Goal: Task Accomplishment & Management: Manage account settings

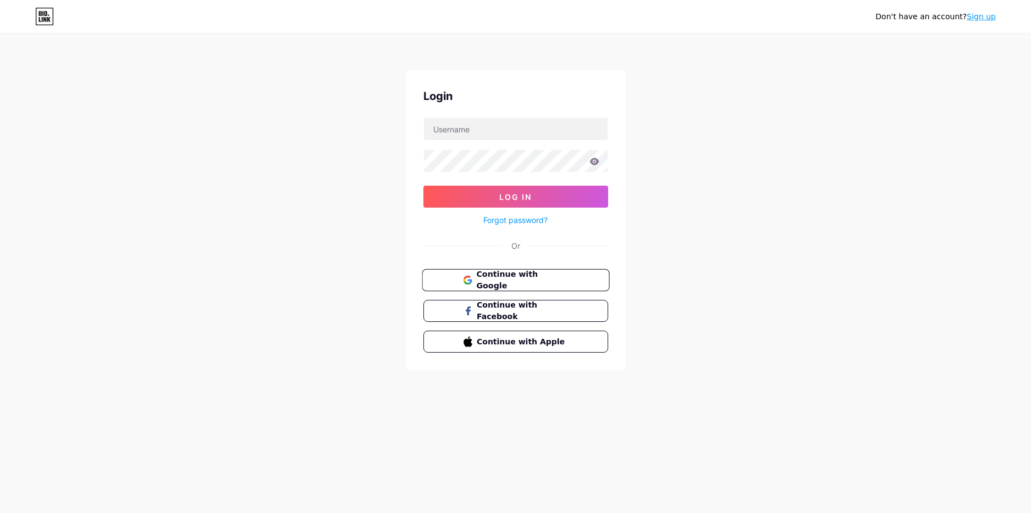
click at [565, 281] on span "Continue with Google" at bounding box center [522, 281] width 92 height 24
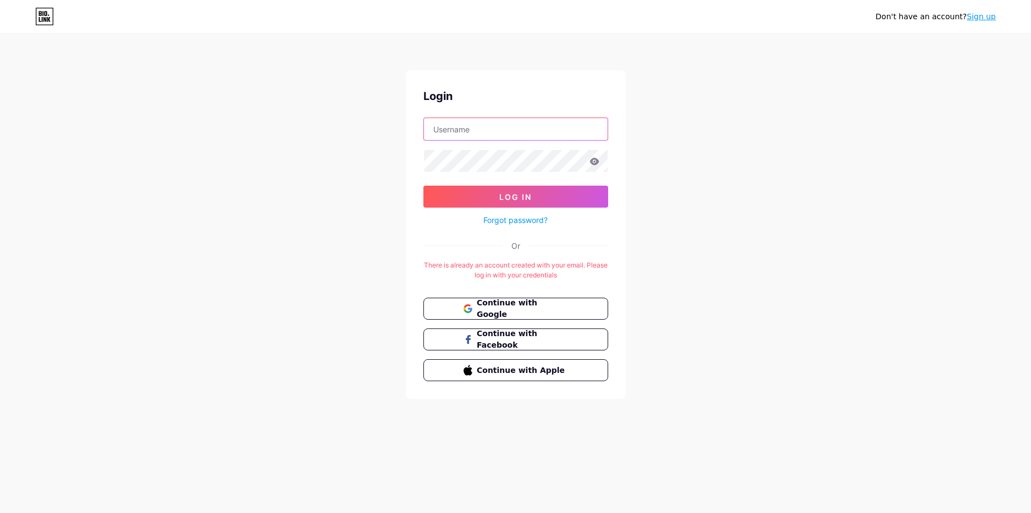
click at [489, 132] on input "text" at bounding box center [516, 129] width 184 height 22
type input "[EMAIL_ADDRESS][DOMAIN_NAME]"
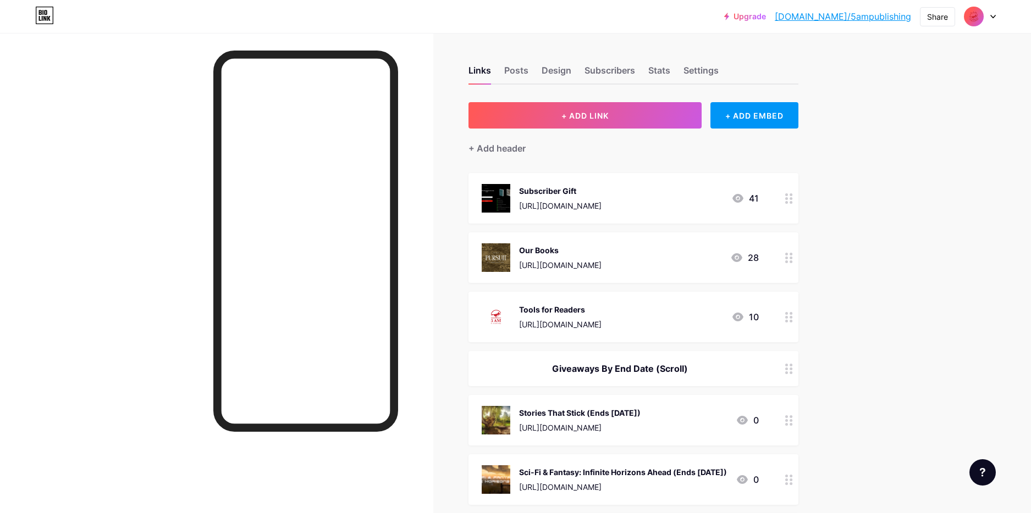
click at [789, 255] on icon at bounding box center [789, 258] width 8 height 10
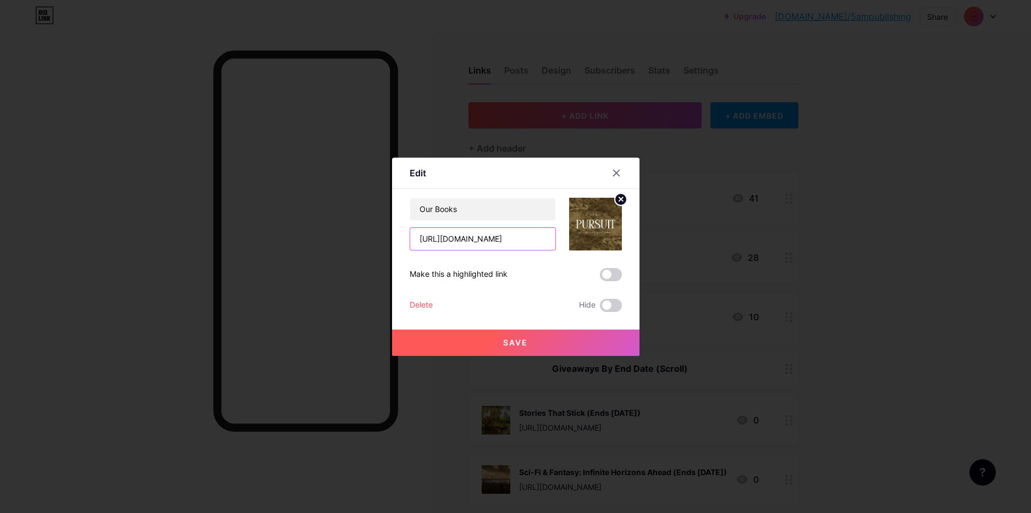
click at [469, 237] on input "https://bio.link/5ampublishingbooks" at bounding box center [482, 239] width 145 height 22
click at [620, 169] on icon at bounding box center [616, 173] width 9 height 9
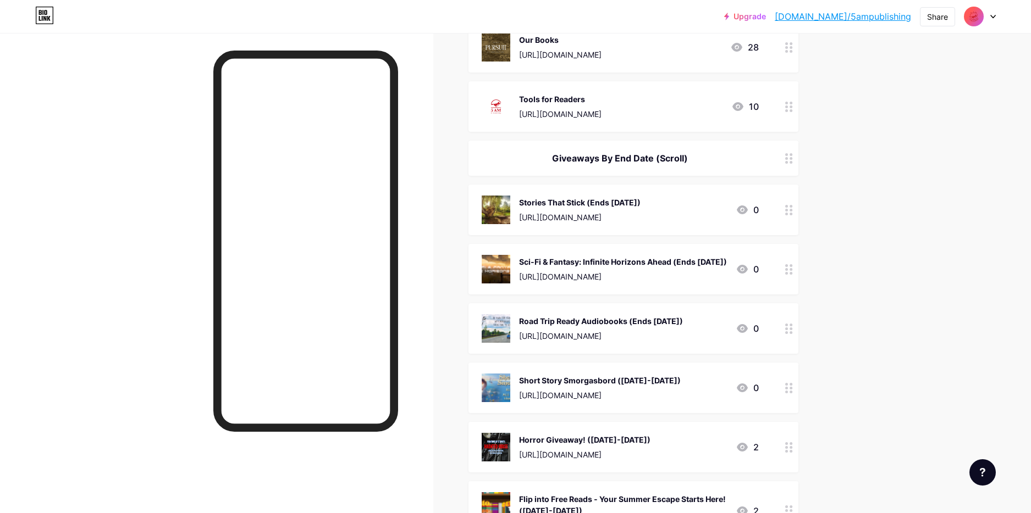
scroll to position [241, 0]
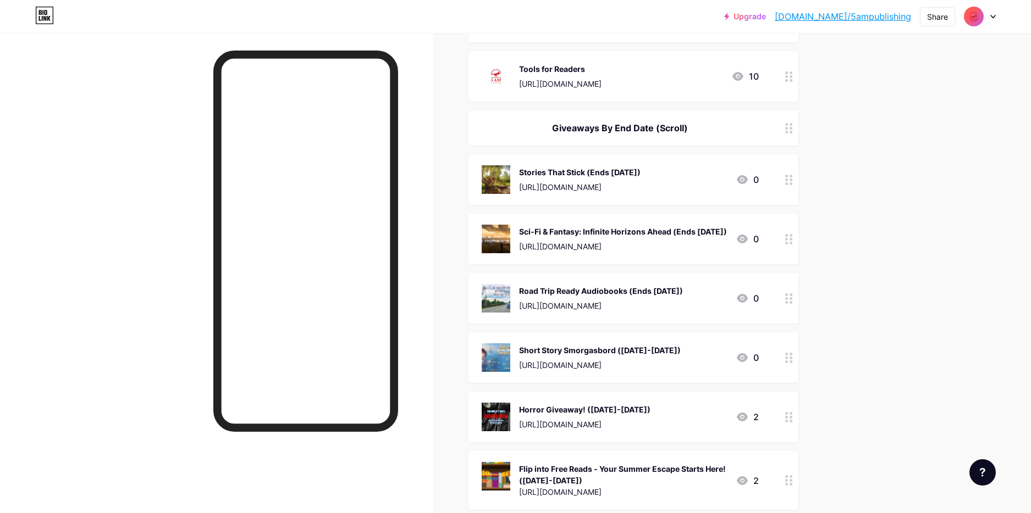
click at [787, 179] on circle at bounding box center [786, 180] width 3 height 3
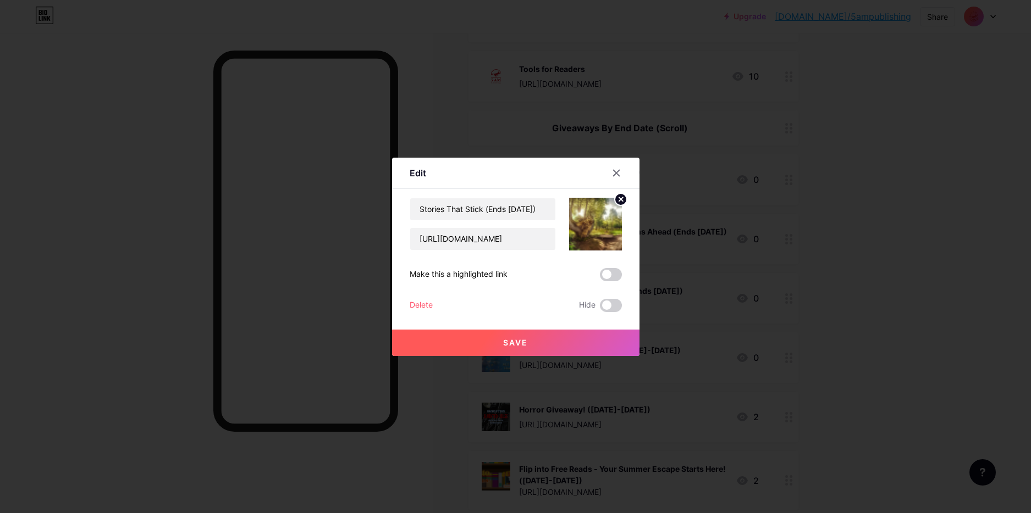
click at [429, 303] on div "Delete" at bounding box center [420, 305] width 23 height 13
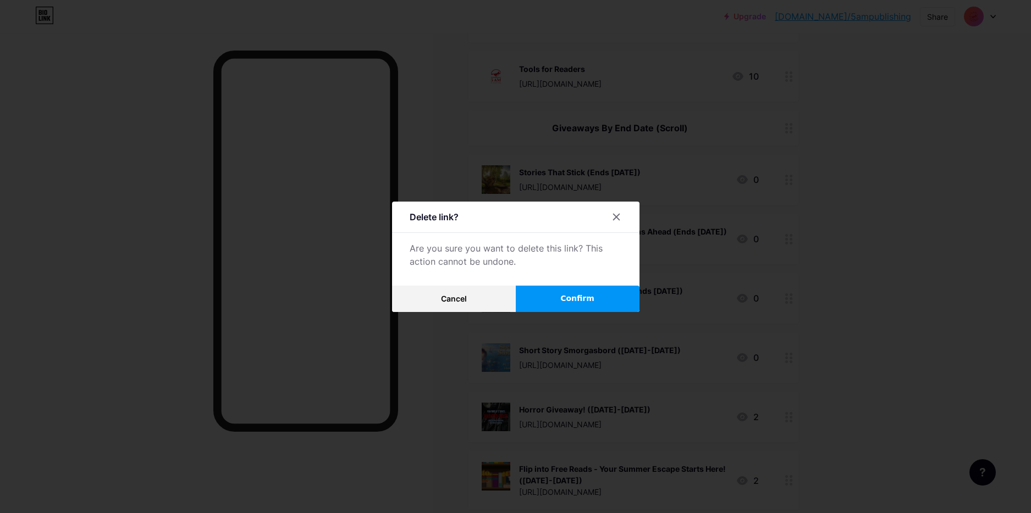
click at [547, 291] on button "Confirm" at bounding box center [578, 299] width 124 height 26
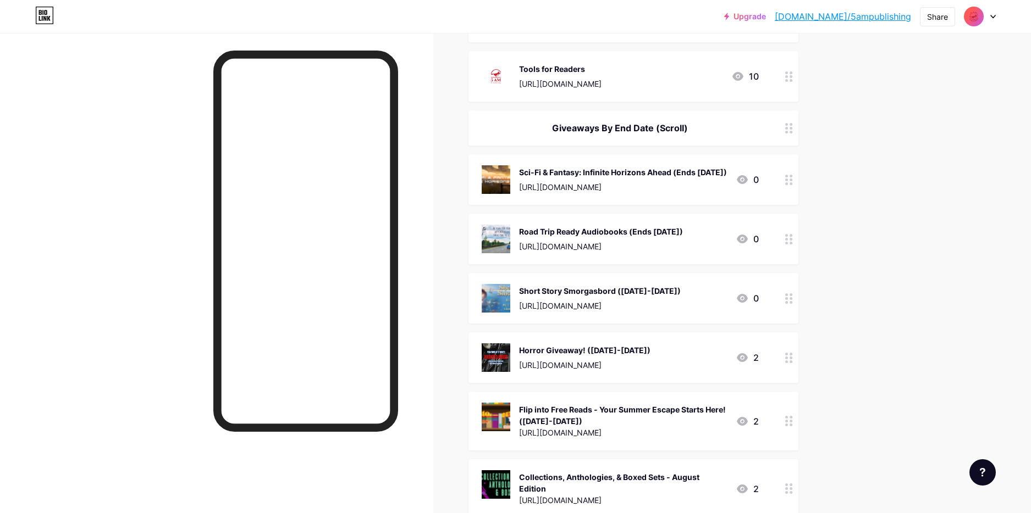
click at [790, 185] on div at bounding box center [788, 179] width 19 height 51
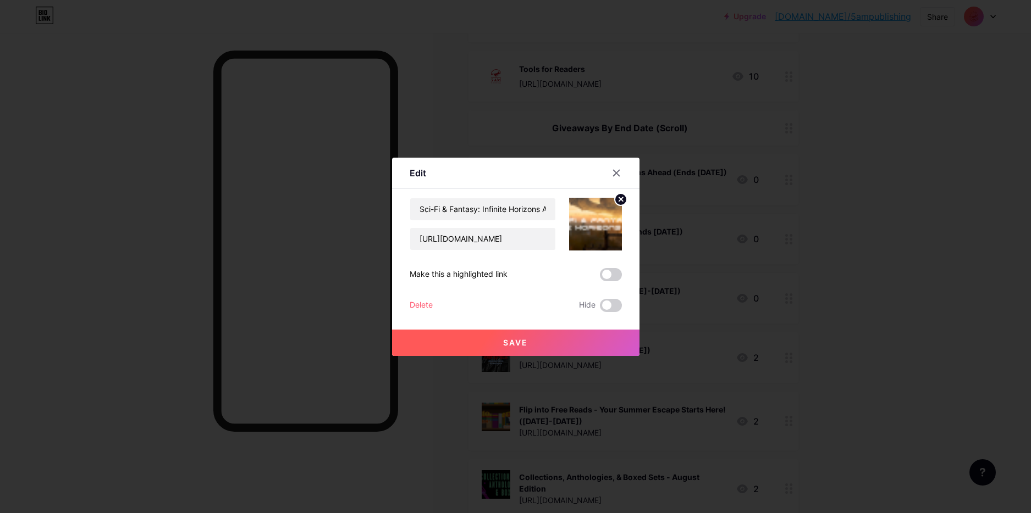
click at [428, 306] on div "Delete" at bounding box center [420, 305] width 23 height 13
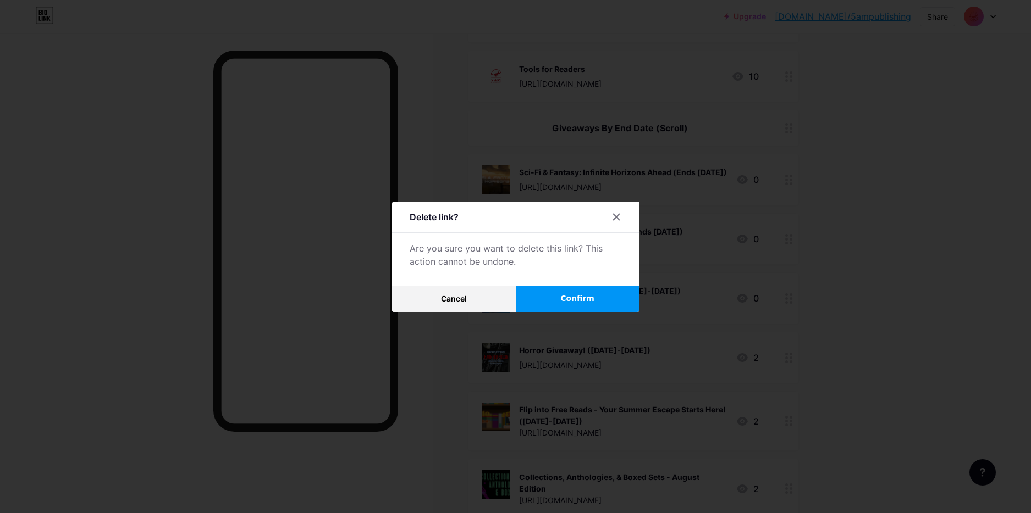
click at [560, 301] on button "Confirm" at bounding box center [578, 299] width 124 height 26
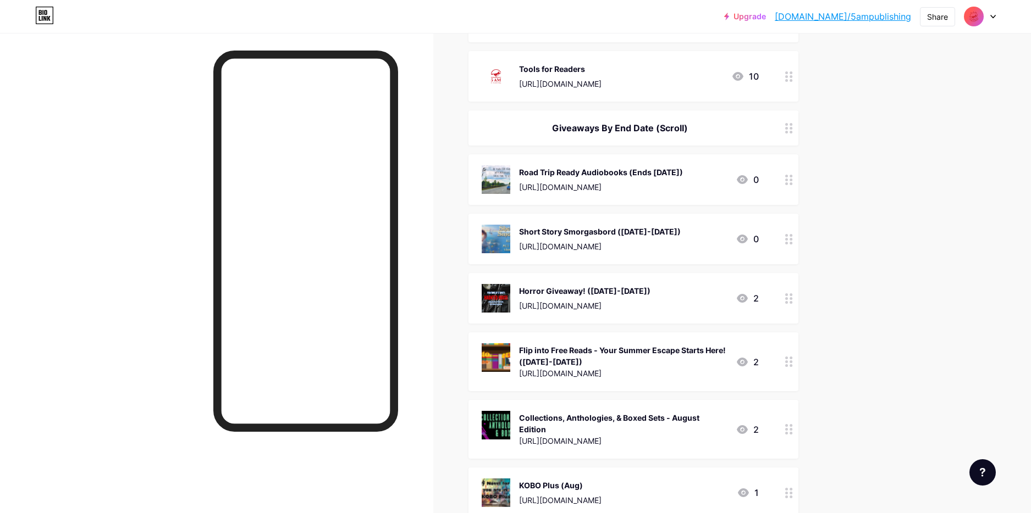
click at [787, 180] on icon at bounding box center [789, 180] width 8 height 10
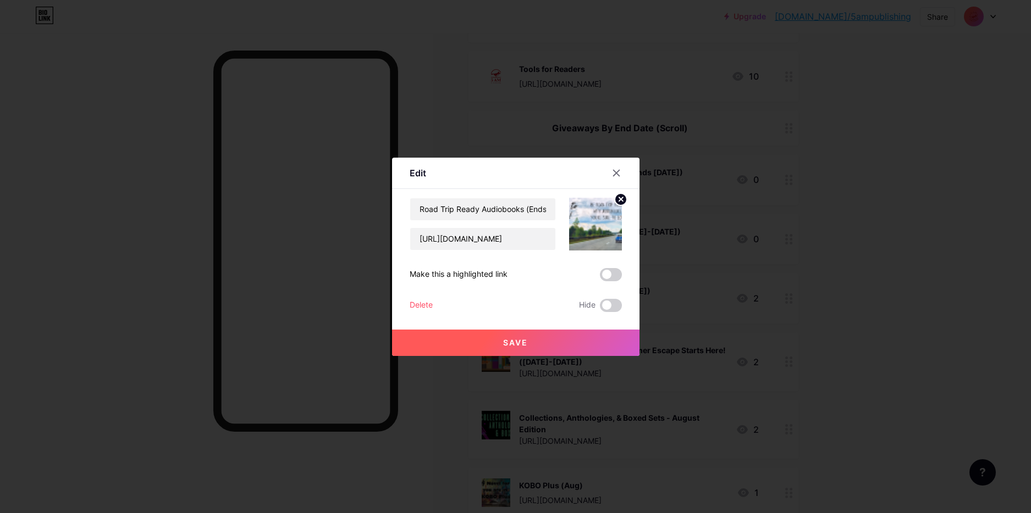
click at [422, 305] on div "Delete" at bounding box center [420, 305] width 23 height 13
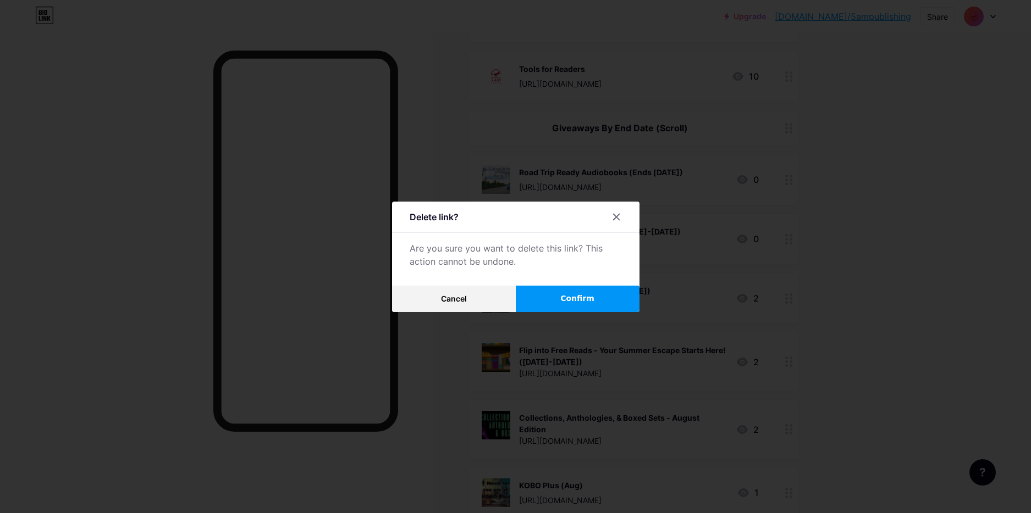
click at [584, 299] on span "Confirm" at bounding box center [577, 299] width 34 height 12
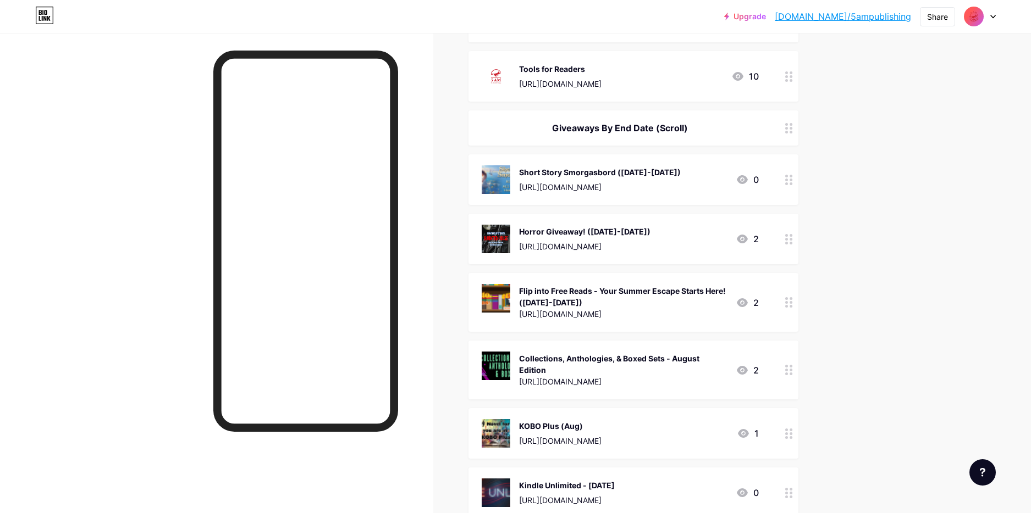
click at [777, 226] on div "Horror Giveaway! (Jul 15-Aug 14) https://books.5ampublishing.com/julyhorrorgive…" at bounding box center [633, 239] width 330 height 51
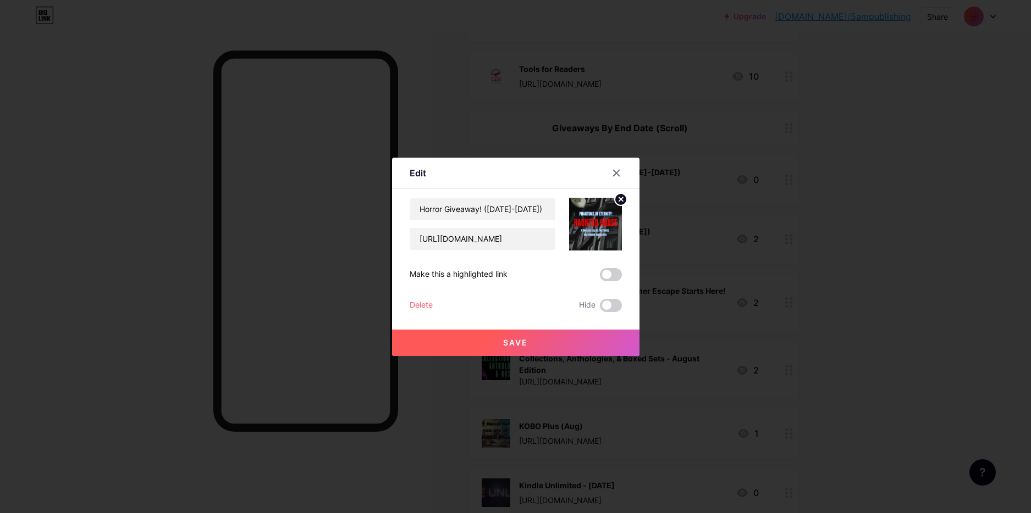
click at [418, 297] on div "Horror Giveaway! (Jul 15-Aug 14) https://books.5ampublishing.com/julyhorrorgive…" at bounding box center [515, 255] width 212 height 114
click at [418, 302] on div "Delete" at bounding box center [420, 305] width 23 height 13
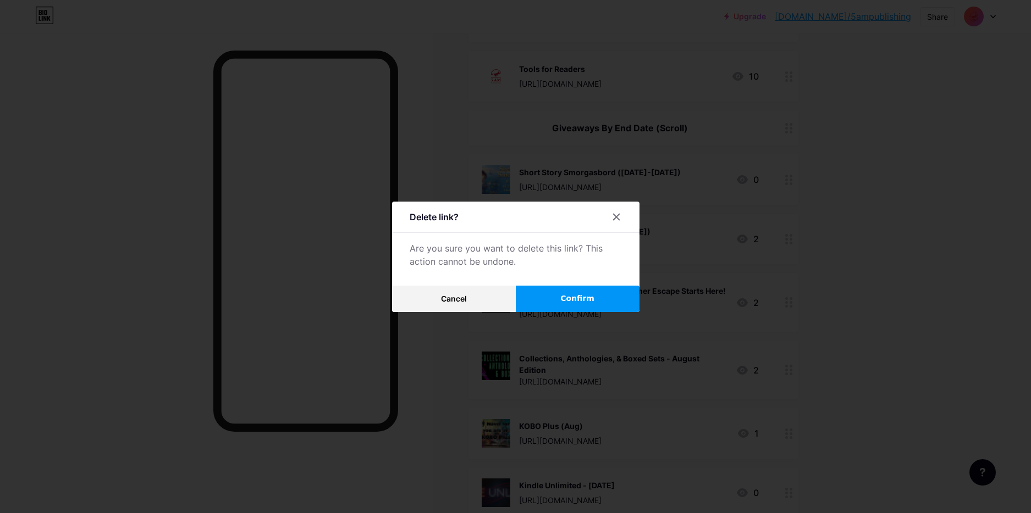
click at [588, 301] on span "Confirm" at bounding box center [577, 299] width 34 height 12
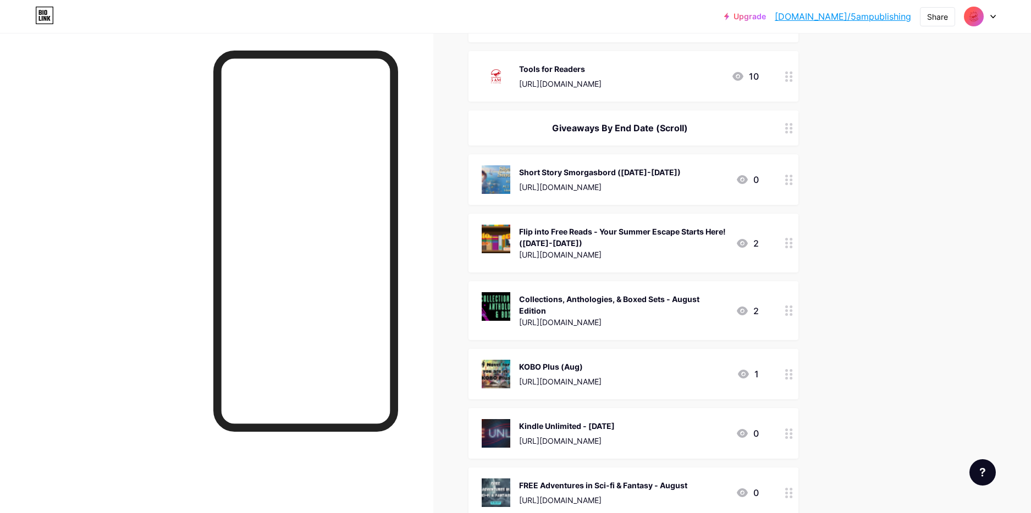
click at [787, 179] on circle at bounding box center [786, 180] width 3 height 3
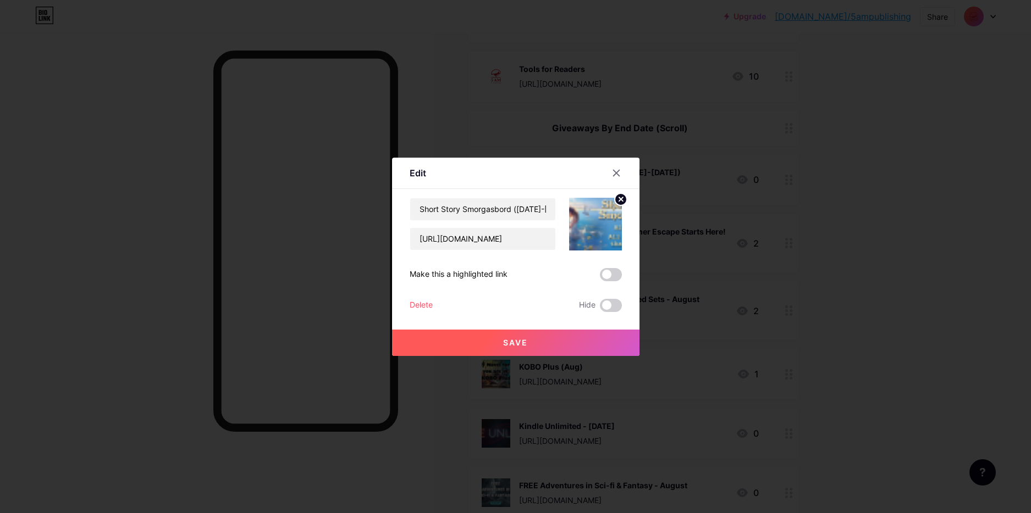
click at [417, 302] on div "Delete" at bounding box center [420, 305] width 23 height 13
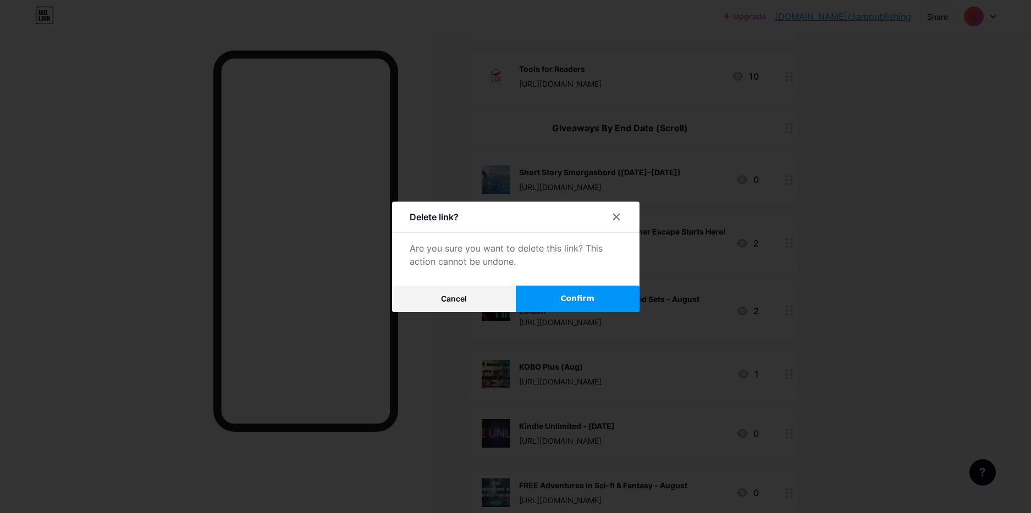
click at [562, 298] on span "Confirm" at bounding box center [577, 299] width 34 height 12
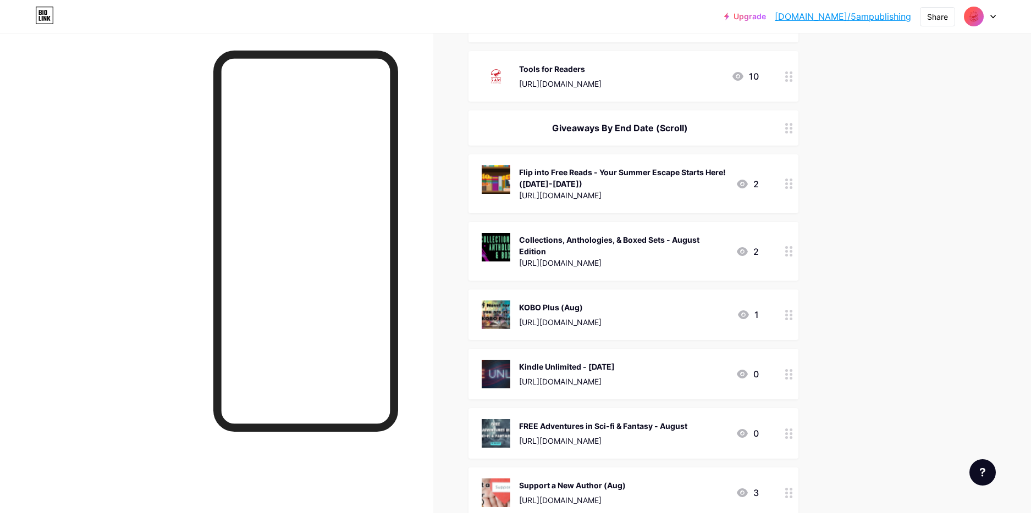
click at [785, 179] on circle at bounding box center [786, 180] width 3 height 3
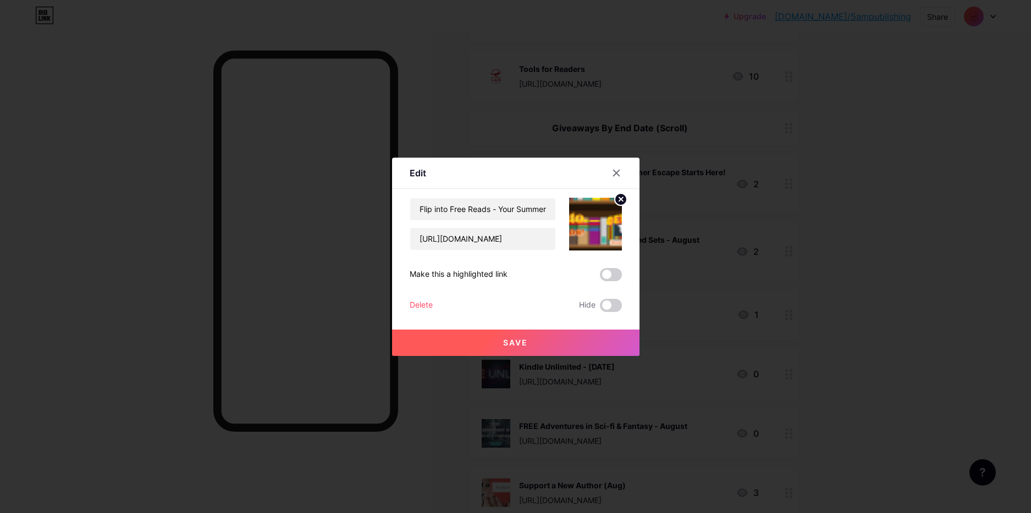
click at [434, 299] on div "Delete Hide" at bounding box center [515, 305] width 212 height 13
click at [424, 302] on div "Delete" at bounding box center [420, 305] width 23 height 13
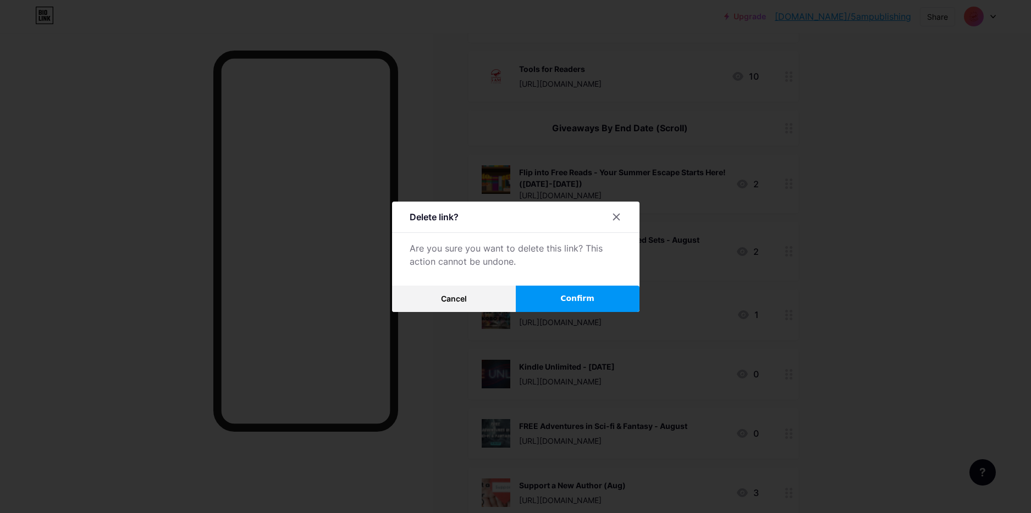
click at [548, 294] on button "Confirm" at bounding box center [578, 299] width 124 height 26
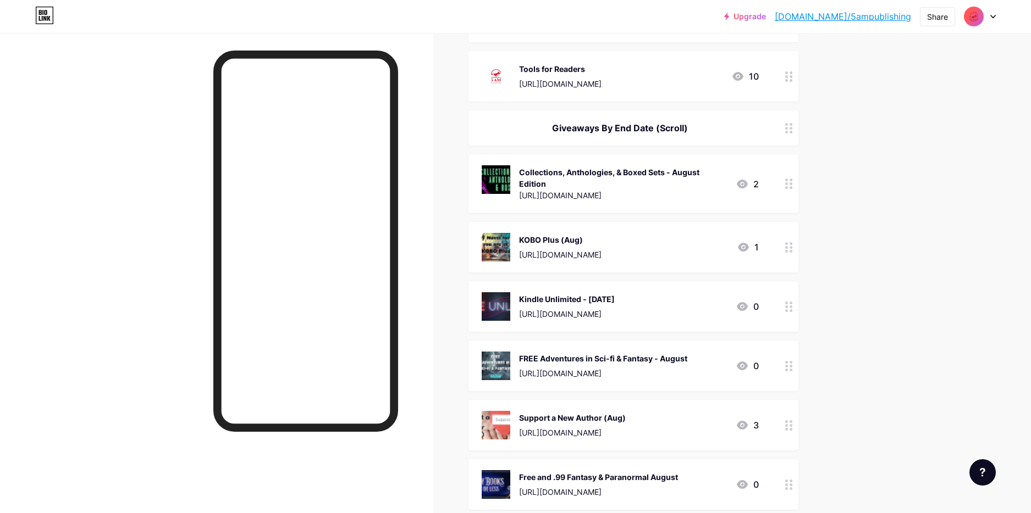
click at [787, 184] on circle at bounding box center [786, 183] width 3 height 3
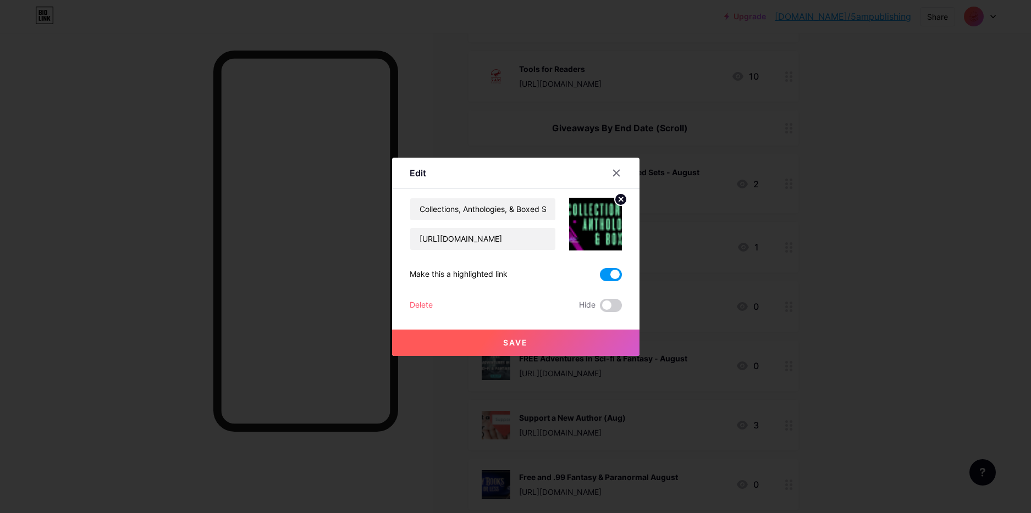
click at [424, 307] on div "Delete" at bounding box center [420, 305] width 23 height 13
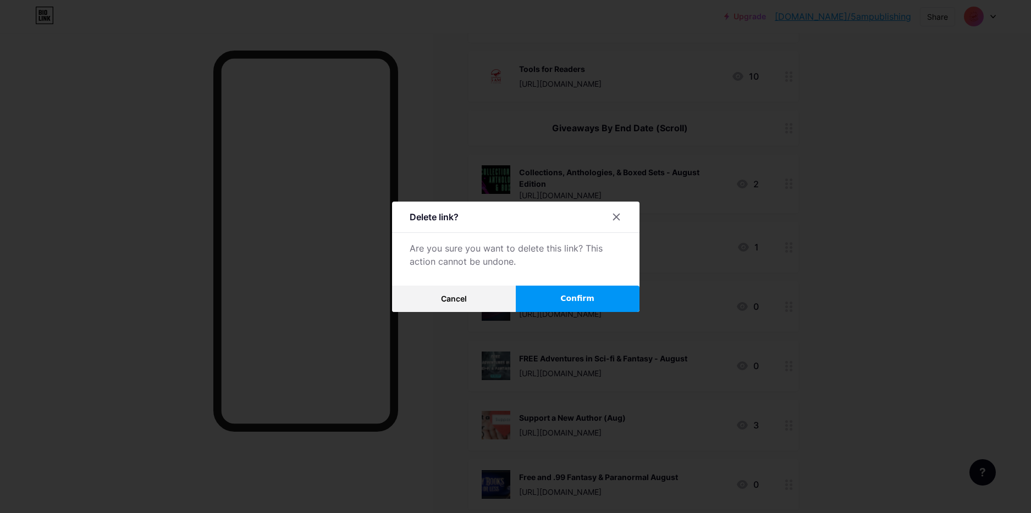
click at [601, 300] on button "Confirm" at bounding box center [578, 299] width 124 height 26
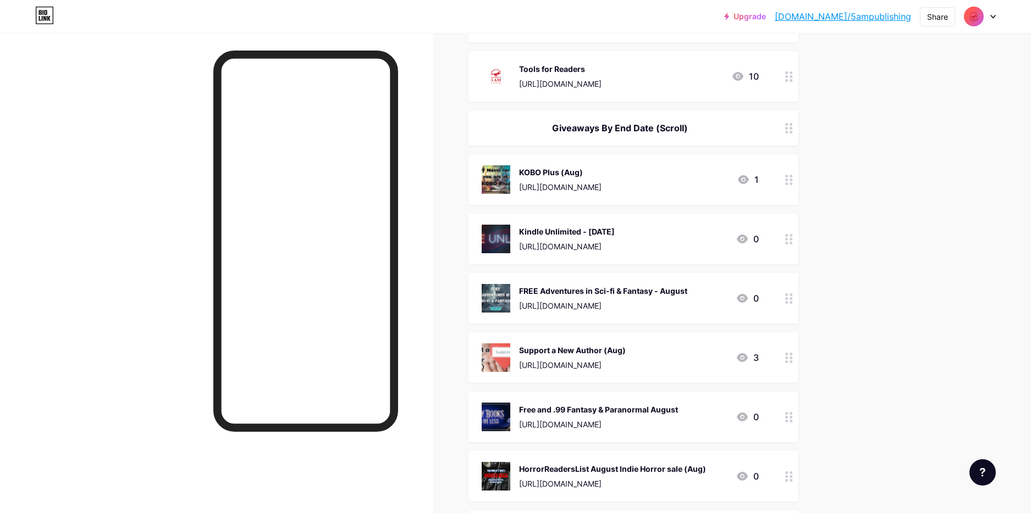
click at [794, 175] on div at bounding box center [788, 179] width 19 height 51
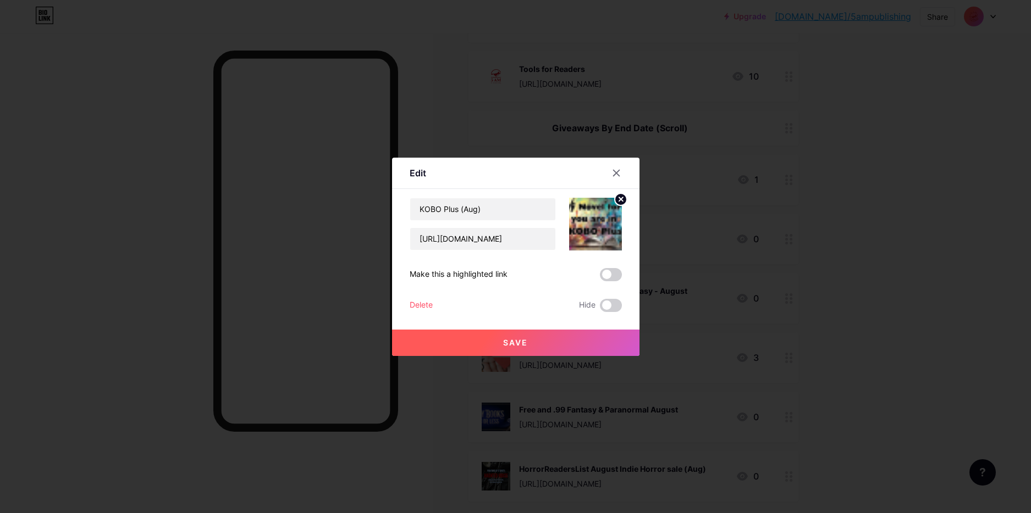
click at [417, 309] on div "Delete" at bounding box center [420, 305] width 23 height 13
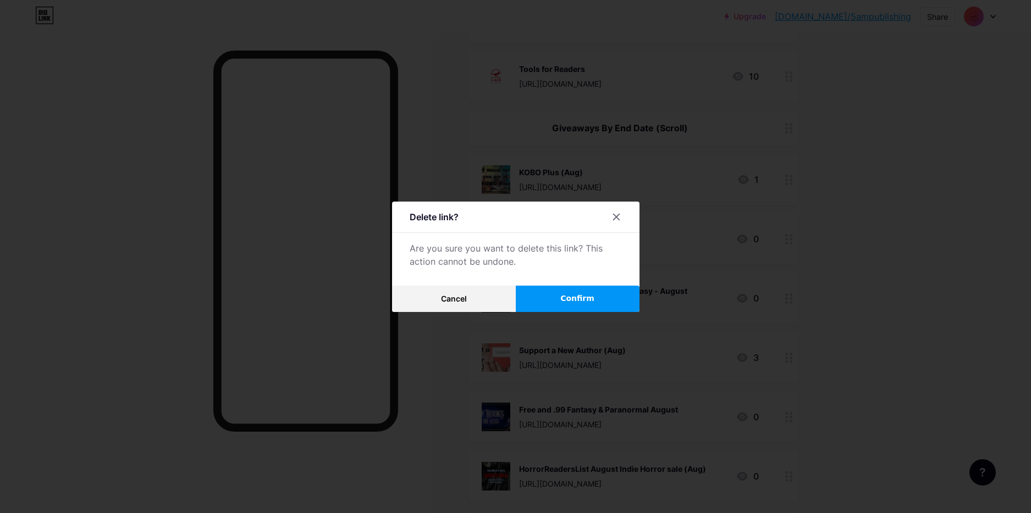
click at [552, 297] on button "Confirm" at bounding box center [578, 299] width 124 height 26
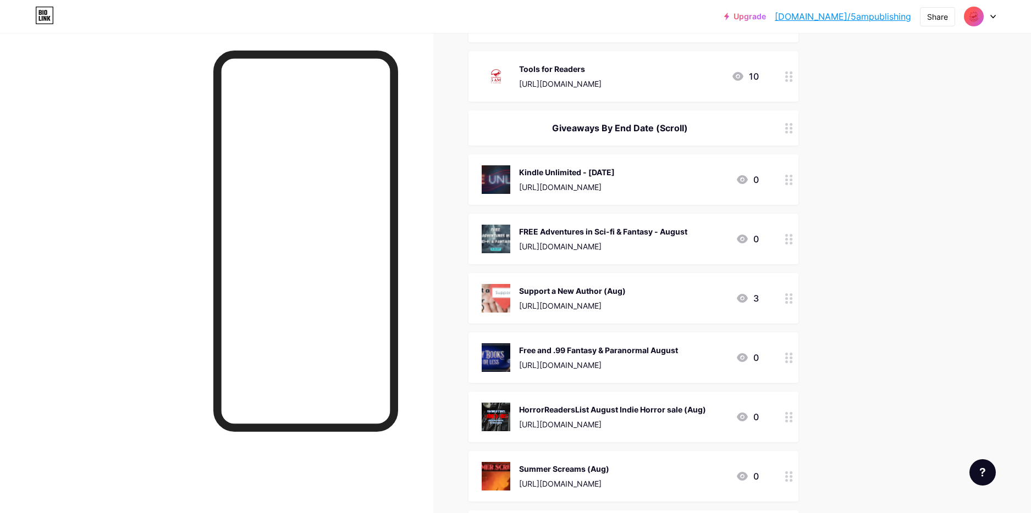
click at [790, 176] on circle at bounding box center [790, 176] width 3 height 3
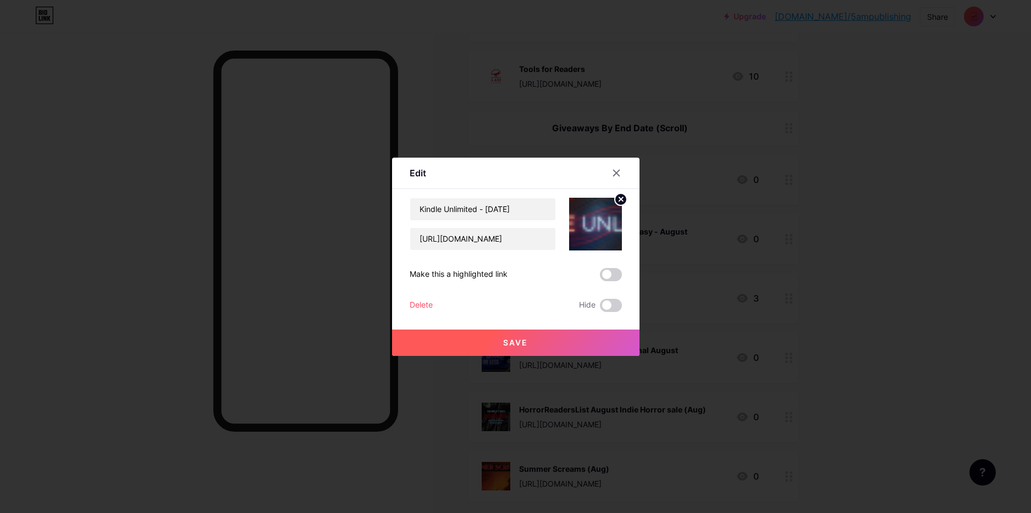
click at [410, 304] on div "Delete" at bounding box center [420, 305] width 23 height 13
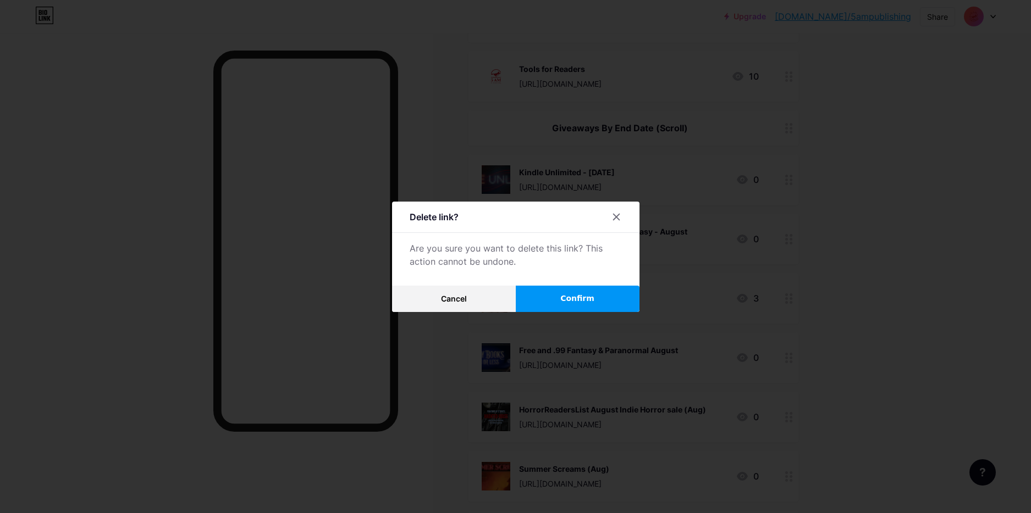
click at [539, 303] on button "Confirm" at bounding box center [578, 299] width 124 height 26
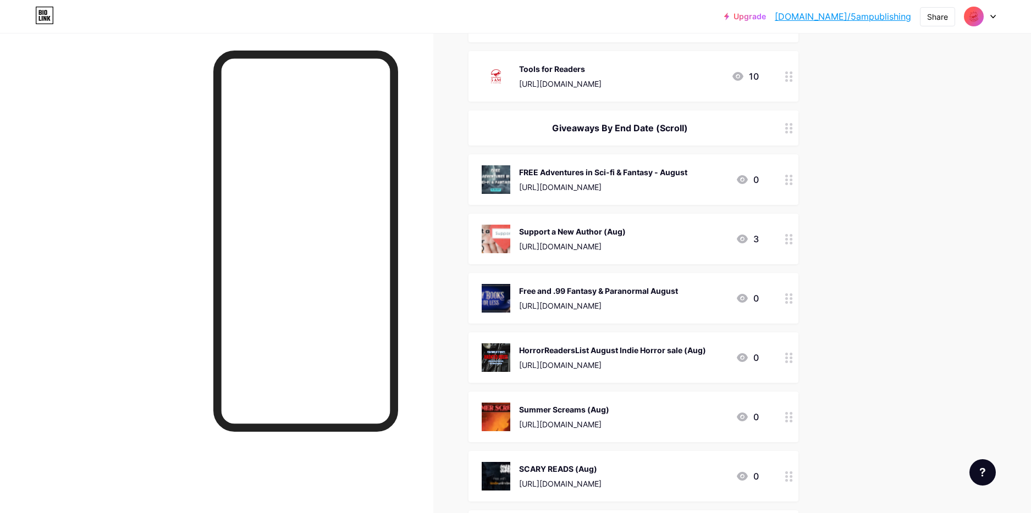
click at [790, 182] on circle at bounding box center [790, 183] width 3 height 3
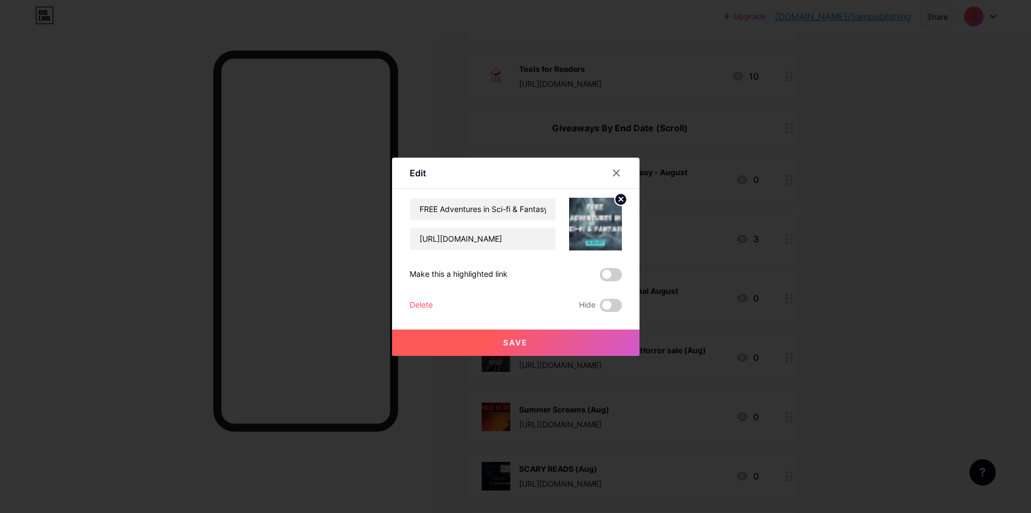
click at [419, 309] on div "Delete" at bounding box center [420, 305] width 23 height 13
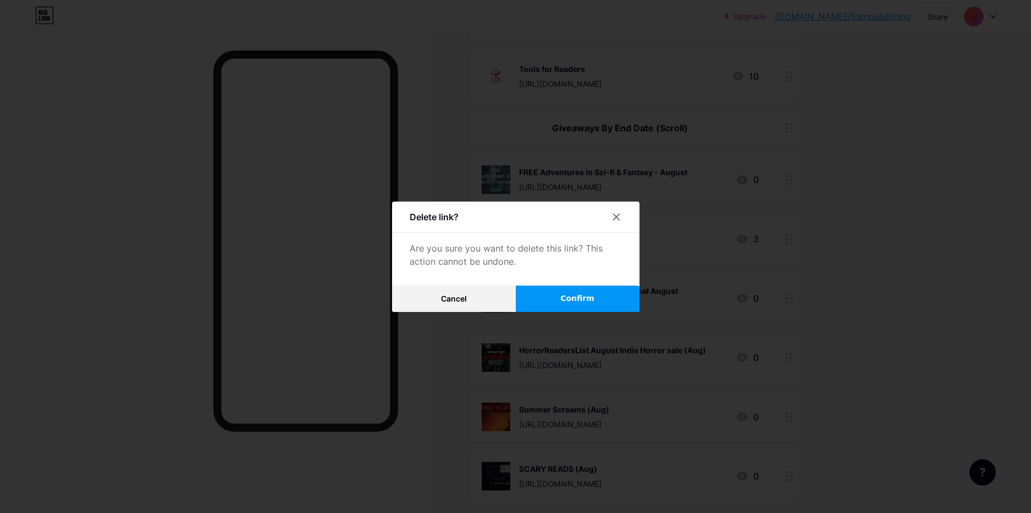
click at [566, 295] on span "Confirm" at bounding box center [577, 299] width 34 height 12
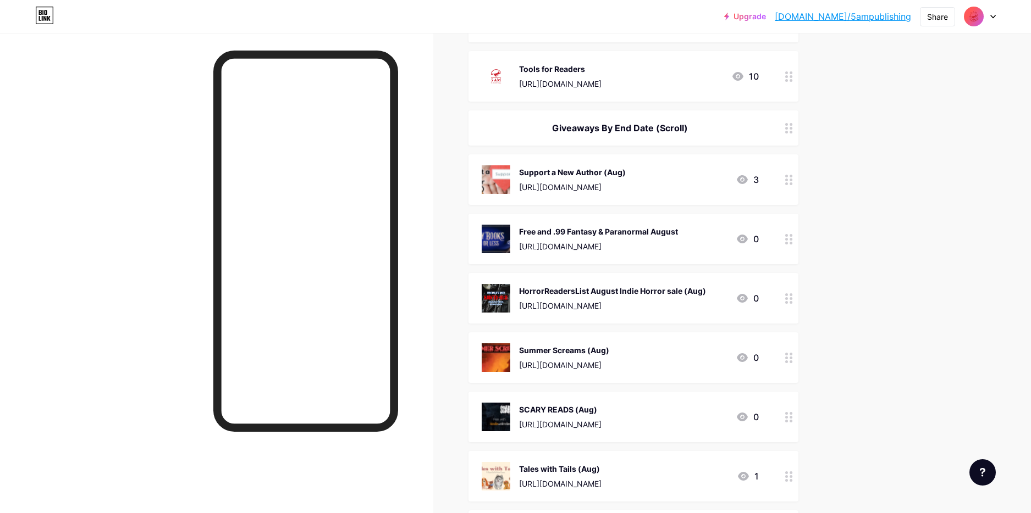
click at [789, 176] on icon at bounding box center [789, 180] width 8 height 10
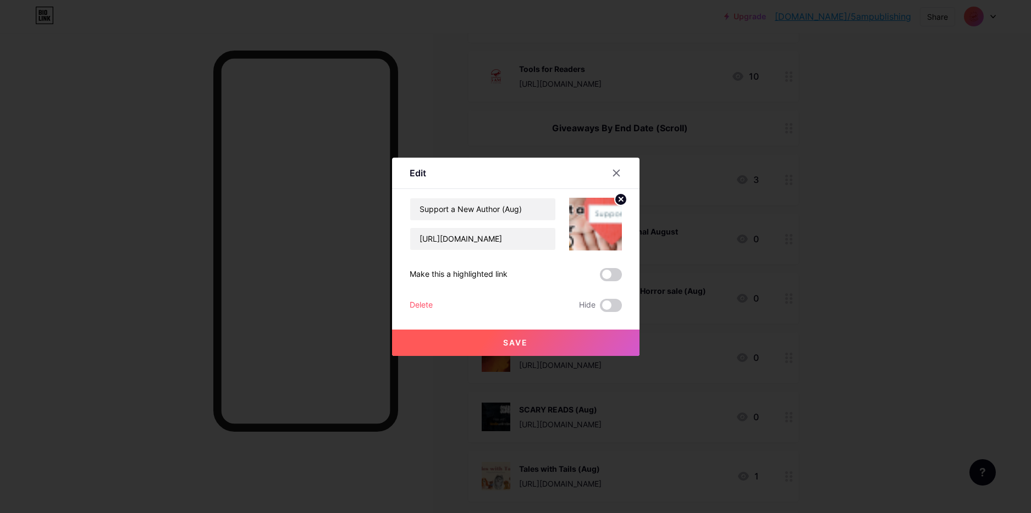
click at [424, 307] on div "Delete" at bounding box center [420, 305] width 23 height 13
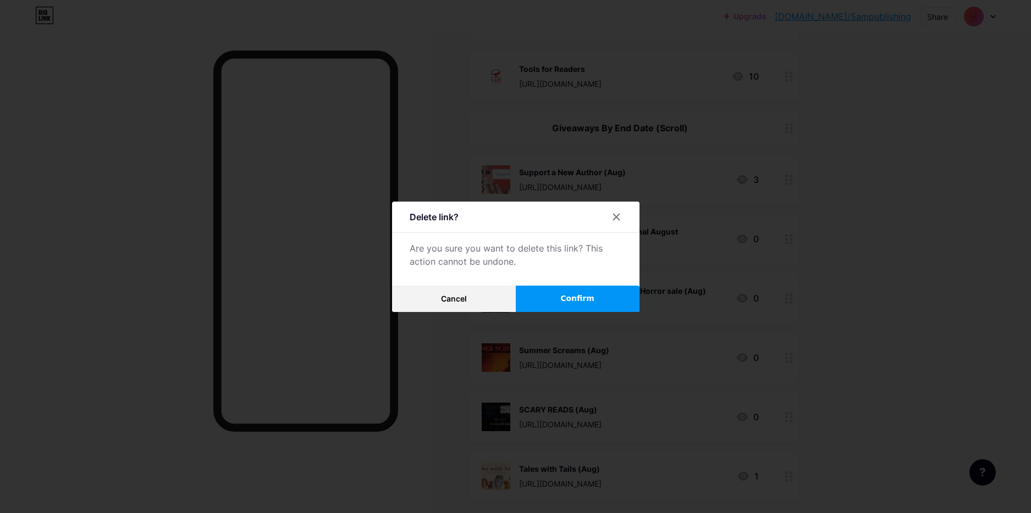
click at [557, 301] on button "Confirm" at bounding box center [578, 299] width 124 height 26
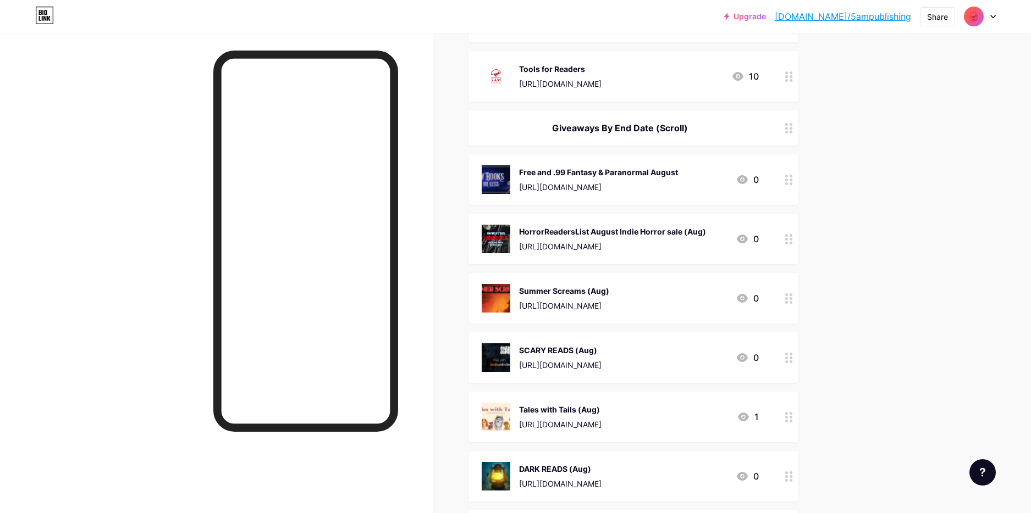
click at [785, 181] on icon at bounding box center [789, 180] width 8 height 10
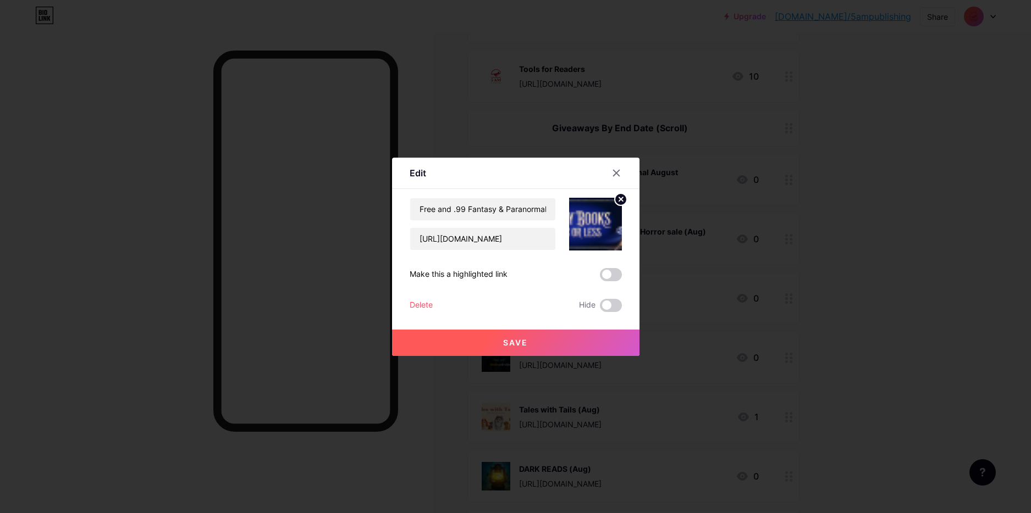
click at [415, 303] on div "Delete" at bounding box center [420, 305] width 23 height 13
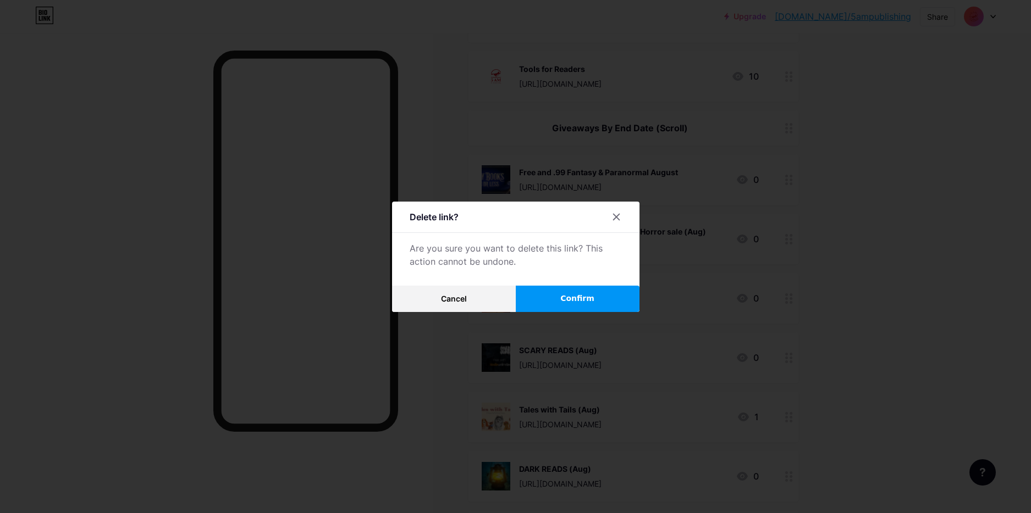
click at [565, 302] on span "Confirm" at bounding box center [577, 299] width 34 height 12
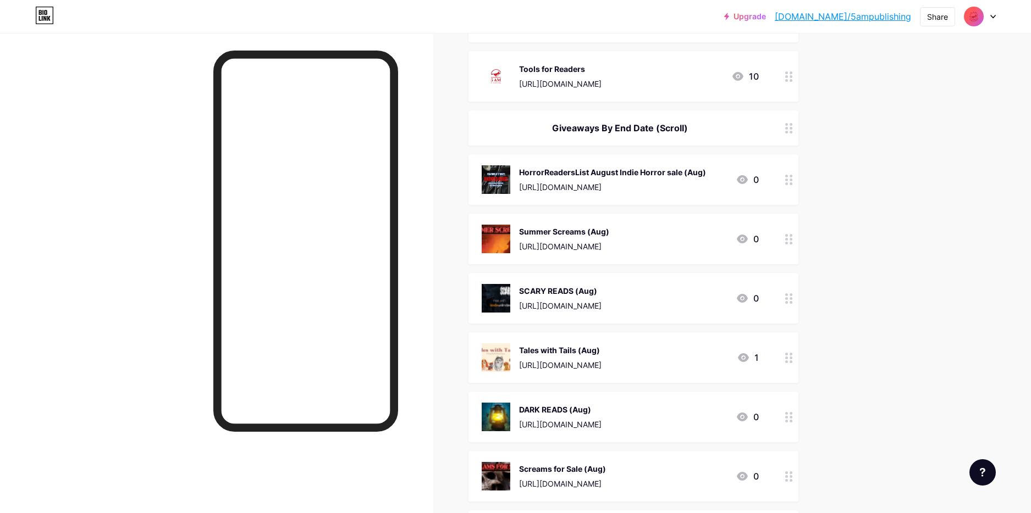
click at [798, 178] on div at bounding box center [788, 179] width 19 height 51
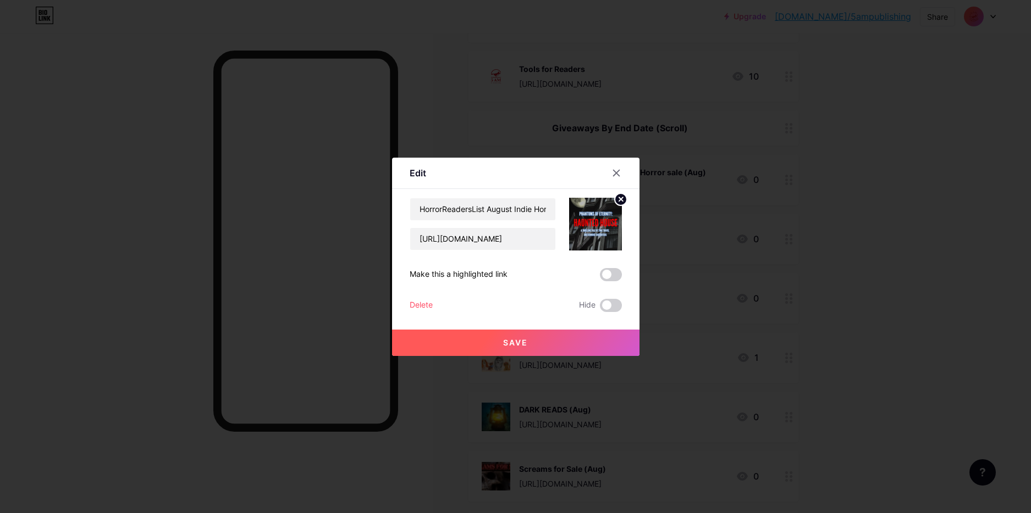
click at [428, 306] on div "Delete" at bounding box center [420, 305] width 23 height 13
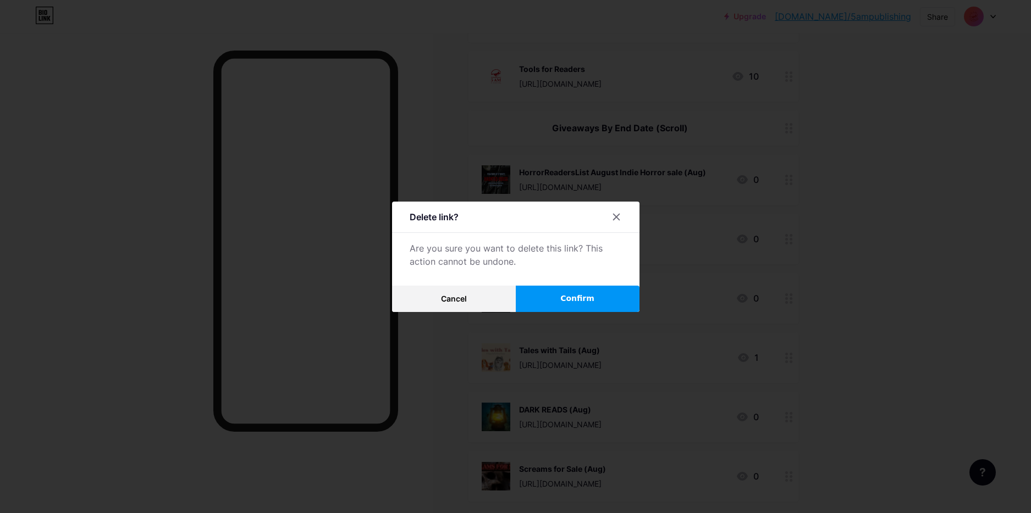
click at [566, 295] on span "Confirm" at bounding box center [577, 299] width 34 height 12
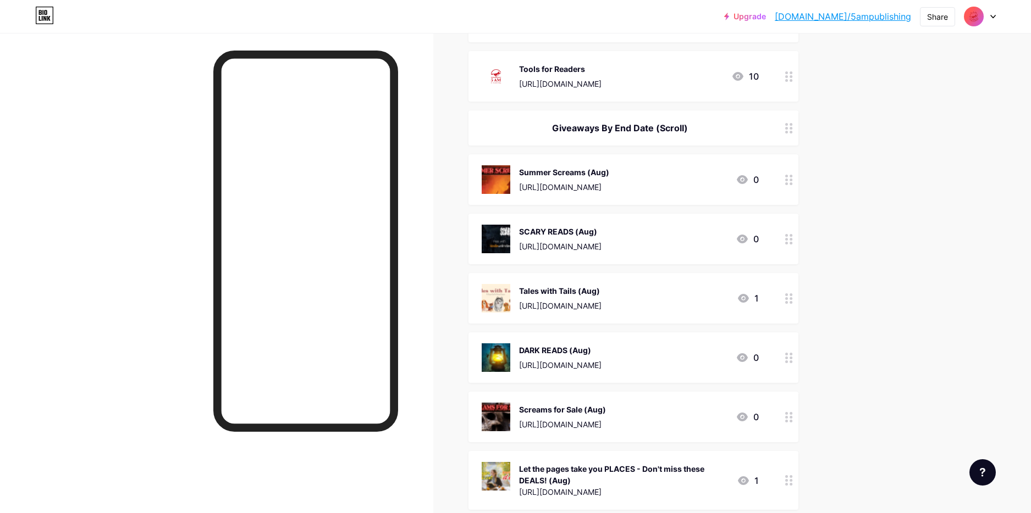
click at [789, 182] on circle at bounding box center [790, 183] width 3 height 3
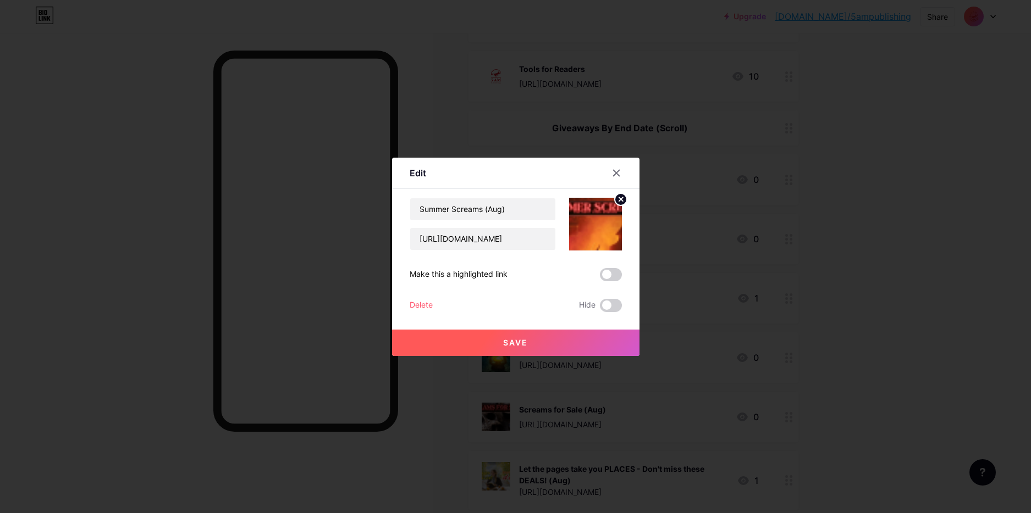
click at [423, 303] on div "Delete" at bounding box center [420, 305] width 23 height 13
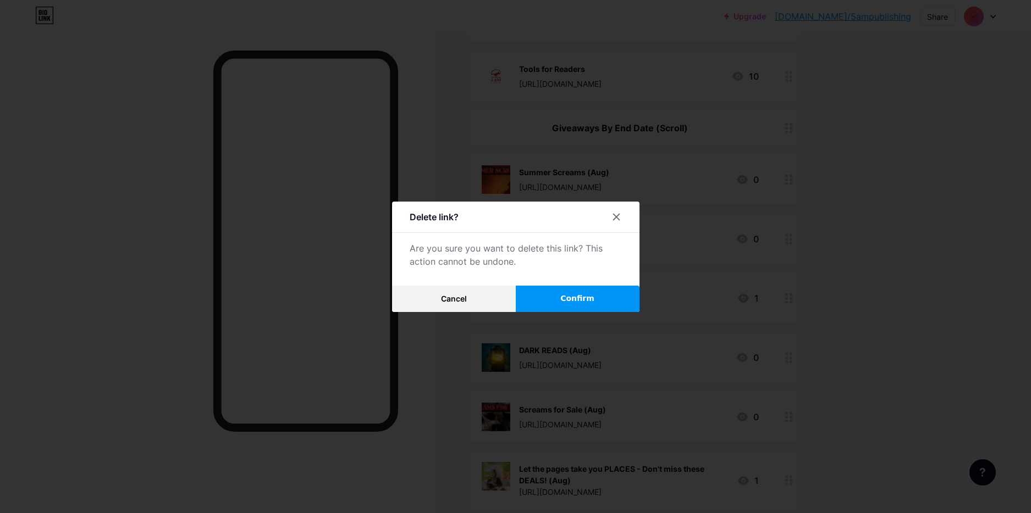
drag, startPoint x: 577, startPoint y: 297, endPoint x: 617, endPoint y: 295, distance: 40.2
click at [577, 297] on span "Confirm" at bounding box center [577, 299] width 34 height 12
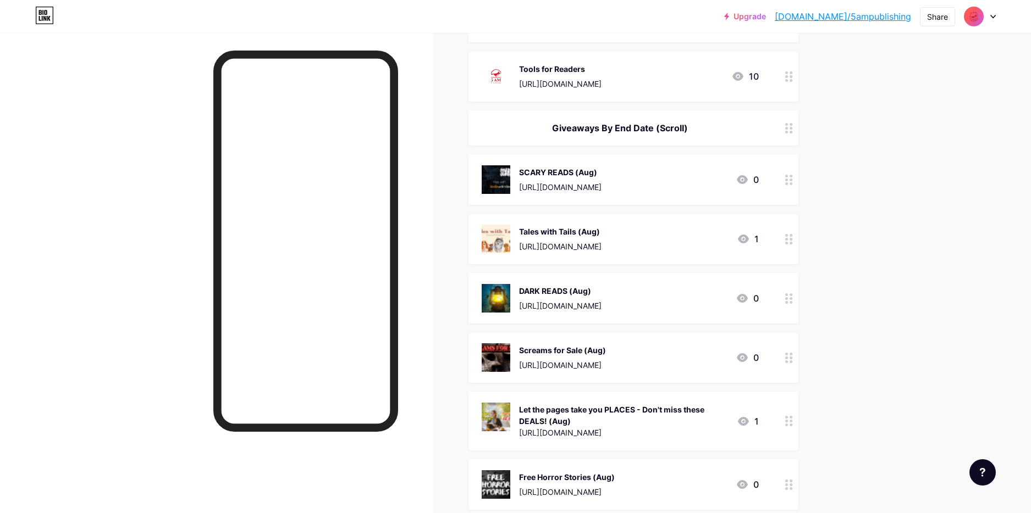
click at [793, 180] on div at bounding box center [788, 179] width 19 height 51
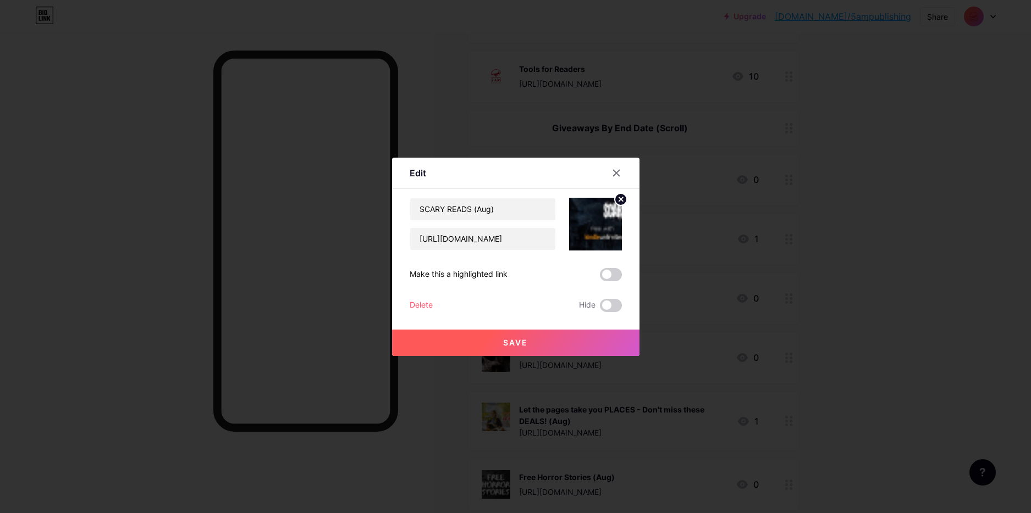
click at [420, 307] on div "Delete" at bounding box center [420, 305] width 23 height 13
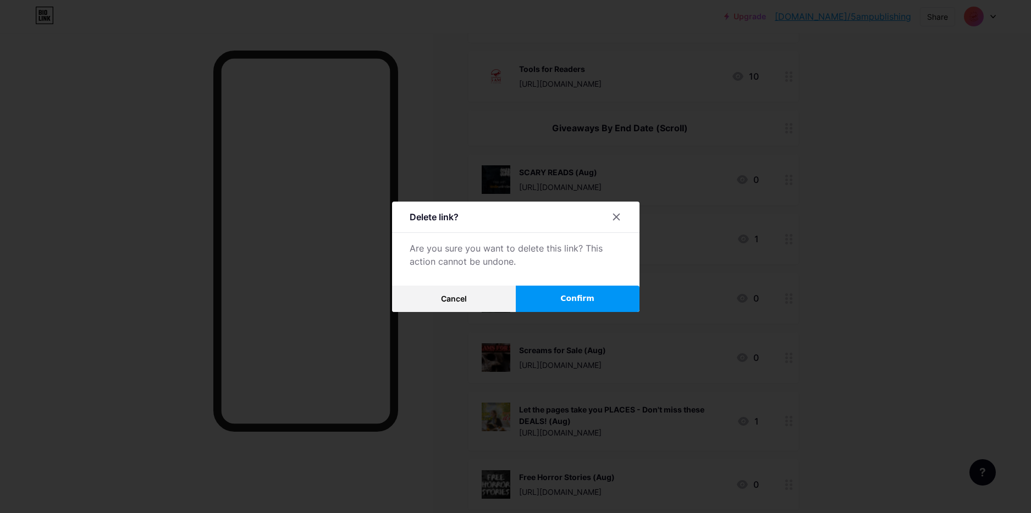
click at [541, 294] on button "Confirm" at bounding box center [578, 299] width 124 height 26
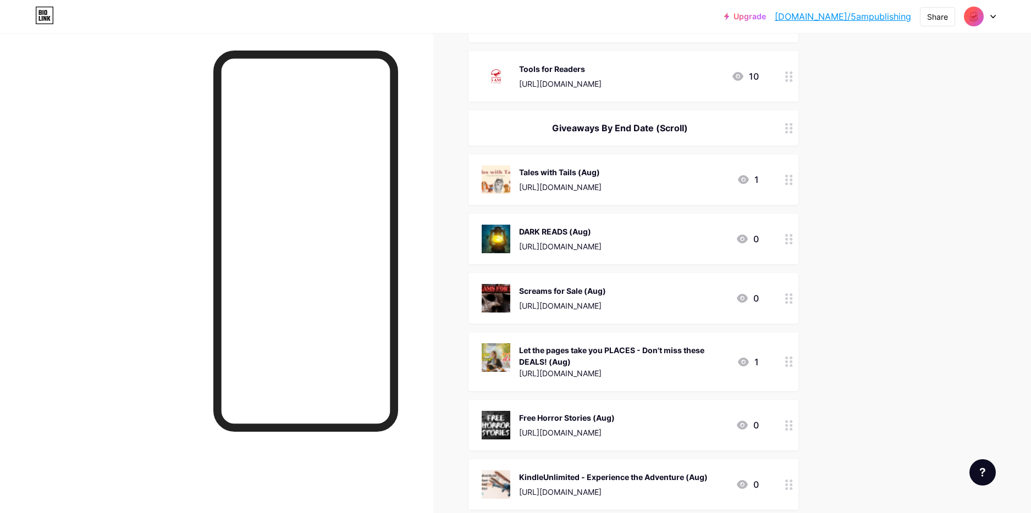
click at [794, 182] on div at bounding box center [788, 179] width 19 height 51
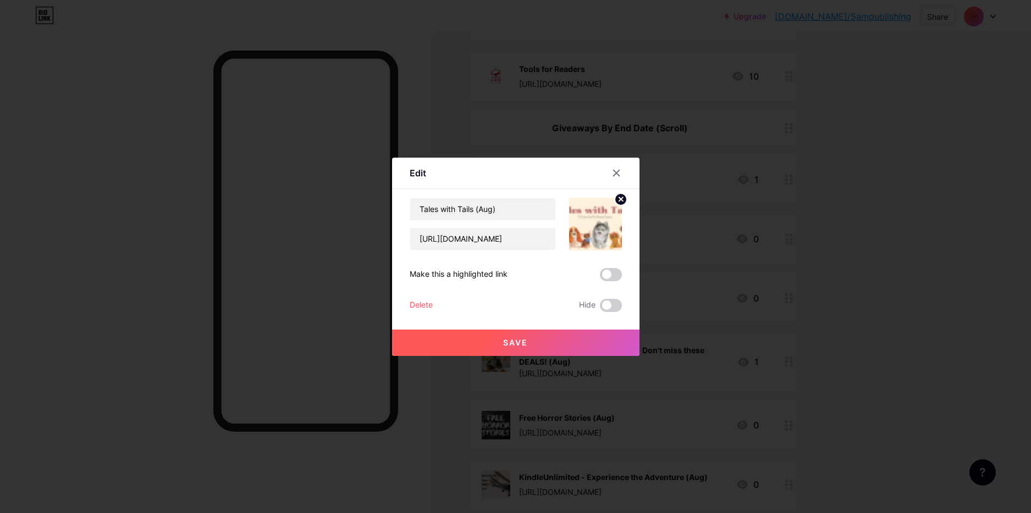
click at [418, 307] on div "Delete" at bounding box center [420, 305] width 23 height 13
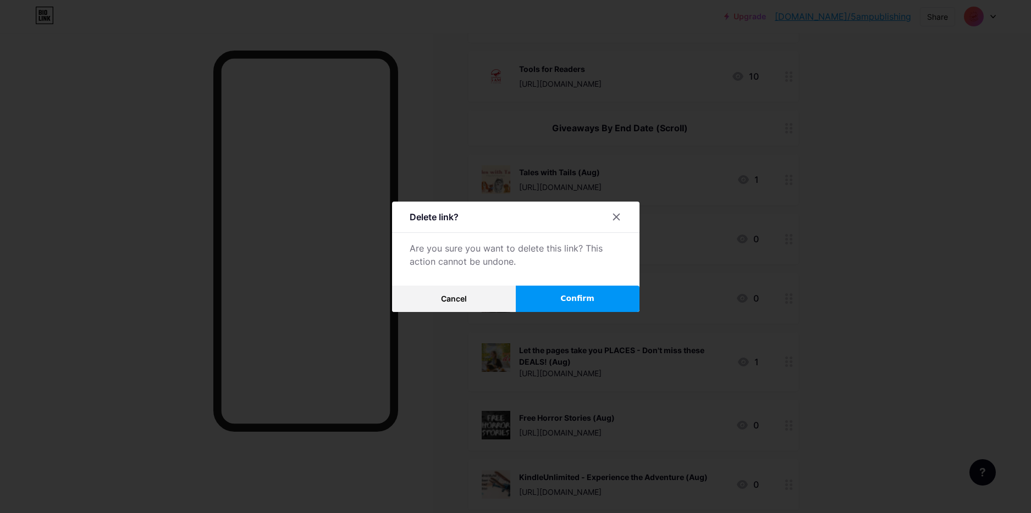
drag, startPoint x: 575, startPoint y: 303, endPoint x: 743, endPoint y: 251, distance: 176.0
click at [574, 303] on span "Confirm" at bounding box center [577, 299] width 34 height 12
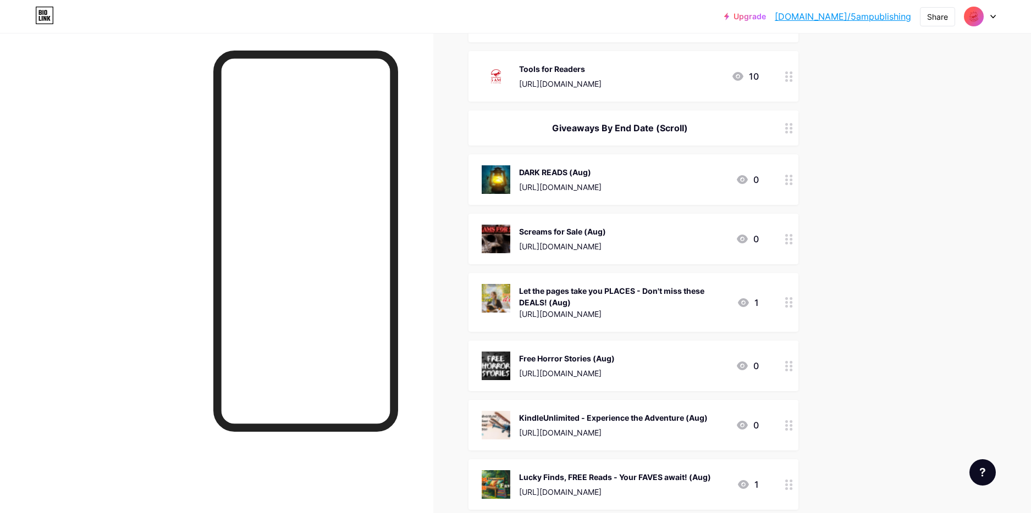
click at [789, 179] on icon at bounding box center [789, 180] width 8 height 10
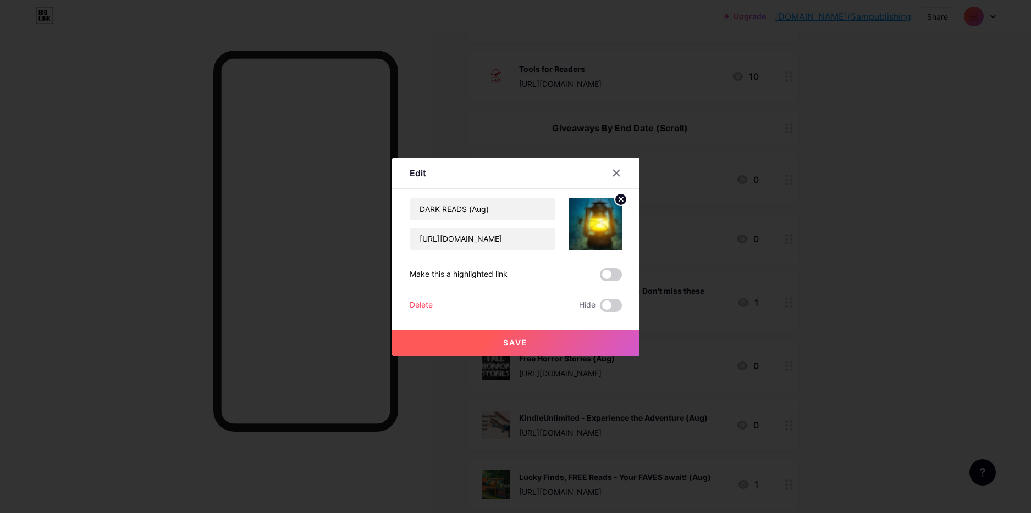
click at [425, 307] on div "Delete" at bounding box center [420, 305] width 23 height 13
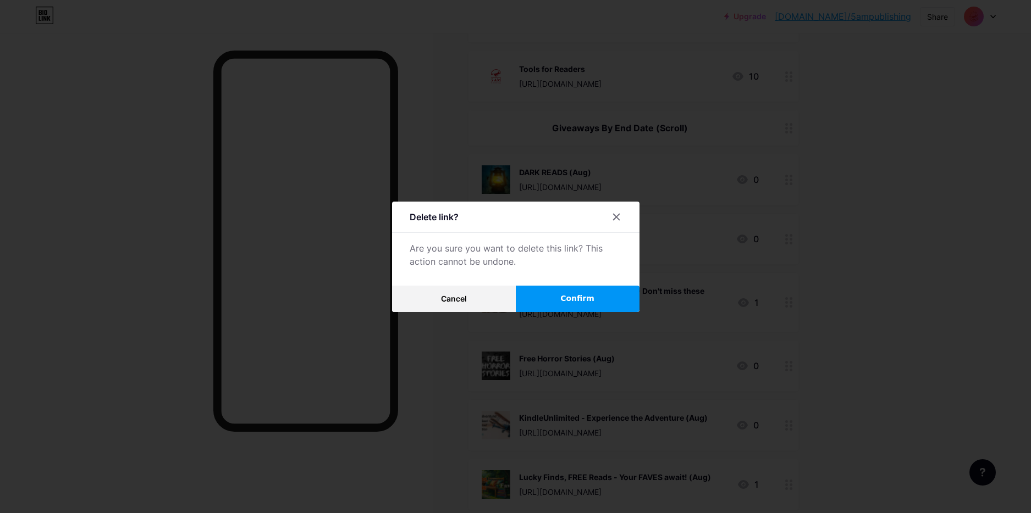
click at [564, 303] on span "Confirm" at bounding box center [577, 299] width 34 height 12
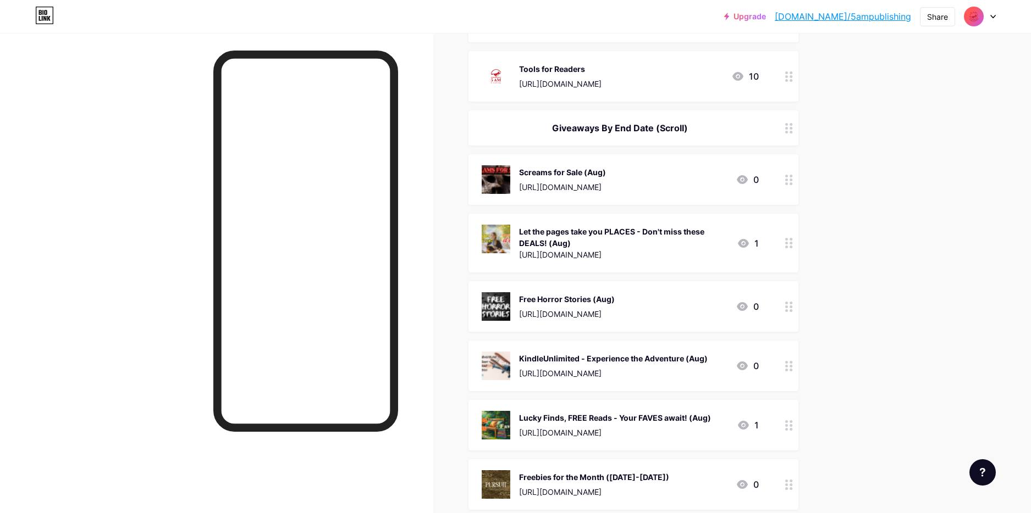
click at [784, 175] on div at bounding box center [788, 179] width 19 height 51
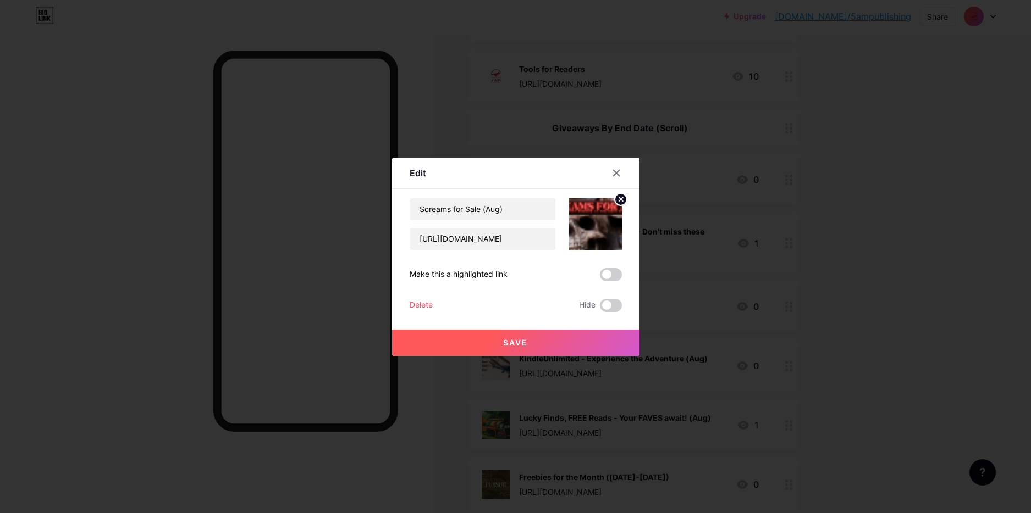
click at [426, 302] on div "Delete" at bounding box center [420, 305] width 23 height 13
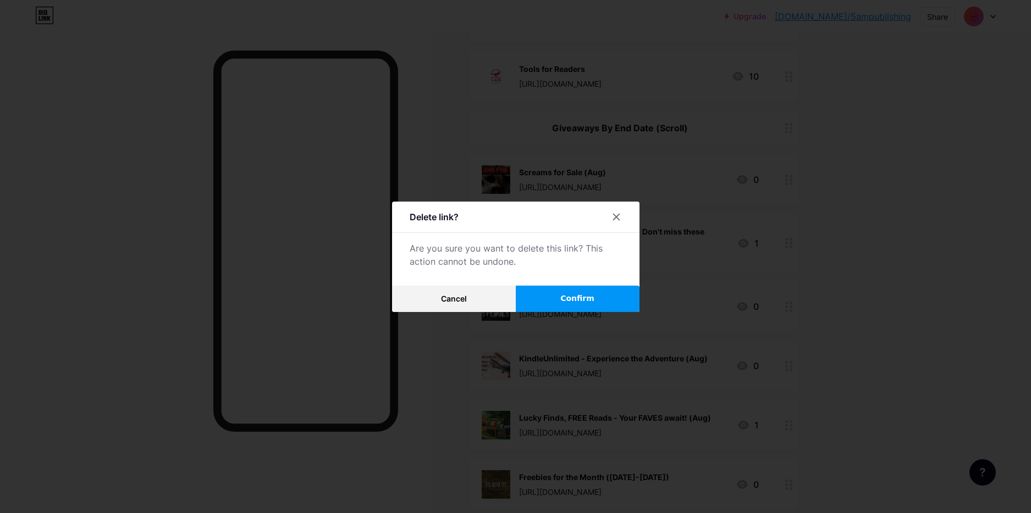
click at [561, 292] on button "Confirm" at bounding box center [578, 299] width 124 height 26
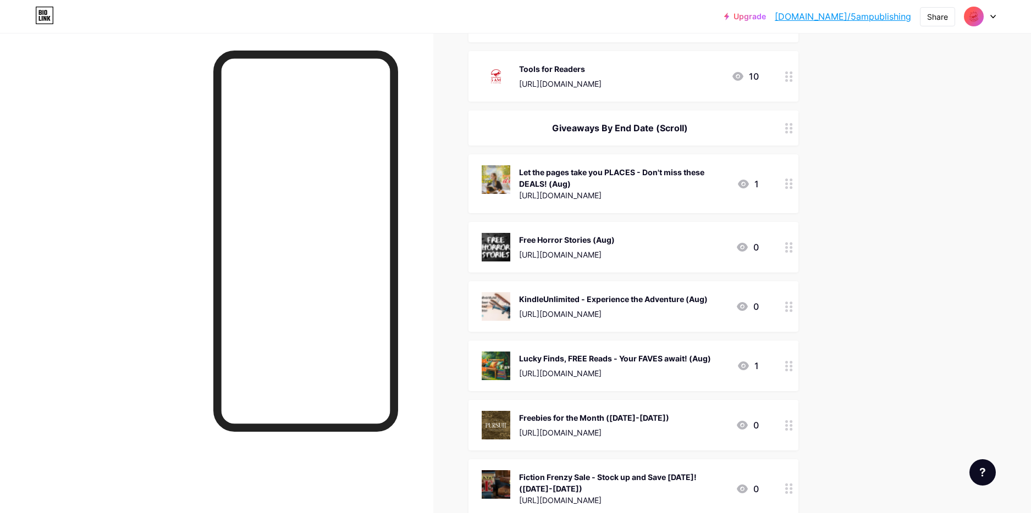
click at [790, 191] on div at bounding box center [788, 183] width 19 height 59
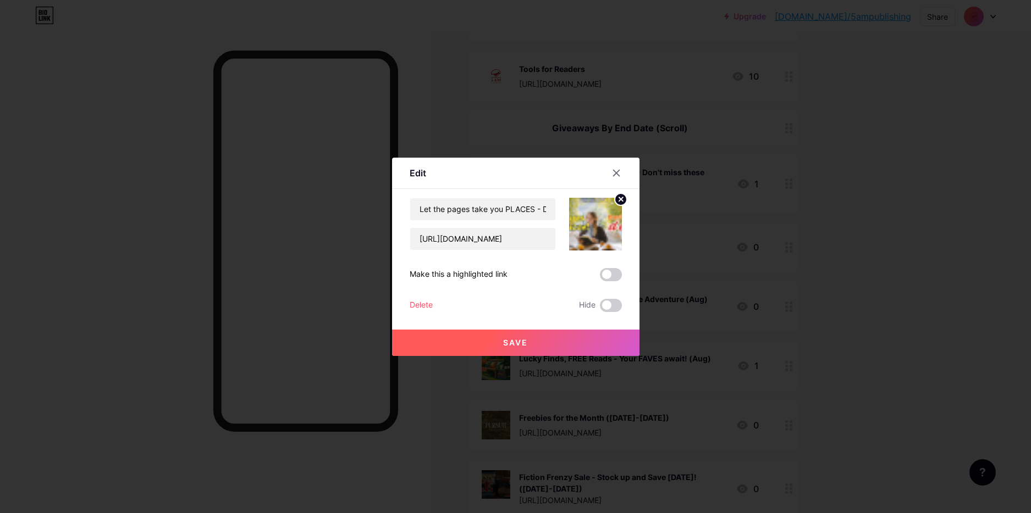
click at [425, 300] on div "Delete" at bounding box center [420, 305] width 23 height 13
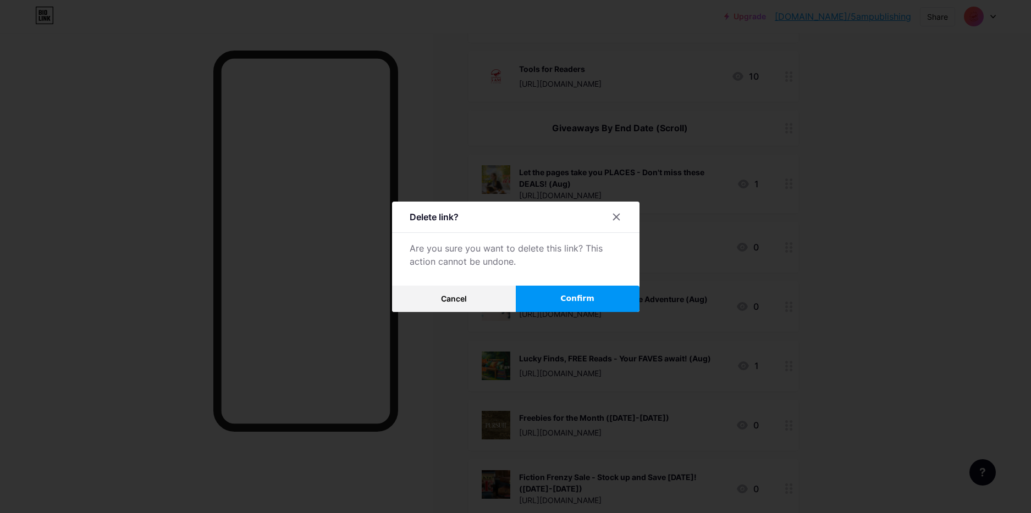
click at [561, 289] on button "Confirm" at bounding box center [578, 299] width 124 height 26
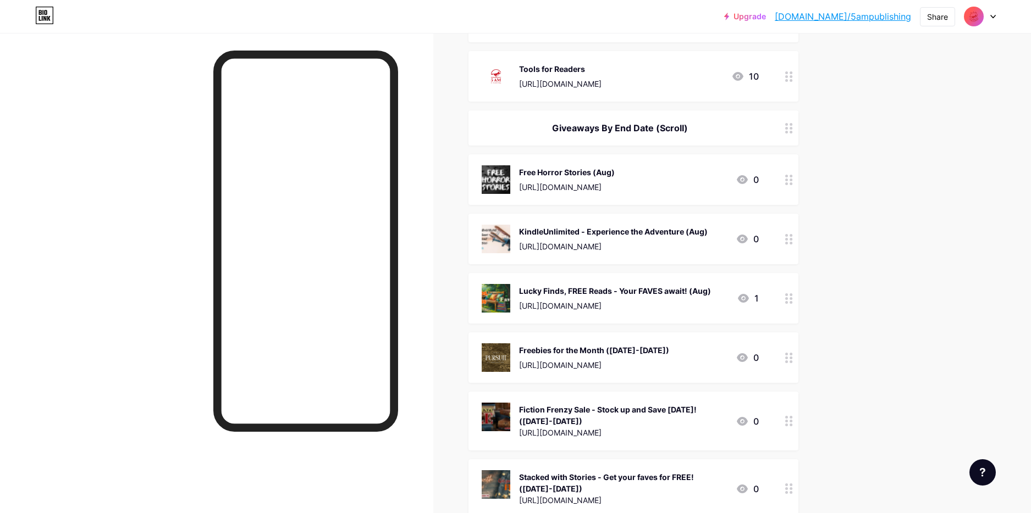
click at [785, 185] on div at bounding box center [788, 179] width 19 height 51
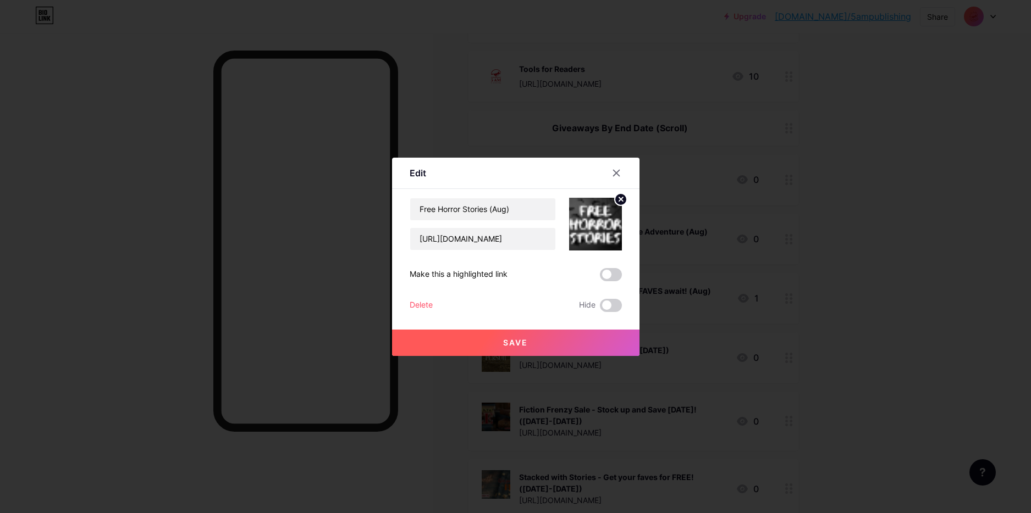
click at [426, 305] on div "Delete" at bounding box center [420, 305] width 23 height 13
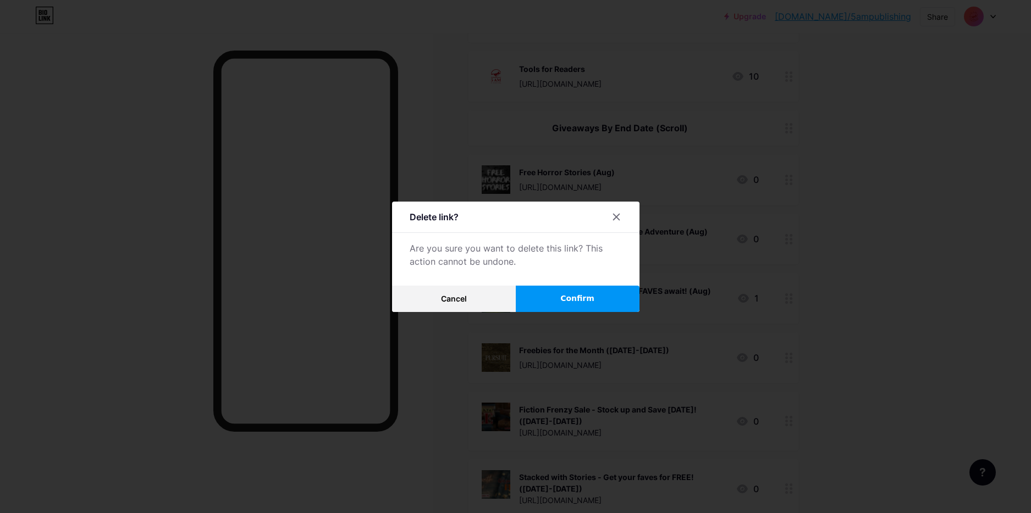
click at [575, 300] on span "Confirm" at bounding box center [577, 299] width 34 height 12
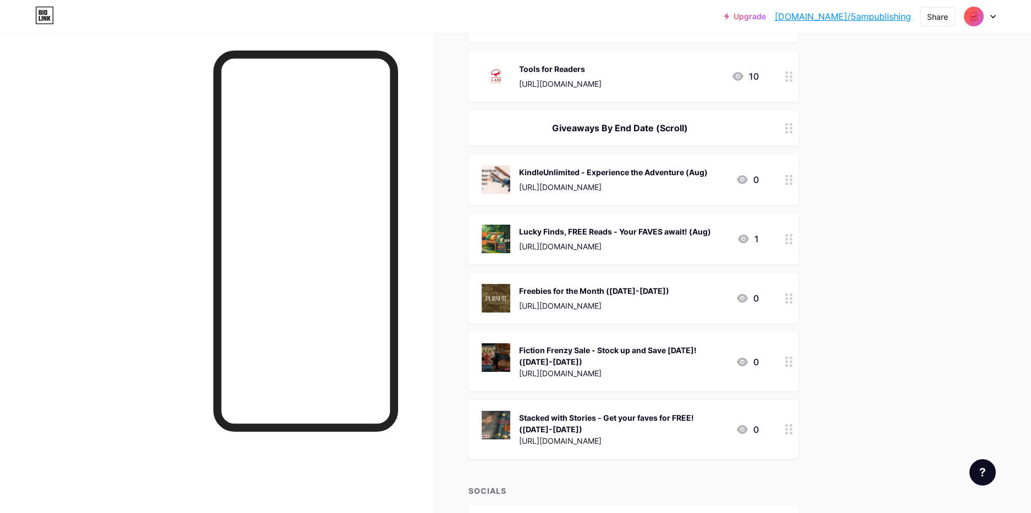
click at [787, 175] on circle at bounding box center [786, 176] width 3 height 3
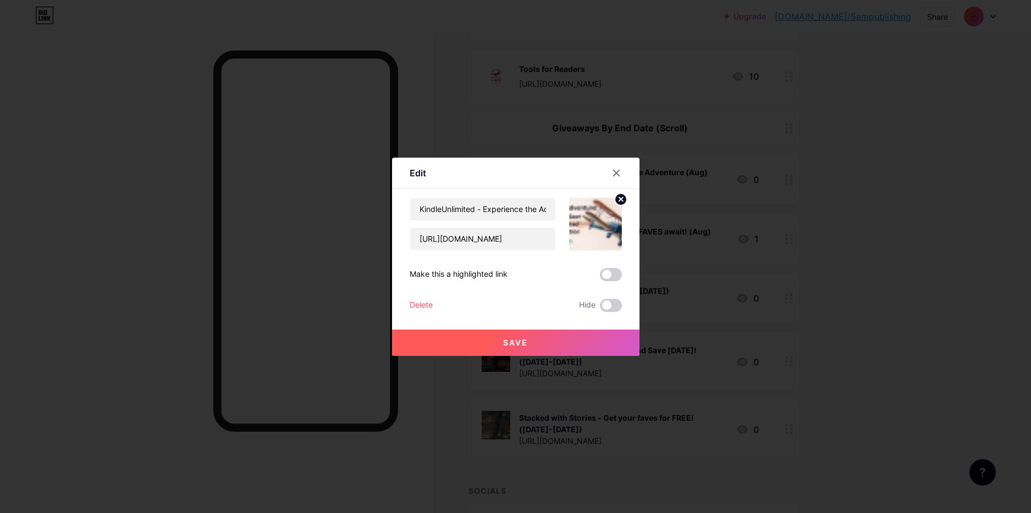
click at [424, 302] on div "Delete" at bounding box center [420, 305] width 23 height 13
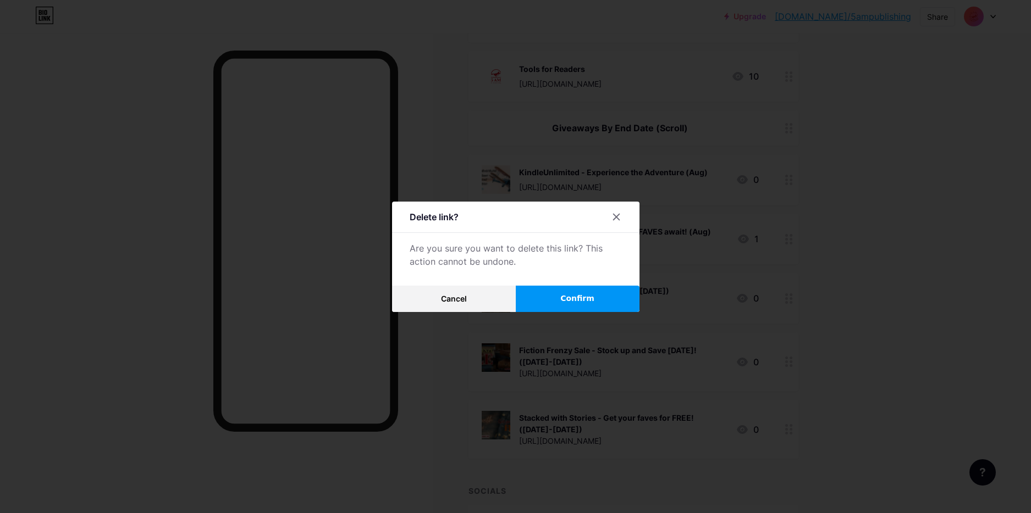
drag, startPoint x: 579, startPoint y: 297, endPoint x: 587, endPoint y: 296, distance: 7.8
click at [579, 297] on span "Confirm" at bounding box center [577, 299] width 34 height 12
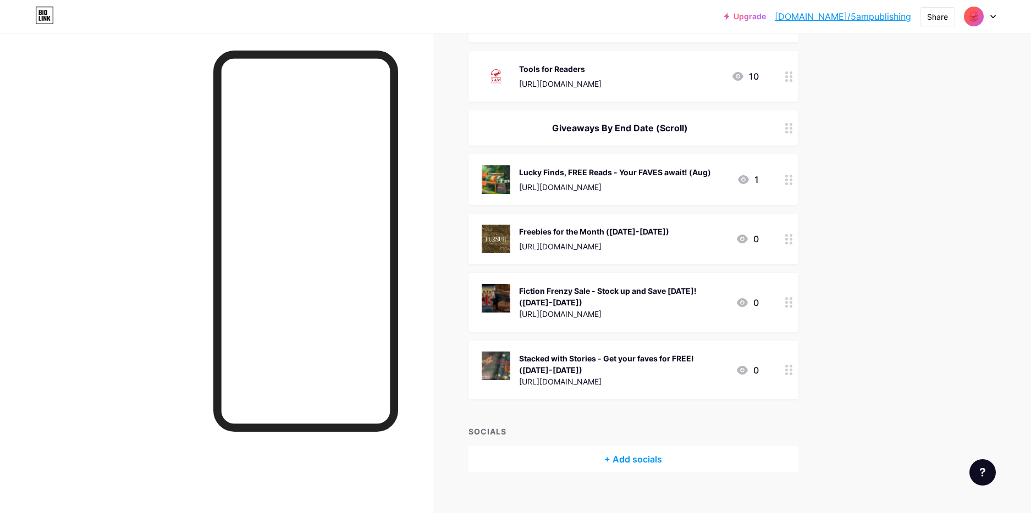
click at [788, 178] on icon at bounding box center [789, 180] width 8 height 10
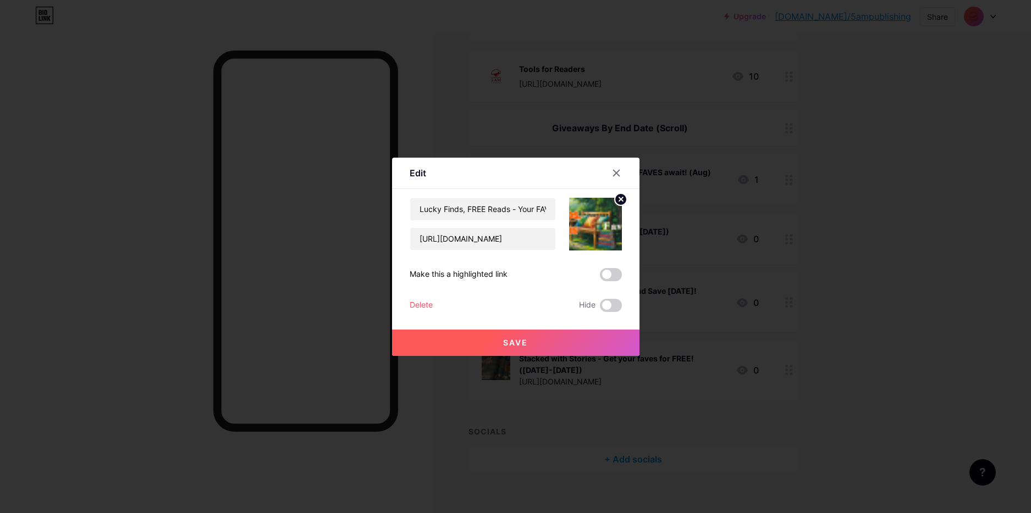
click at [422, 303] on div "Delete" at bounding box center [420, 305] width 23 height 13
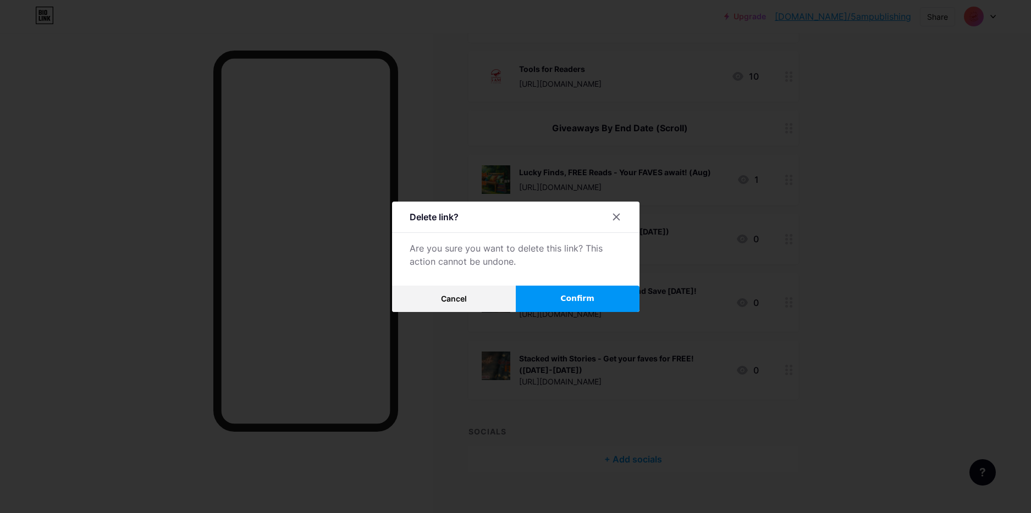
click at [553, 300] on button "Confirm" at bounding box center [578, 299] width 124 height 26
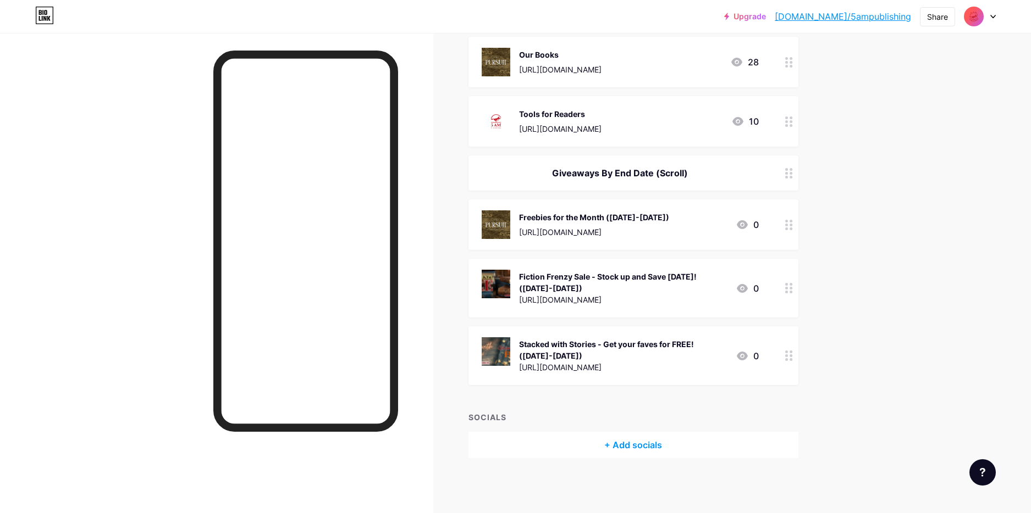
scroll to position [195, 0]
click at [782, 227] on div at bounding box center [788, 225] width 19 height 51
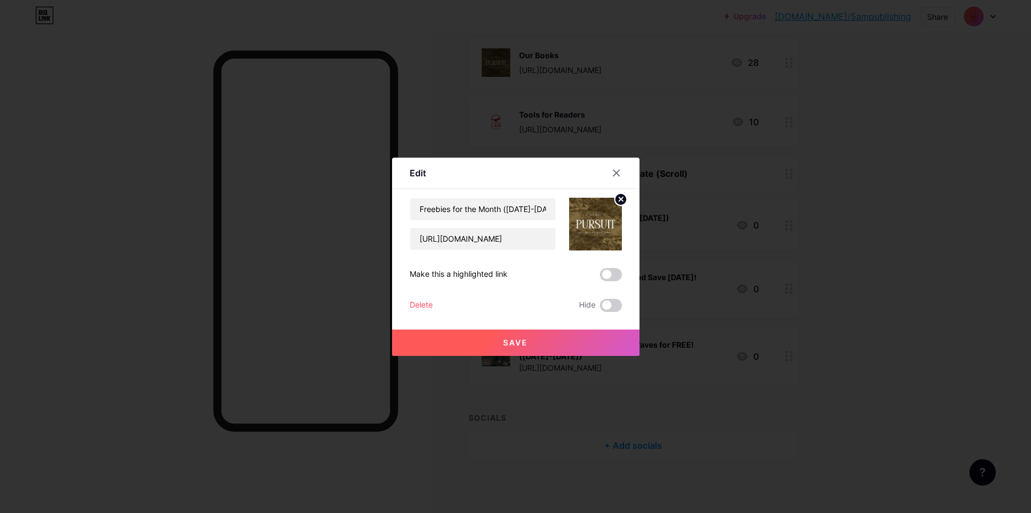
click at [417, 305] on div "Delete" at bounding box center [420, 305] width 23 height 13
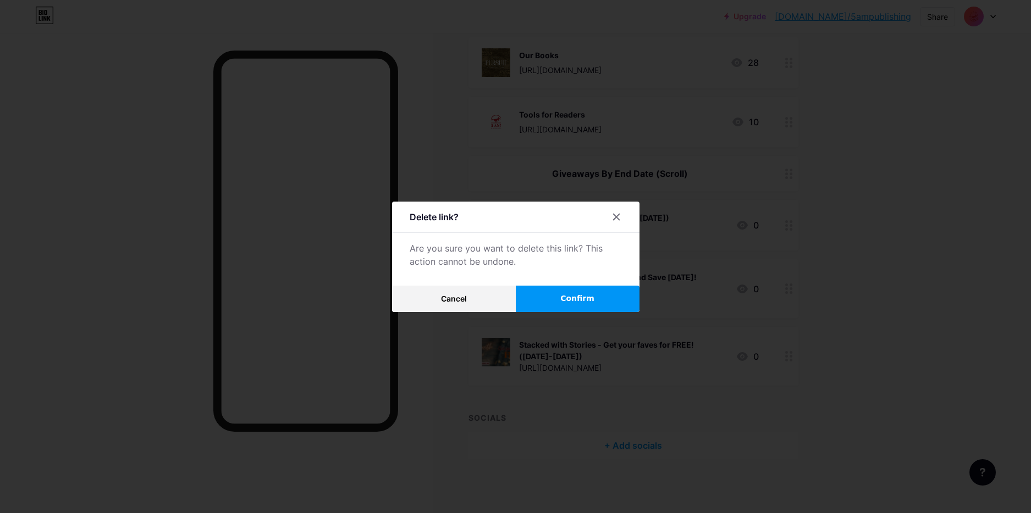
click at [556, 303] on button "Confirm" at bounding box center [578, 299] width 124 height 26
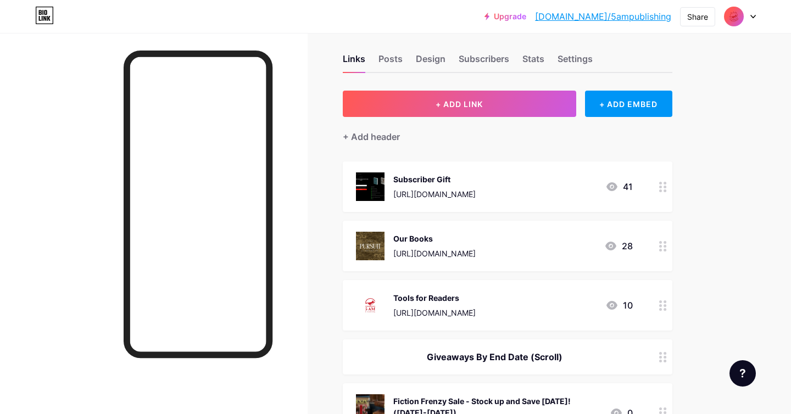
scroll to position [0, 0]
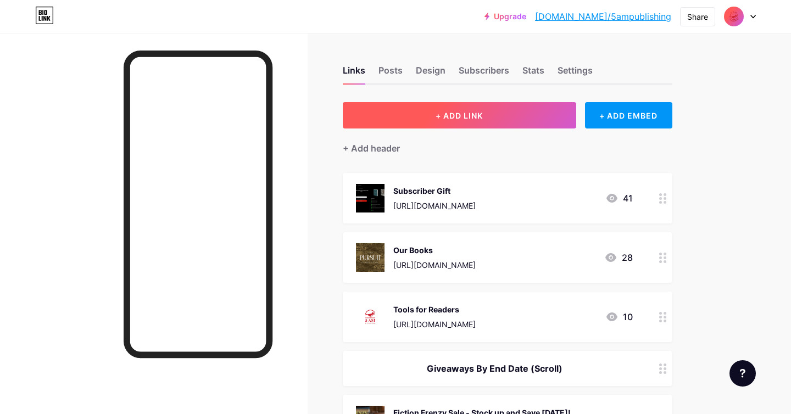
click at [446, 118] on span "+ ADD LINK" at bounding box center [459, 115] width 47 height 9
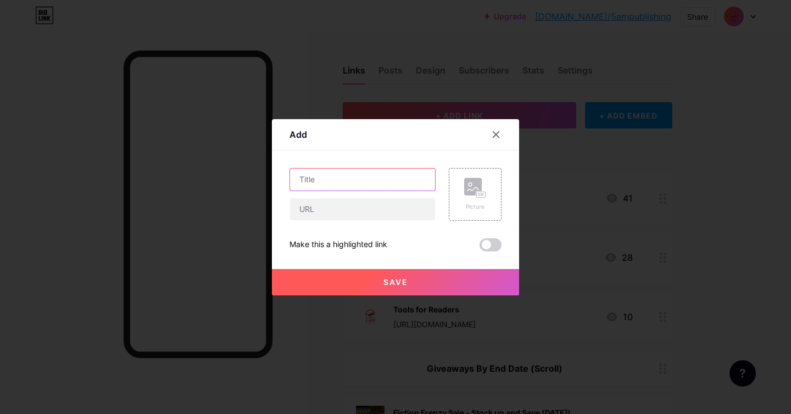
click at [372, 177] on input "text" at bounding box center [362, 180] width 145 height 22
paste input "Exciting Reads Sales September"
drag, startPoint x: 377, startPoint y: 179, endPoint x: 358, endPoint y: 178, distance: 18.7
click at [358, 178] on input "Exciting Reads Sales September" at bounding box center [362, 180] width 145 height 22
type input "Exciting Reads September"
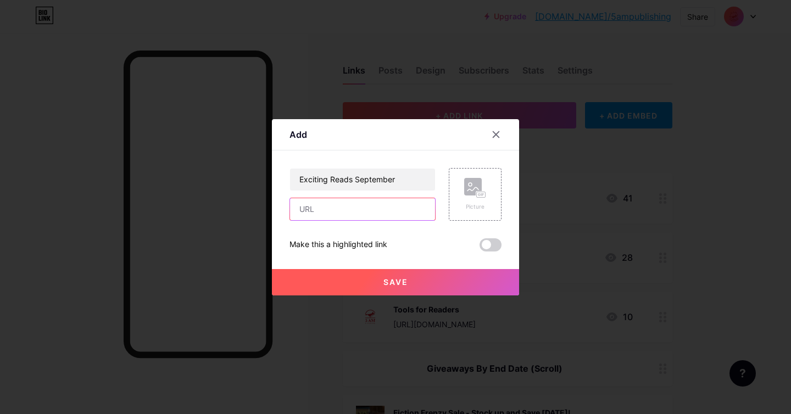
click at [350, 209] on input "text" at bounding box center [362, 209] width 145 height 22
paste input "https://books.5ampublishing.com/septembersales/qpdf7953lw"
type input "https://books.5ampublishing.com/septembersales/qpdf7953lw"
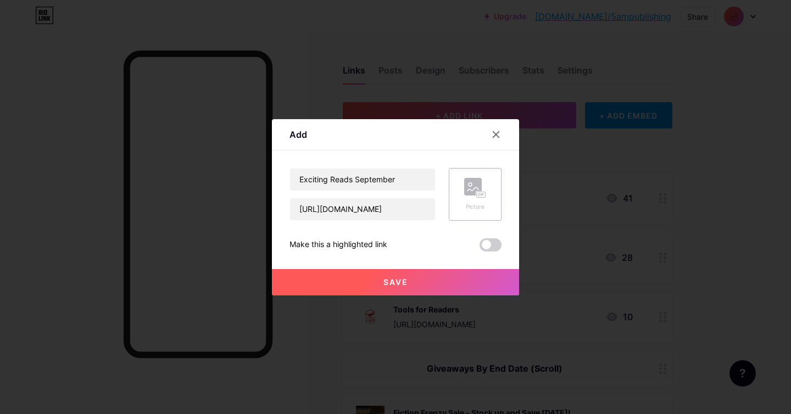
click at [486, 200] on div "Picture" at bounding box center [475, 194] width 22 height 33
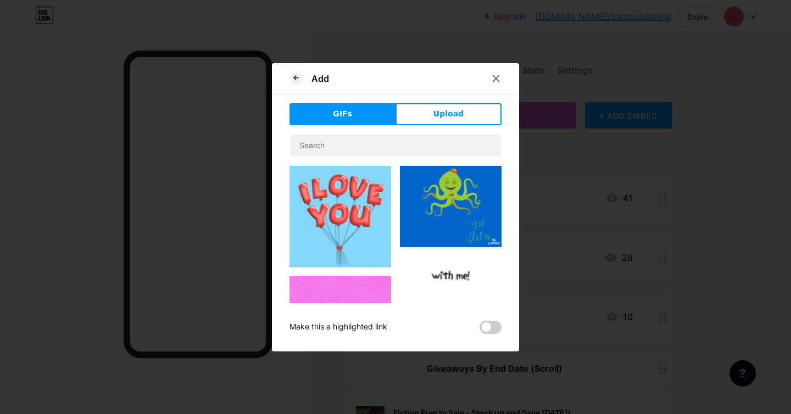
drag, startPoint x: 460, startPoint y: 116, endPoint x: 560, endPoint y: 66, distance: 111.8
click at [460, 116] on span "Upload" at bounding box center [449, 114] width 30 height 12
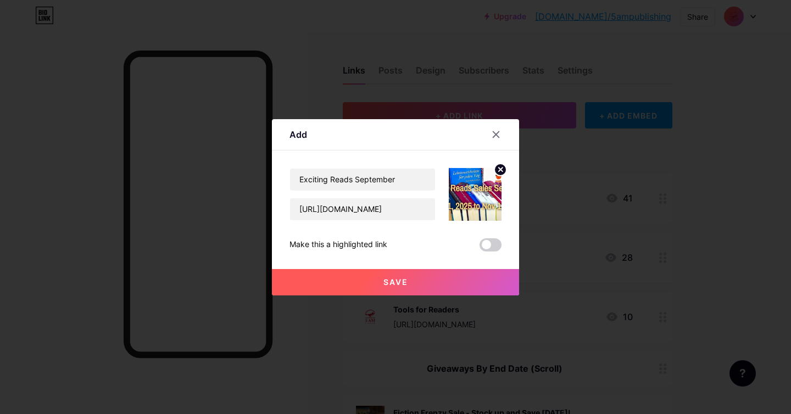
click at [393, 281] on span "Save" at bounding box center [396, 282] width 25 height 9
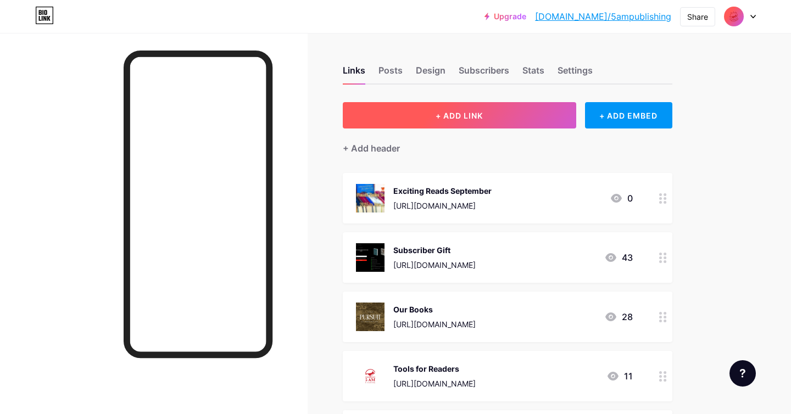
click at [489, 115] on button "+ ADD LINK" at bounding box center [460, 115] width 234 height 26
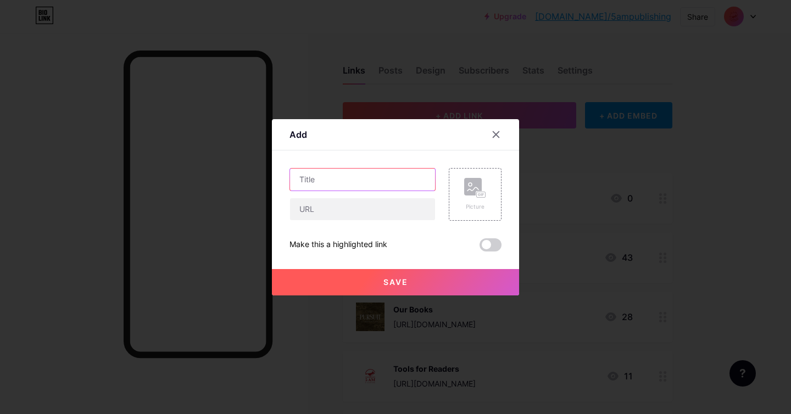
click at [329, 180] on input "text" at bounding box center [362, 180] width 145 height 22
paste input "Kindle Unlimited Sci-Fi & Fantasy September"
type input "Kindle Unlimited Sci-Fi & Fantasy September"
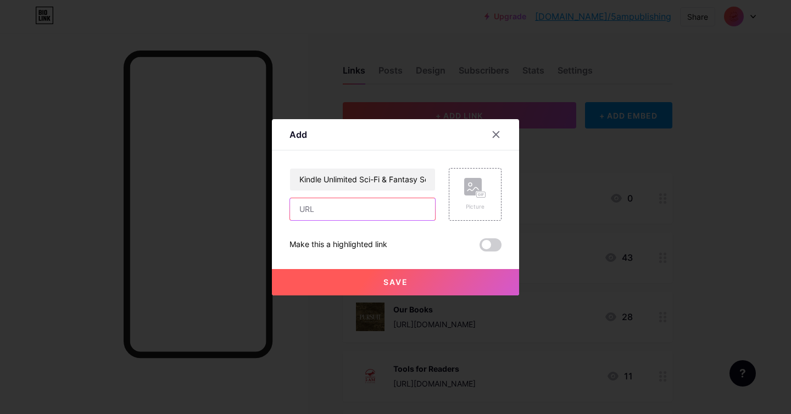
drag, startPoint x: 357, startPoint y: 213, endPoint x: 367, endPoint y: 213, distance: 10.4
click at [357, 213] on input "text" at bounding box center [362, 209] width 145 height 22
paste input "https://books.5ampublishing.com/freekuscifiseptember2025/hhcabsqpv6"
type input "https://books.5ampublishing.com/freekuscifiseptember2025/hhcabsqpv6"
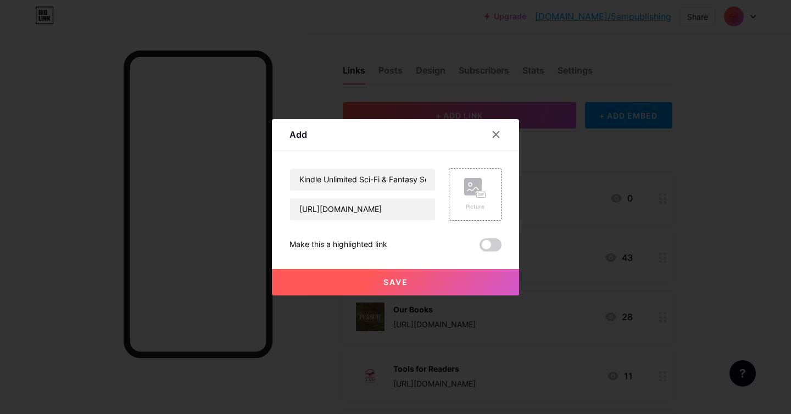
scroll to position [0, 0]
click at [474, 195] on rect at bounding box center [473, 187] width 18 height 18
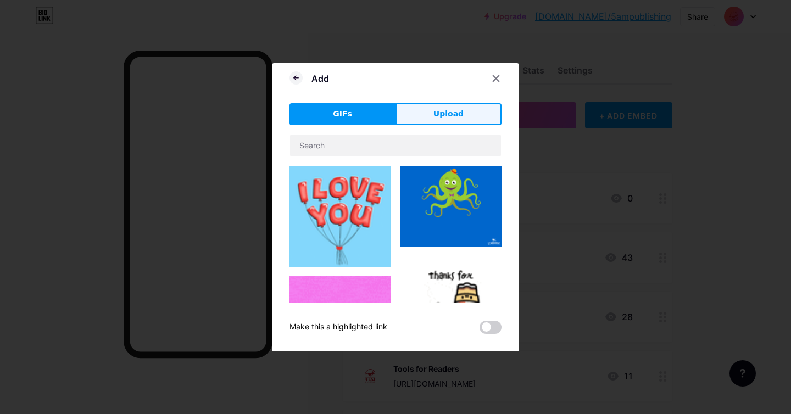
drag, startPoint x: 430, startPoint y: 116, endPoint x: 568, endPoint y: 24, distance: 165.6
click at [430, 116] on button "Upload" at bounding box center [449, 114] width 106 height 22
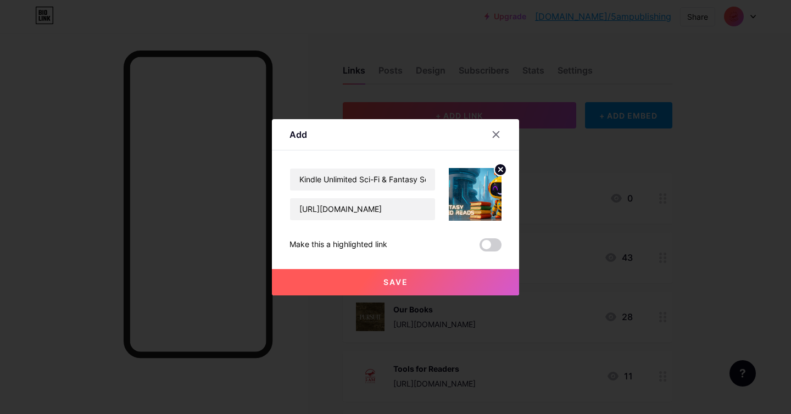
click at [422, 282] on button "Save" at bounding box center [395, 282] width 247 height 26
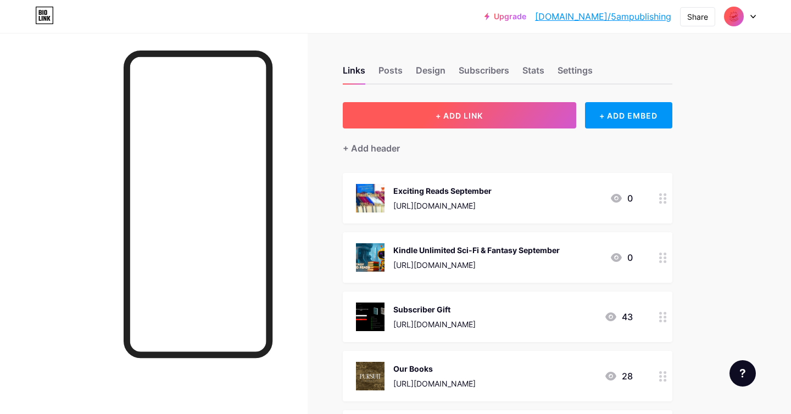
click at [458, 115] on span "+ ADD LINK" at bounding box center [459, 115] width 47 height 9
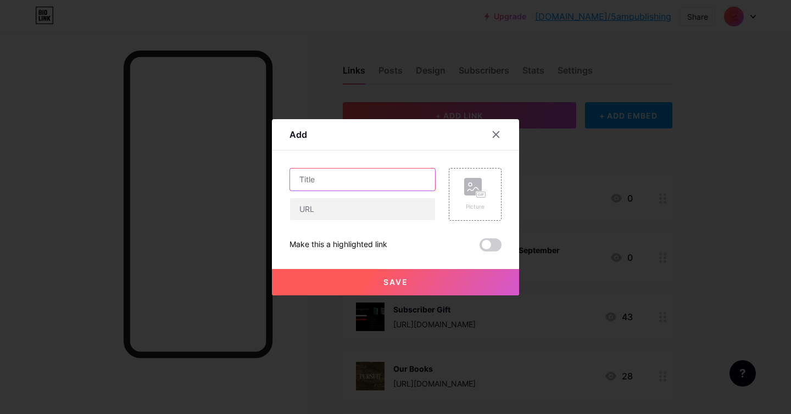
click at [350, 182] on input "text" at bounding box center [362, 180] width 145 height 22
paste input "Plot Twists & Shocking Endings!!"
type input "Plot Twists & Shocking Endings!! (Sept)"
click at [326, 213] on input "text" at bounding box center [362, 209] width 145 height 22
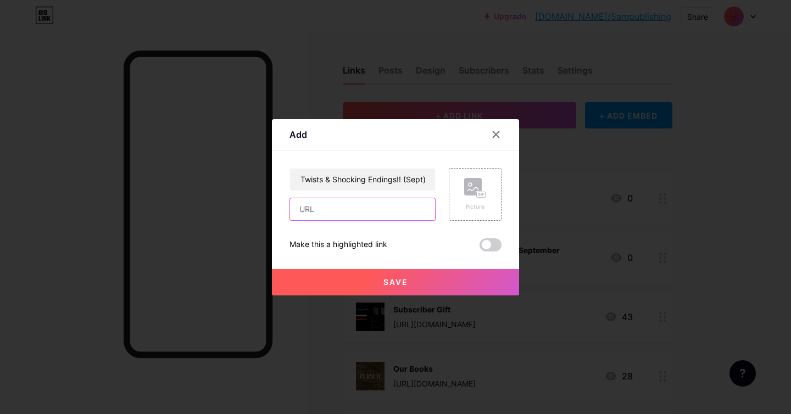
scroll to position [0, 0]
click at [336, 207] on input "text" at bounding box center [362, 209] width 145 height 22
paste input "https://books.5ampublishing.com/shockingends/dlu048oadi"
type input "https://books.5ampublishing.com/shockingends/dlu048oadi"
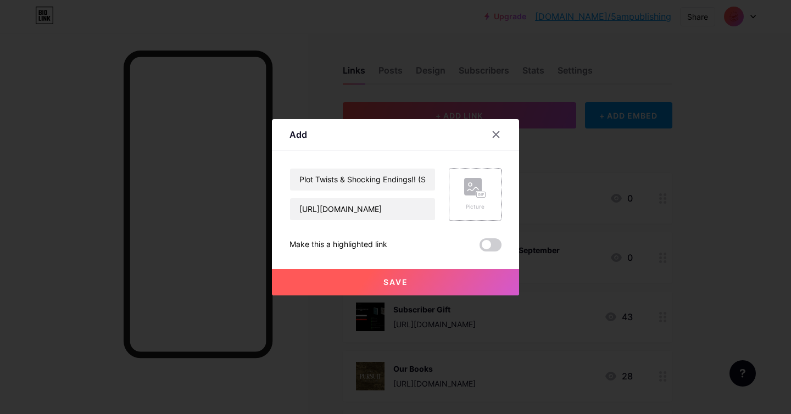
click at [476, 189] on rect at bounding box center [473, 187] width 18 height 18
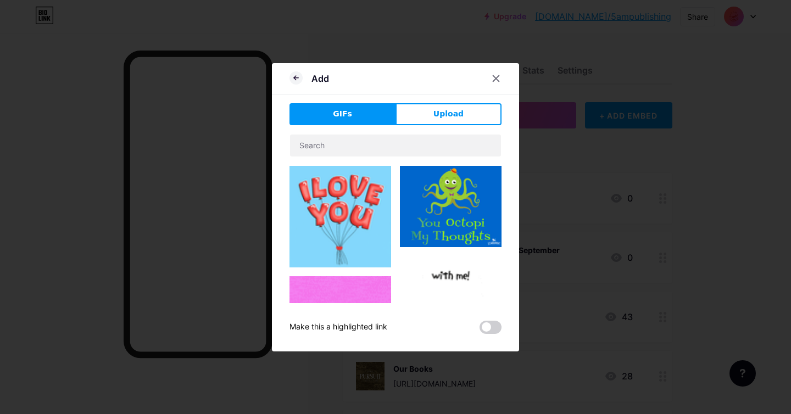
click at [450, 113] on span "Upload" at bounding box center [449, 114] width 30 height 12
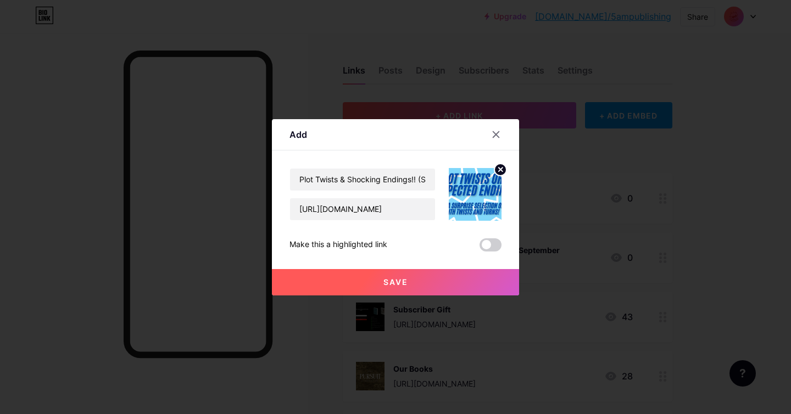
drag, startPoint x: 415, startPoint y: 279, endPoint x: 490, endPoint y: 282, distance: 74.8
click at [415, 279] on button "Save" at bounding box center [395, 282] width 247 height 26
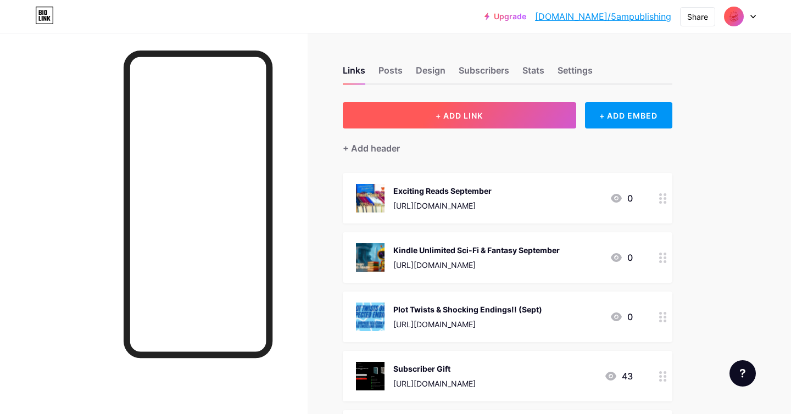
click at [445, 117] on span "+ ADD LINK" at bounding box center [459, 115] width 47 height 9
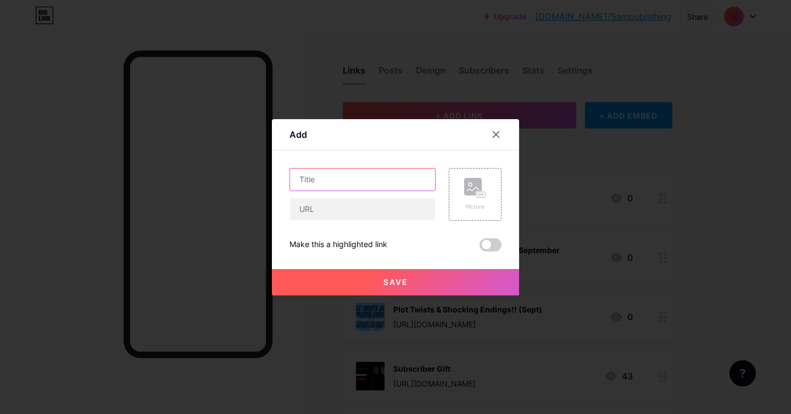
drag, startPoint x: 328, startPoint y: 182, endPoint x: 368, endPoint y: 187, distance: 40.9
click at [327, 182] on input "text" at bounding box center [362, 180] width 145 height 22
paste input "Free Sci-Fi & Fantasy Reads September"
type input "Free Sci-Fi & Fantasy Reads September"
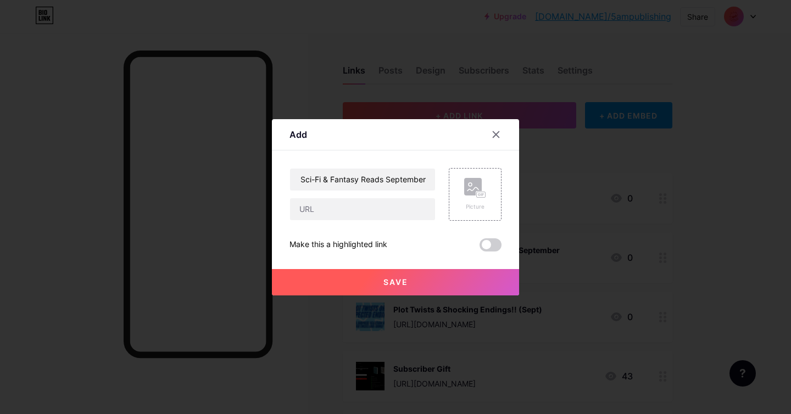
scroll to position [0, 0]
drag, startPoint x: 350, startPoint y: 208, endPoint x: 380, endPoint y: 209, distance: 29.7
click at [350, 208] on input "text" at bounding box center [362, 209] width 145 height 22
paste input "https://books.5ampublishing.com/freescifiseptember2025/fbj4z8w67c"
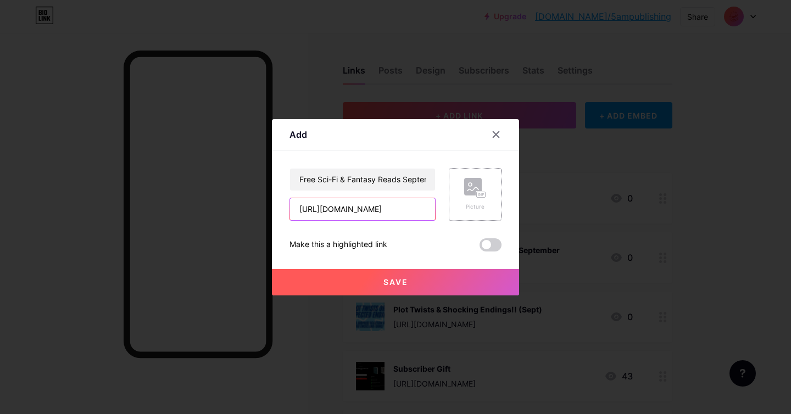
type input "https://books.5ampublishing.com/freescifiseptember2025/fbj4z8w67c"
click at [490, 189] on div "Picture" at bounding box center [475, 194] width 53 height 53
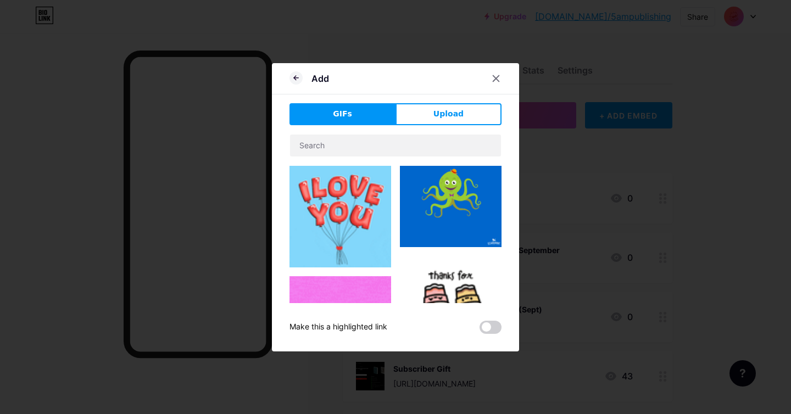
click at [473, 115] on button "Upload" at bounding box center [449, 114] width 106 height 22
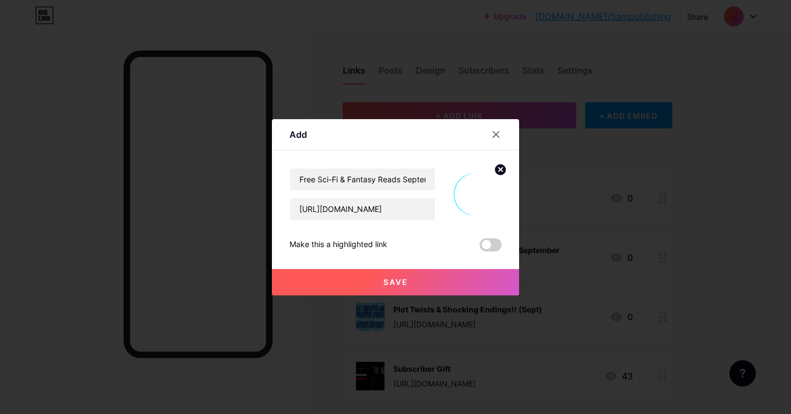
drag, startPoint x: 500, startPoint y: 169, endPoint x: 496, endPoint y: 175, distance: 6.7
click at [500, 169] on icon at bounding box center [501, 170] width 4 height 4
drag, startPoint x: 474, startPoint y: 202, endPoint x: 735, endPoint y: 234, distance: 263.5
click at [474, 203] on div "Picture" at bounding box center [475, 207] width 22 height 8
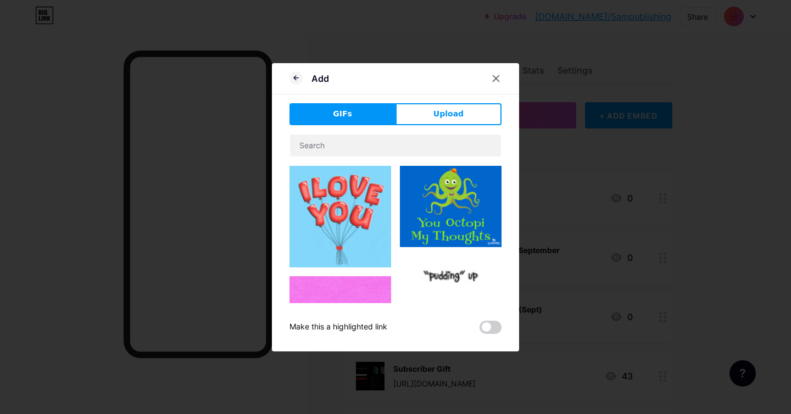
click at [446, 115] on span "Upload" at bounding box center [449, 114] width 30 height 12
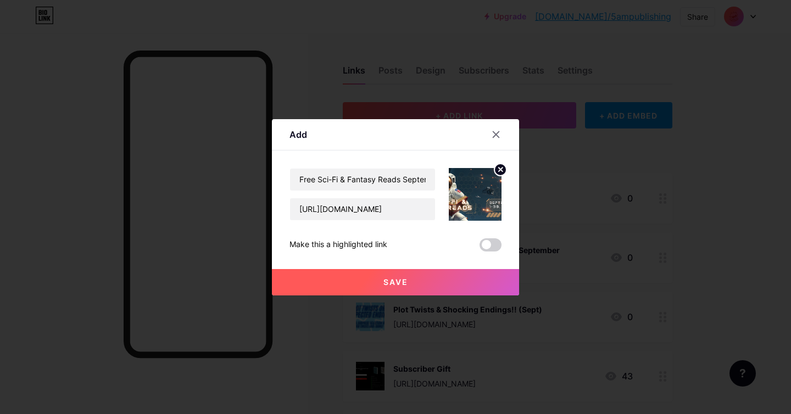
click at [430, 282] on button "Save" at bounding box center [395, 282] width 247 height 26
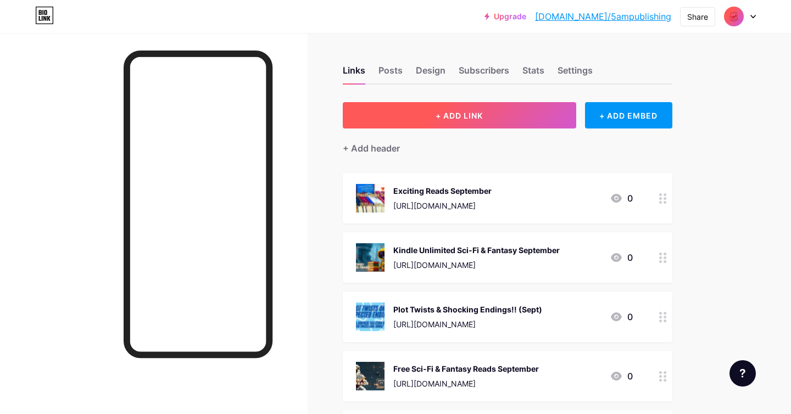
click at [469, 118] on span "+ ADD LINK" at bounding box center [459, 115] width 47 height 9
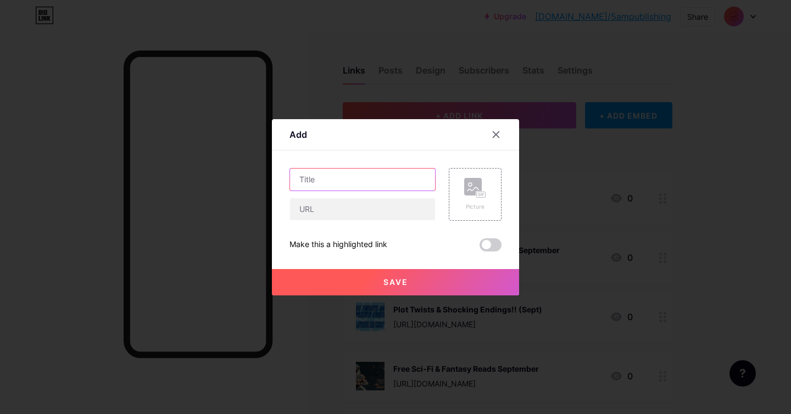
click at [369, 190] on input "text" at bounding box center [362, 180] width 145 height 22
paste input "Books Giveaway Spectacular September"
type input "Books Giveaway Spectacular September"
click at [401, 216] on input "text" at bounding box center [362, 209] width 145 height 22
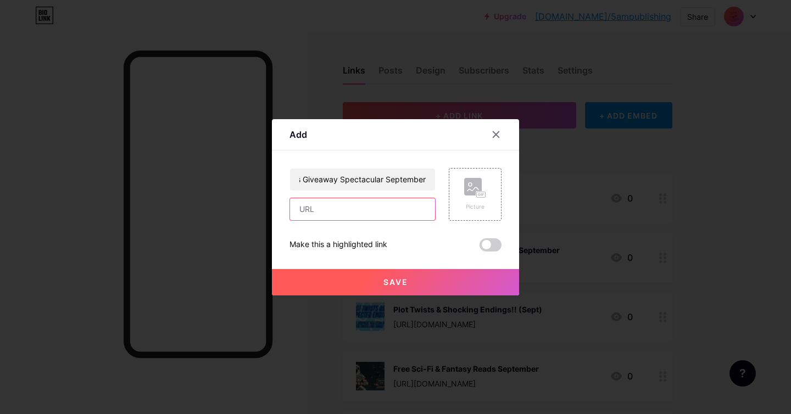
scroll to position [0, 0]
paste input "https://books.5ampublishing.com/giveawayseptember/q0ws3icvmf"
type input "https://books.5ampublishing.com/giveawayseptember/q0ws3icvmf"
click at [480, 207] on div "Picture" at bounding box center [475, 207] width 22 height 8
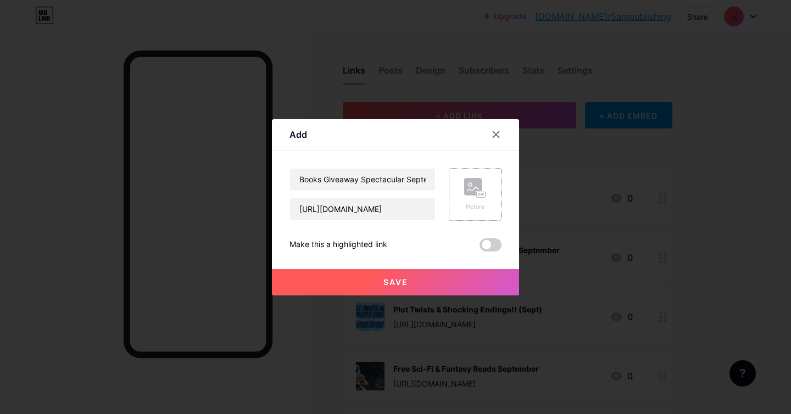
scroll to position [0, 0]
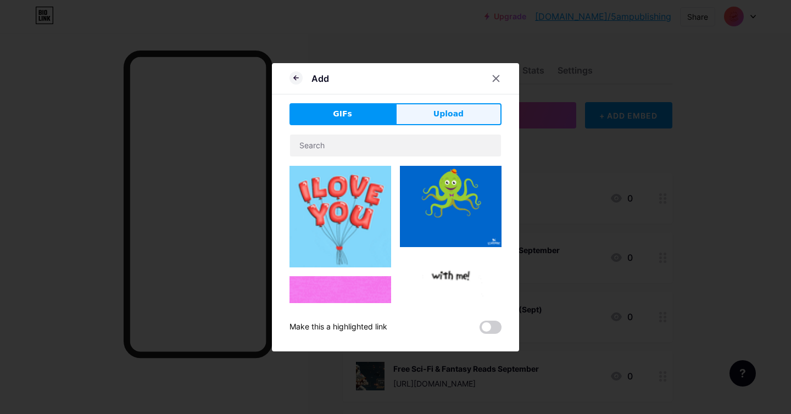
click at [466, 119] on button "Upload" at bounding box center [449, 114] width 106 height 22
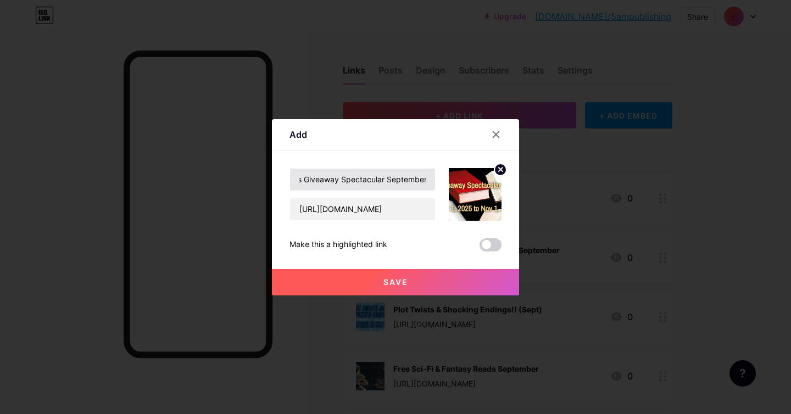
scroll to position [0, 21]
drag, startPoint x: 387, startPoint y: 178, endPoint x: 445, endPoint y: 184, distance: 58.6
click at [446, 184] on div "Books Giveaway Spectacular September https://books.5ampublishing.com/giveawayse…" at bounding box center [396, 194] width 212 height 53
click at [377, 179] on input "Books Giveaway Spectacular (sept 1 - Nov 1)" at bounding box center [362, 180] width 145 height 22
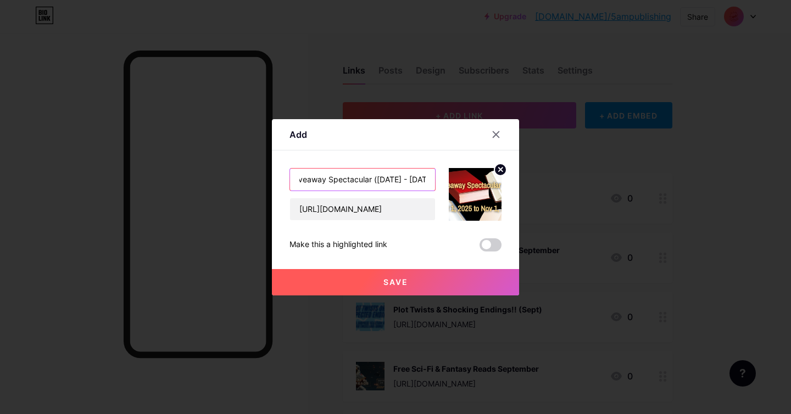
scroll to position [0, 0]
type input "Books Giveaway Spectacular (Sept 1 - Nov 1)"
click at [414, 274] on button "Save" at bounding box center [395, 282] width 247 height 26
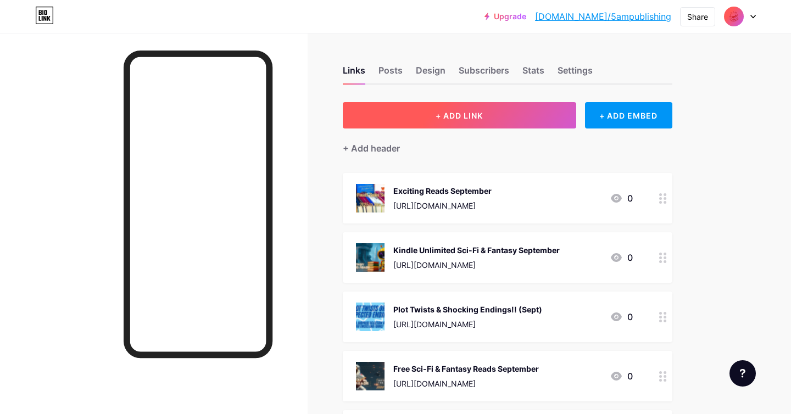
click at [466, 122] on button "+ ADD LINK" at bounding box center [460, 115] width 234 height 26
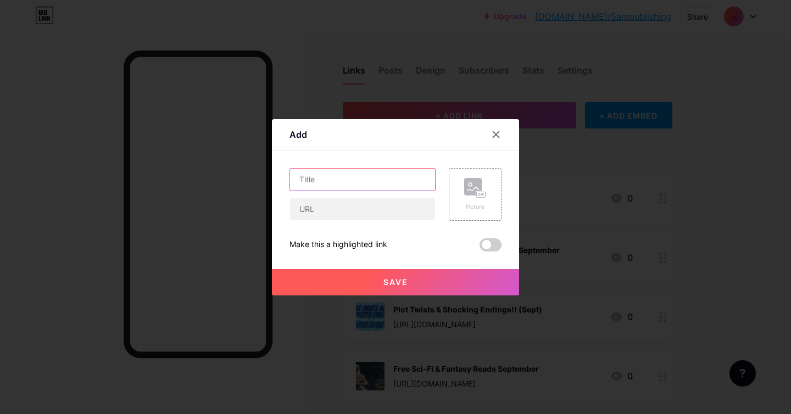
click at [350, 180] on input "text" at bounding box center [362, 180] width 145 height 22
paste input "Big Adventures, Zero Price Tags! Explore FREE Fiction!"
click at [370, 178] on input "Big Adventures, Zero Price Tags! Explore FREE Fiction! (Sept 11- Oct 12)" at bounding box center [362, 180] width 145 height 22
type input "Big Adventures, Zero Price Tags! Explore FREE Fiction! (Sept 11- Oct 12)"
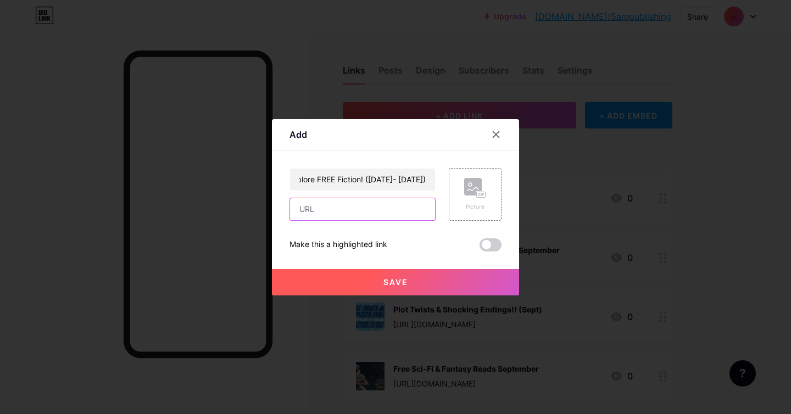
scroll to position [0, 0]
click at [324, 218] on input "text" at bounding box center [362, 209] width 145 height 22
paste input "https://books.5ampublishing.com/bigadventureszeroprice/md4h0m8hzp"
type input "https://books.5ampublishing.com/bigadventureszeroprice/md4h0m8hzp"
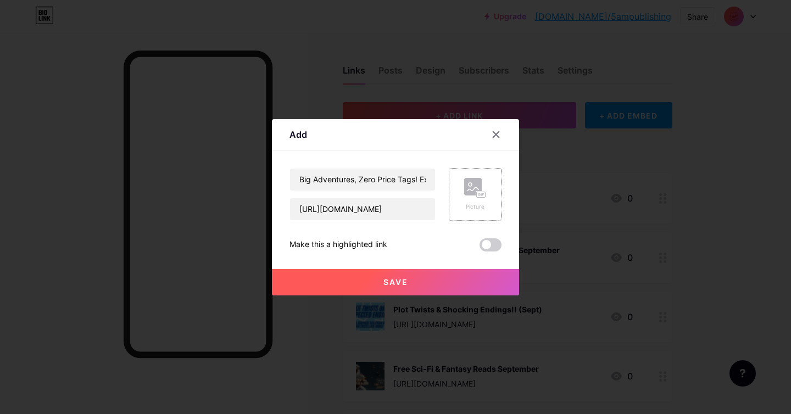
click at [474, 194] on rect at bounding box center [473, 187] width 18 height 18
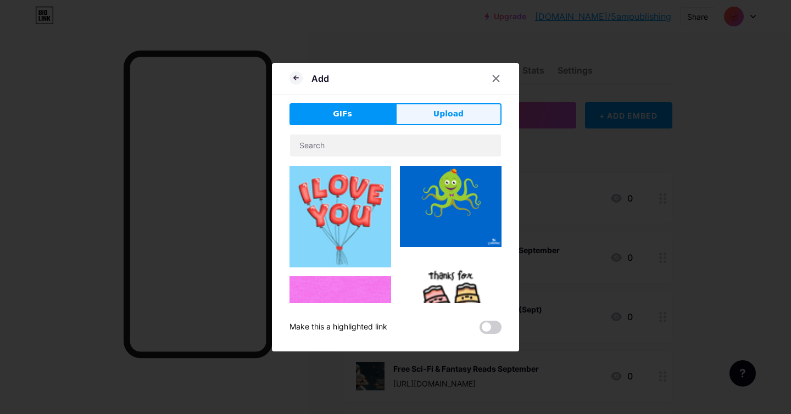
click at [436, 110] on span "Upload" at bounding box center [449, 114] width 30 height 12
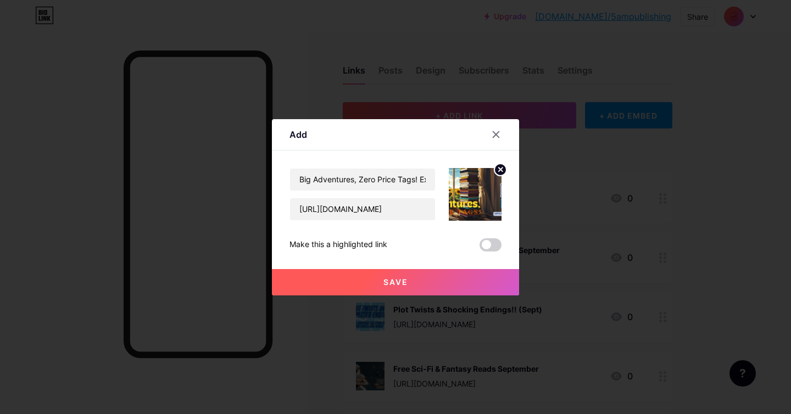
click at [438, 285] on button "Save" at bounding box center [395, 282] width 247 height 26
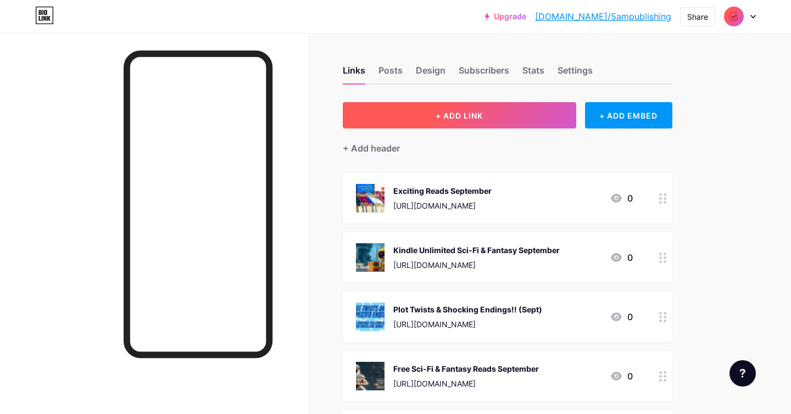
click at [487, 121] on button "+ ADD LINK" at bounding box center [460, 115] width 234 height 26
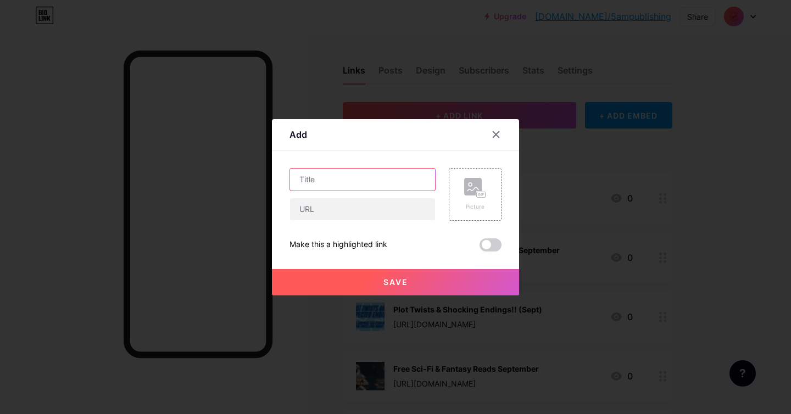
click at [341, 176] on input "text" at bounding box center [362, 180] width 145 height 22
paste input "Fiction Finds, Irresistible Deals!"
type input "Fiction Finds, Irresistible Deals!"
click at [327, 207] on input "text" at bounding box center [362, 209] width 145 height 22
paste input "https://books.5ampublishing.com/fictionfindsgreatdeals/5kw3wn98yj"
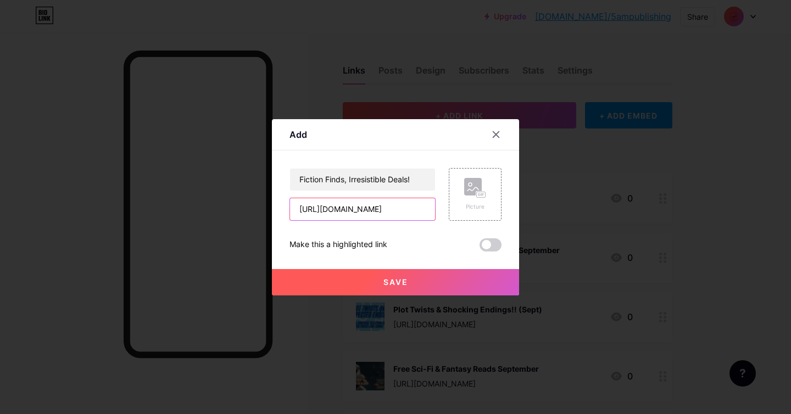
scroll to position [0, 125]
type input "https://books.5ampublishing.com/fictionfindsgreatdeals/5kw3wn98yj"
click at [424, 174] on input "Fiction Finds, Irresistible Deals!" at bounding box center [362, 180] width 145 height 22
click at [424, 178] on input "Fiction Finds, Irresistible Deals!" at bounding box center [362, 180] width 145 height 22
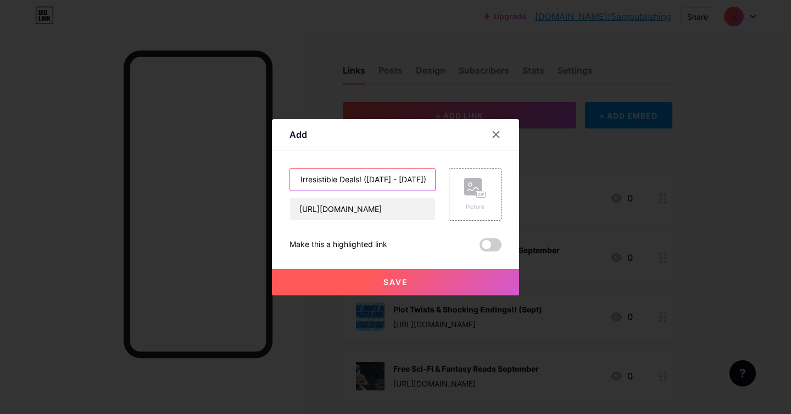
scroll to position [0, 51]
type input "Fiction Finds, Irresistible Deals! (Sept 11 - Oct 12)"
click at [483, 196] on rect at bounding box center [481, 194] width 9 height 5
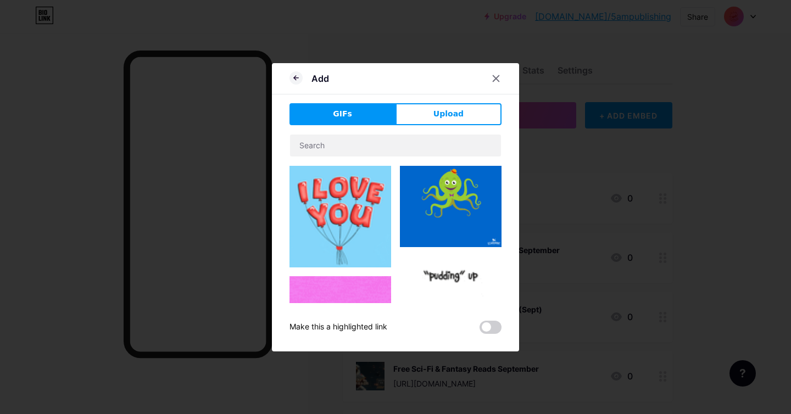
drag, startPoint x: 452, startPoint y: 121, endPoint x: 506, endPoint y: 135, distance: 55.2
click at [452, 121] on button "Upload" at bounding box center [449, 114] width 106 height 22
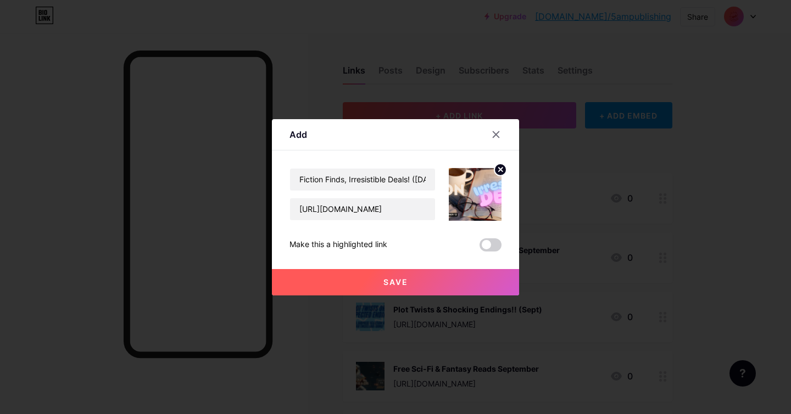
click at [452, 276] on button "Save" at bounding box center [395, 282] width 247 height 26
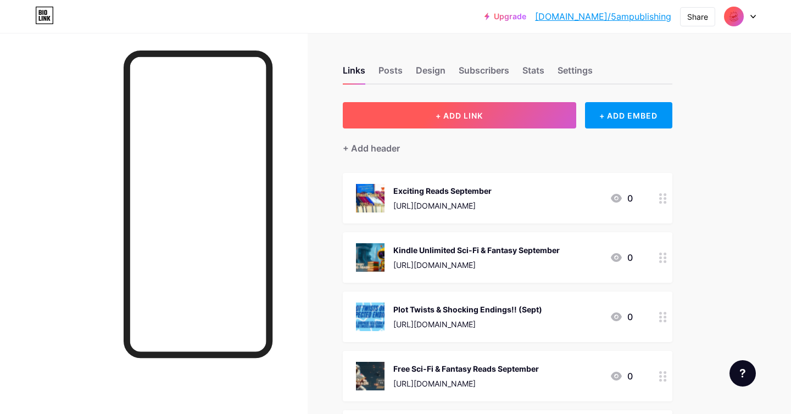
click at [456, 112] on span "+ ADD LINK" at bounding box center [459, 115] width 47 height 9
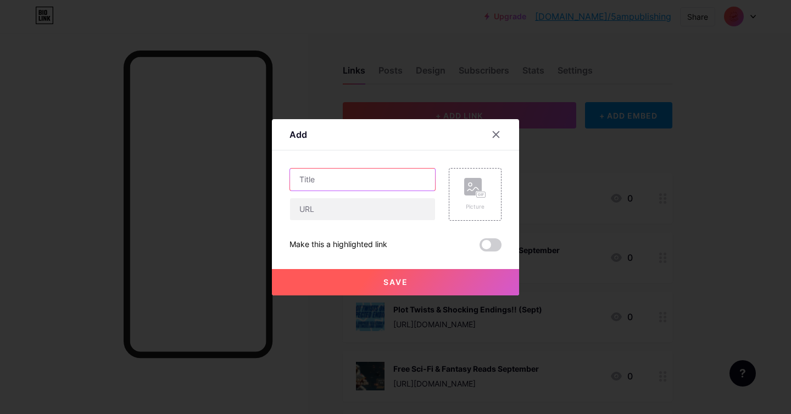
click at [378, 183] on input "text" at bounding box center [362, 180] width 145 height 22
paste input "Sci-fi & Fantasy Series Sale"
drag, startPoint x: 407, startPoint y: 179, endPoint x: 385, endPoint y: 177, distance: 21.5
click at [385, 177] on input "Sci-fi & Fantasy Series Sale" at bounding box center [362, 180] width 145 height 22
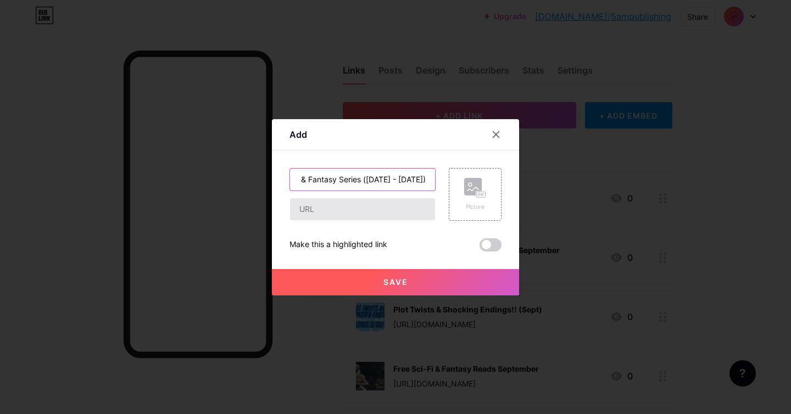
type input "Sci-fi & Fantasy Series (Sept 14 - Oct 17)"
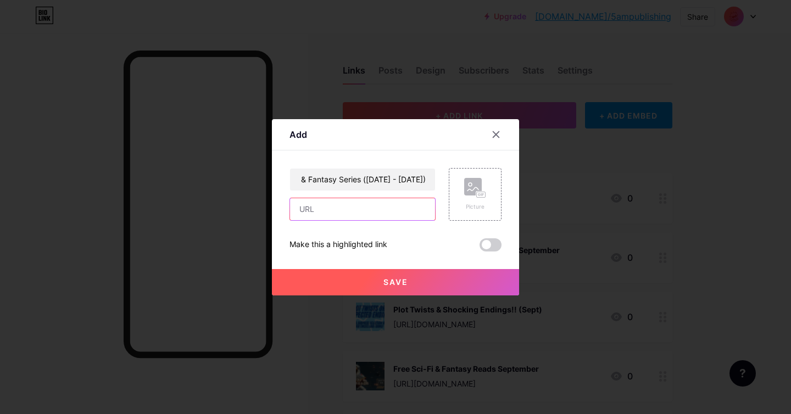
drag, startPoint x: 364, startPoint y: 208, endPoint x: 699, endPoint y: 267, distance: 340.4
click at [365, 209] on input "text" at bounding box center [362, 209] width 145 height 22
click at [368, 211] on input "text" at bounding box center [362, 209] width 145 height 22
paste input "https://books.5ampublishing.com/sci-fi-fantasy-series-sale-sept-oct/qiigwht4hk"
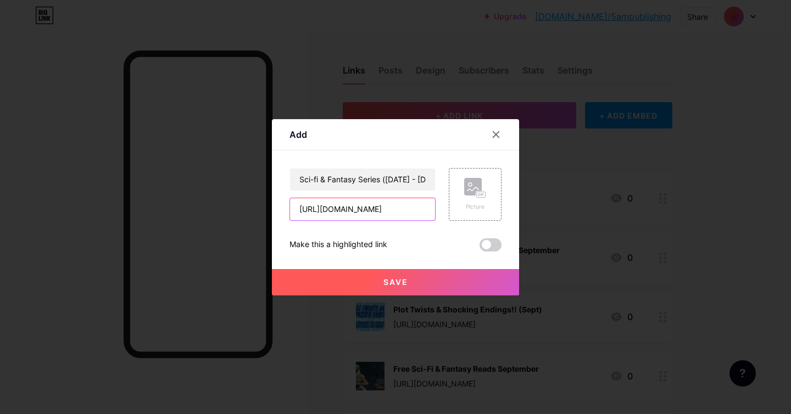
scroll to position [0, 167]
type input "https://books.5ampublishing.com/sci-fi-fantasy-series-sale-sept-oct/qiigwht4hk"
click at [463, 197] on div "Picture" at bounding box center [475, 194] width 53 height 53
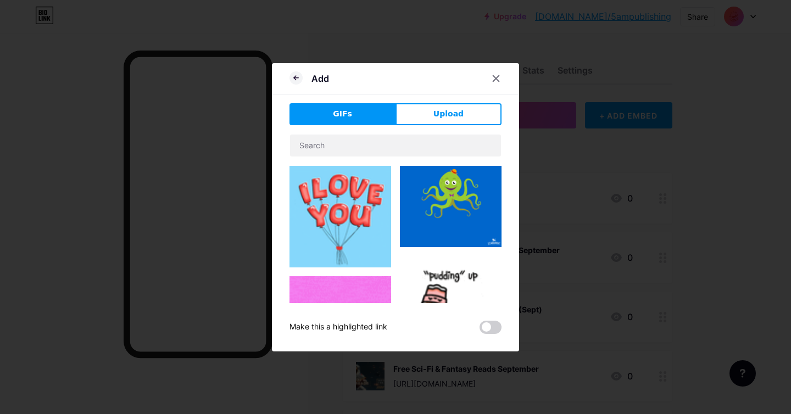
drag, startPoint x: 444, startPoint y: 110, endPoint x: 703, endPoint y: 185, distance: 269.3
click at [444, 110] on span "Upload" at bounding box center [449, 114] width 30 height 12
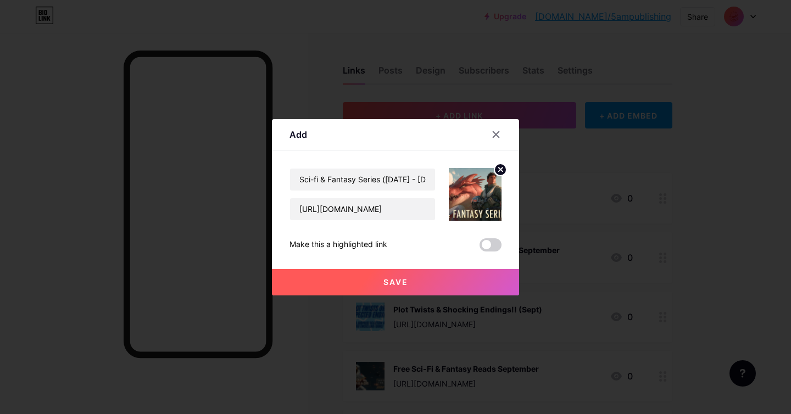
click at [397, 279] on span "Save" at bounding box center [396, 282] width 25 height 9
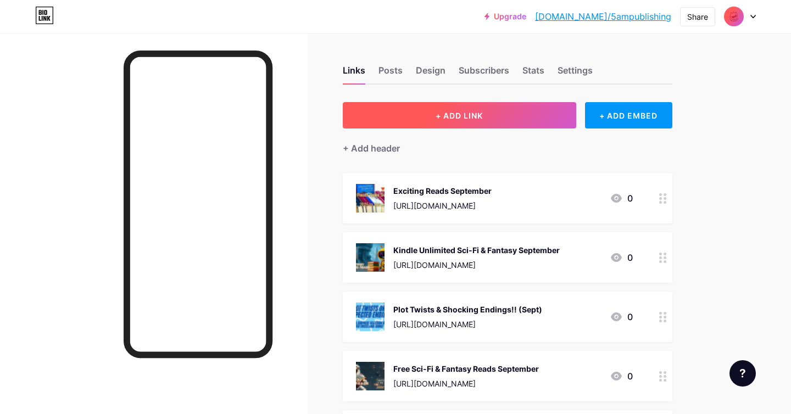
click at [459, 127] on button "+ ADD LINK" at bounding box center [460, 115] width 234 height 26
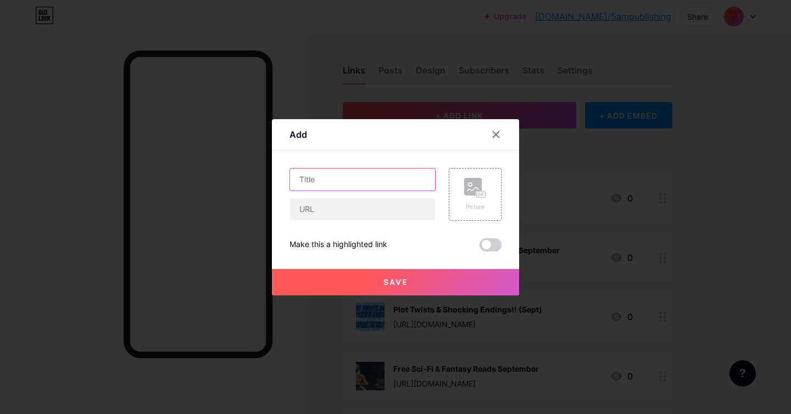
click at [347, 181] on input "text" at bounding box center [362, 180] width 145 height 22
paste input "Sci-fi & Fantasy in Kindle Unlimited"
type input "Sci-fi & Fantasy in Kindle Unlimited (Sept 14 - Oct 15)"
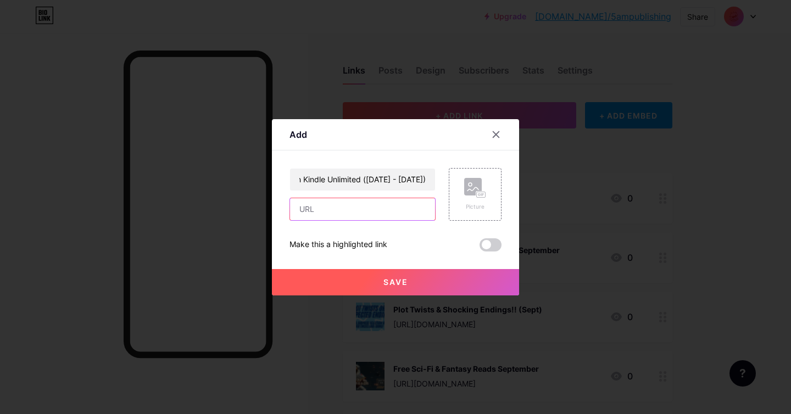
click at [339, 206] on input "text" at bounding box center [362, 209] width 145 height 22
paste input "https://books.5ampublishing.com/sci-fi-fantasy-kindle-unlimited/bmch71x46r"
type input "https://books.5ampublishing.com/sci-fi-fantasy-kindle-unlimited/bmch71x46r"
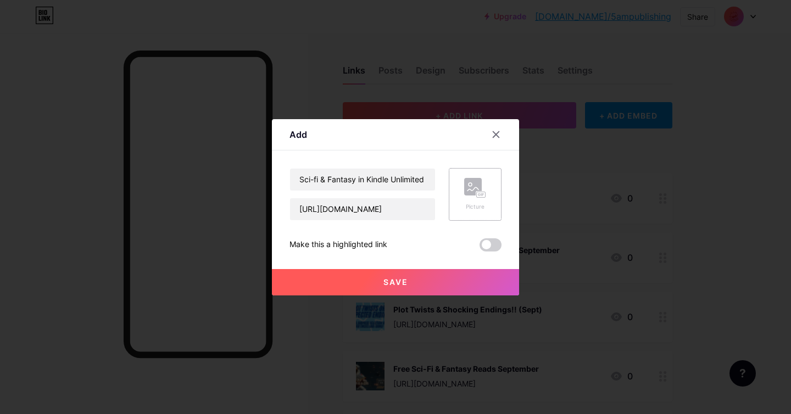
click at [469, 202] on div "Picture" at bounding box center [475, 194] width 22 height 33
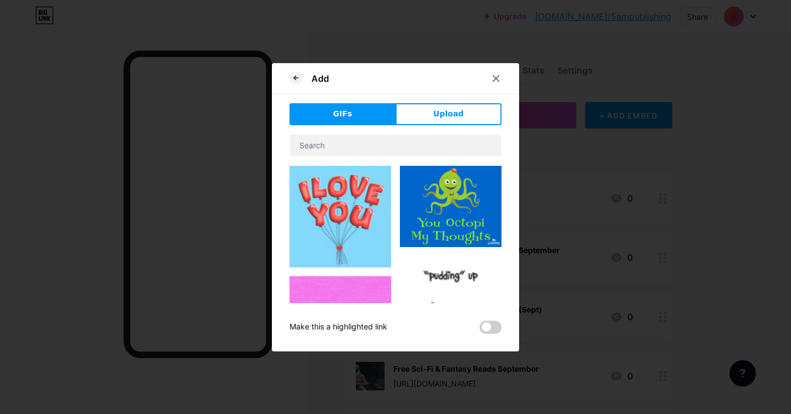
click at [444, 117] on span "Upload" at bounding box center [449, 114] width 30 height 12
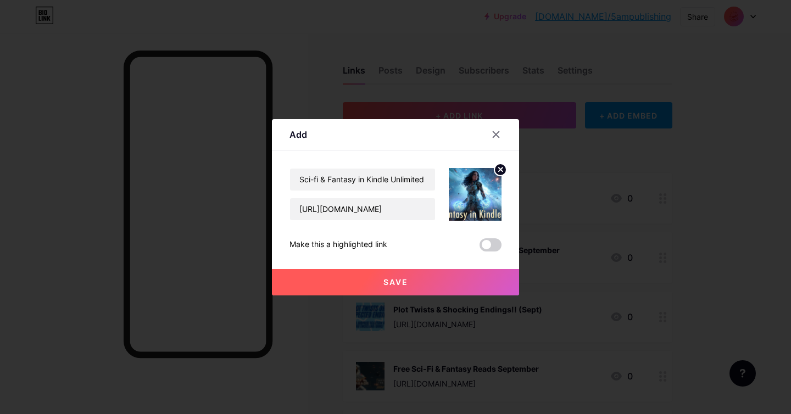
click at [404, 276] on button "Save" at bounding box center [395, 282] width 247 height 26
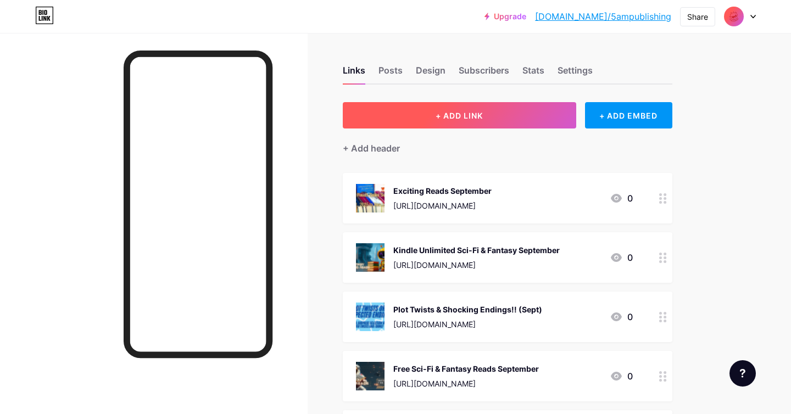
click at [458, 120] on button "+ ADD LINK" at bounding box center [460, 115] width 234 height 26
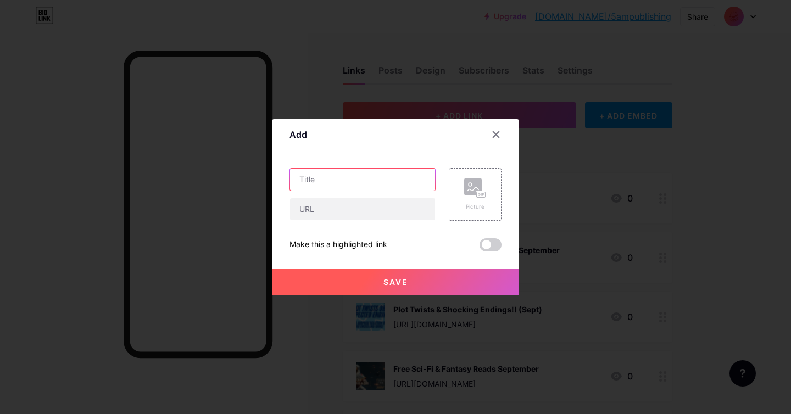
click at [363, 177] on input "text" at bounding box center [362, 180] width 145 height 22
paste input "Horror Giveaway! (September)"
drag, startPoint x: 411, startPoint y: 178, endPoint x: 385, endPoint y: 177, distance: 25.3
click at [385, 177] on input "Horror Giveaway! (September)" at bounding box center [362, 180] width 145 height 22
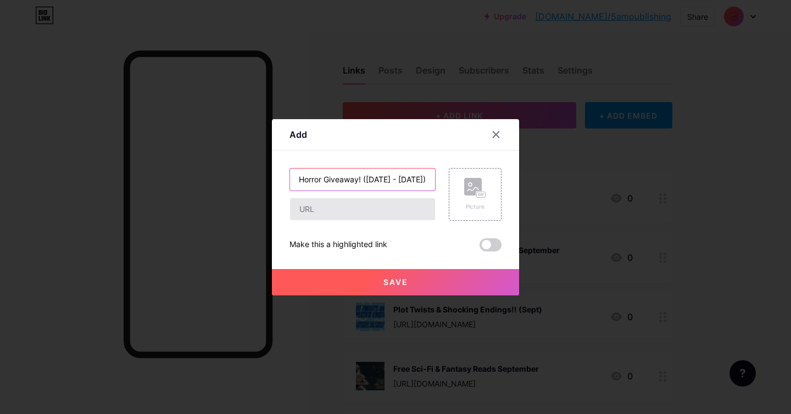
type input "Horror Giveaway! (Sept 15 - Oct 14)"
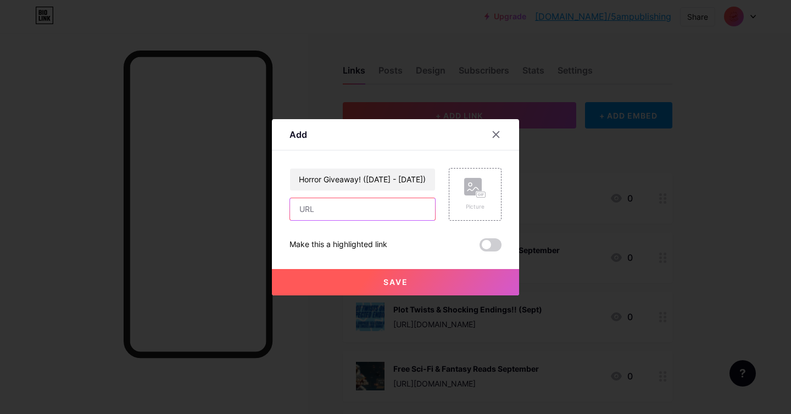
click at [325, 214] on input "text" at bounding box center [362, 209] width 145 height 22
paste input "https://books.5ampublishing.com/indiehorror/qft6uft9sf"
type input "https://books.5ampublishing.com/indiehorror/qft6uft9sf"
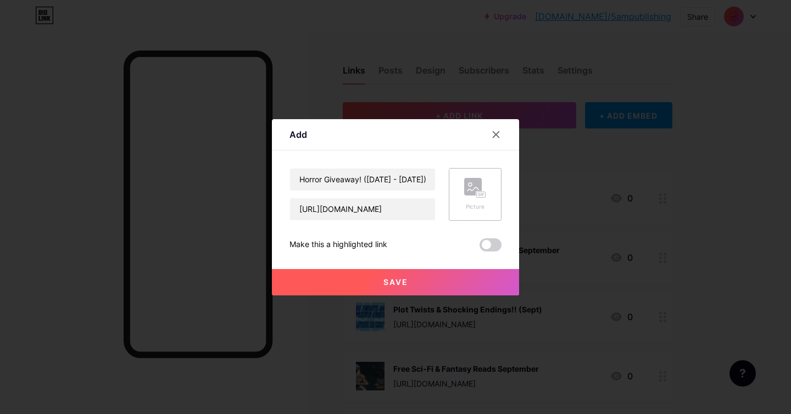
click at [453, 200] on div "Picture" at bounding box center [475, 194] width 53 height 53
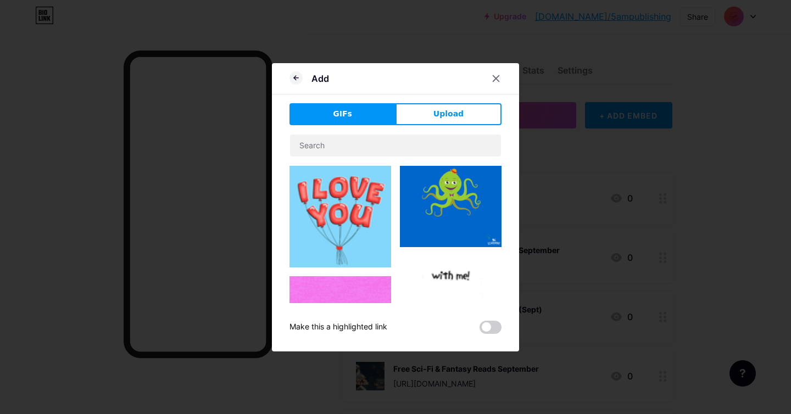
click at [446, 119] on span "Upload" at bounding box center [449, 114] width 30 height 12
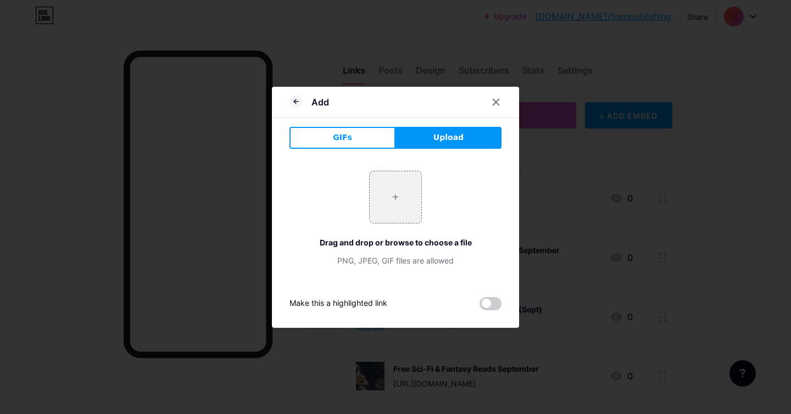
click at [298, 103] on icon at bounding box center [296, 101] width 13 height 13
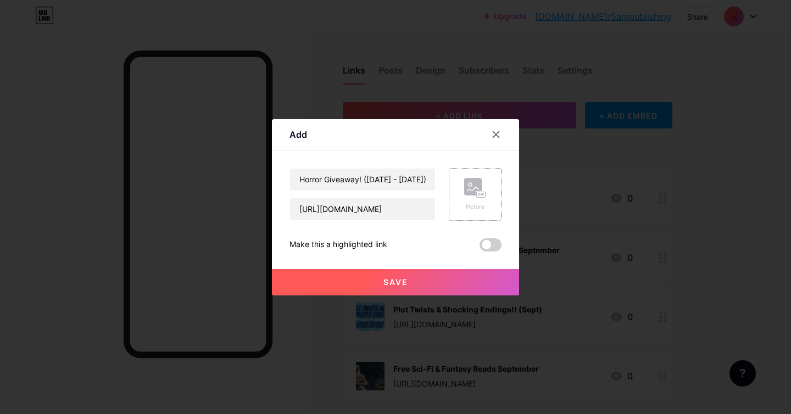
click at [469, 195] on rect at bounding box center [473, 187] width 18 height 18
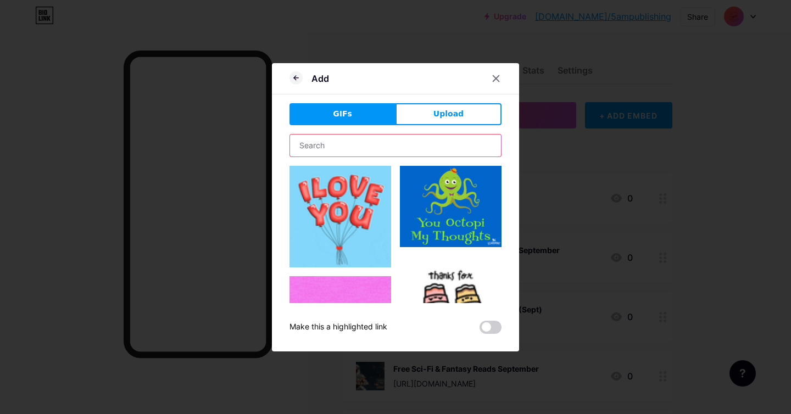
click at [344, 149] on input "text" at bounding box center [395, 146] width 211 height 22
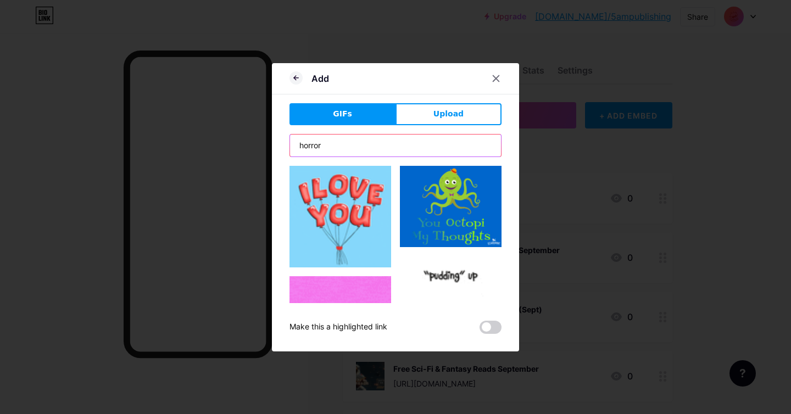
type input "horror"
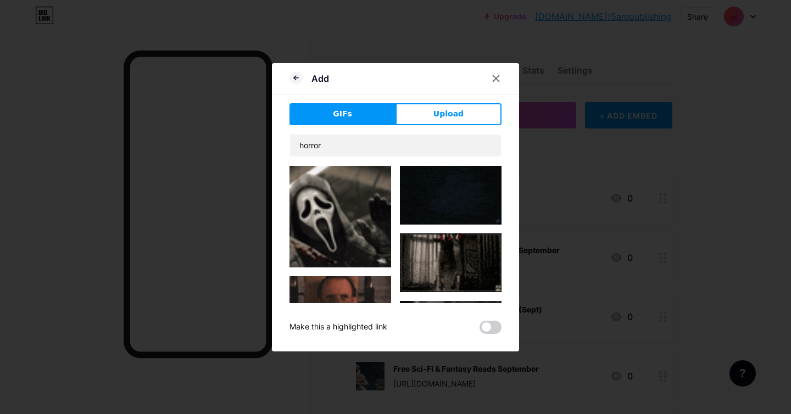
click at [330, 199] on img at bounding box center [341, 217] width 102 height 102
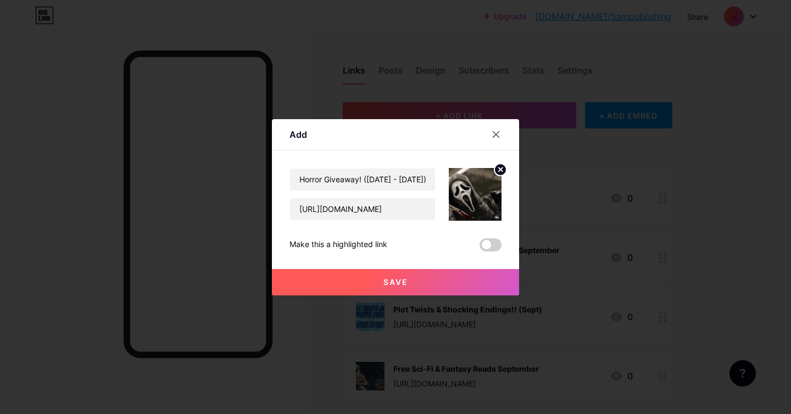
click at [401, 283] on span "Save" at bounding box center [396, 282] width 25 height 9
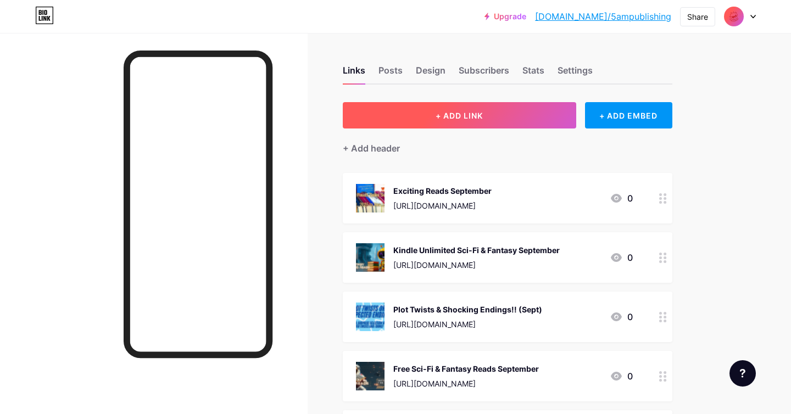
click at [449, 119] on span "+ ADD LINK" at bounding box center [459, 115] width 47 height 9
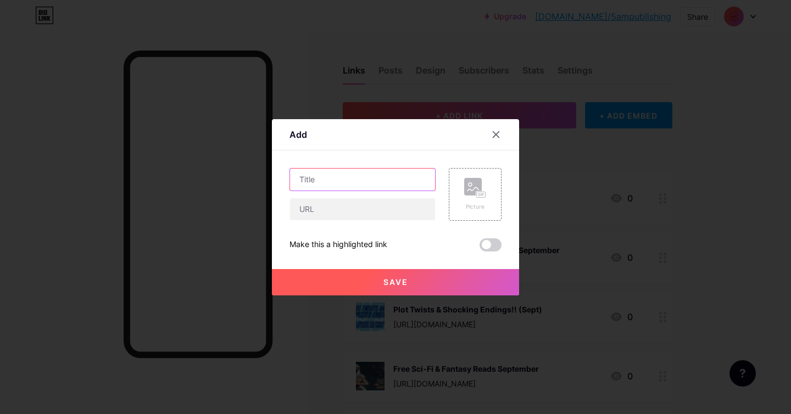
click at [355, 176] on input "text" at bounding box center [362, 180] width 145 height 22
paste input "Epic Sci-Fi & Fantasy"
type input "Epic Sci-Fi & Fantasy"
drag, startPoint x: 388, startPoint y: 220, endPoint x: 360, endPoint y: 211, distance: 29.4
click at [385, 219] on div at bounding box center [363, 209] width 146 height 23
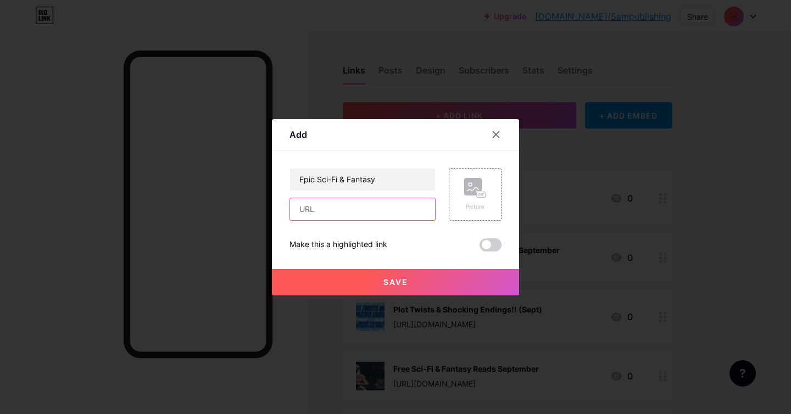
click at [359, 211] on input "text" at bounding box center [362, 209] width 145 height 22
paste input "https://books.5ampublishing.com/aprsff002b/uh5hpejrot"
type input "https://books.5ampublishing.com/aprsff002b/uh5hpejrot"
click at [419, 178] on input "Epic Sci-Fi & Fantasy" at bounding box center [362, 180] width 145 height 22
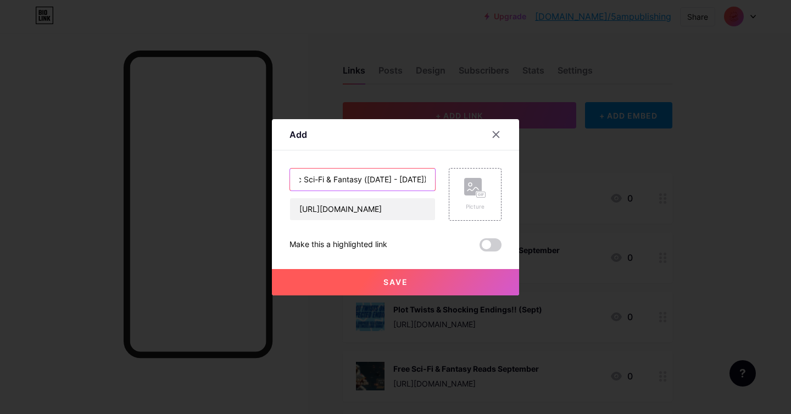
scroll to position [0, 16]
type input "Epic Sci-Fi & Fantasy (Sept 15 - Oct 15)"
click at [494, 174] on div "Picture" at bounding box center [475, 194] width 53 height 53
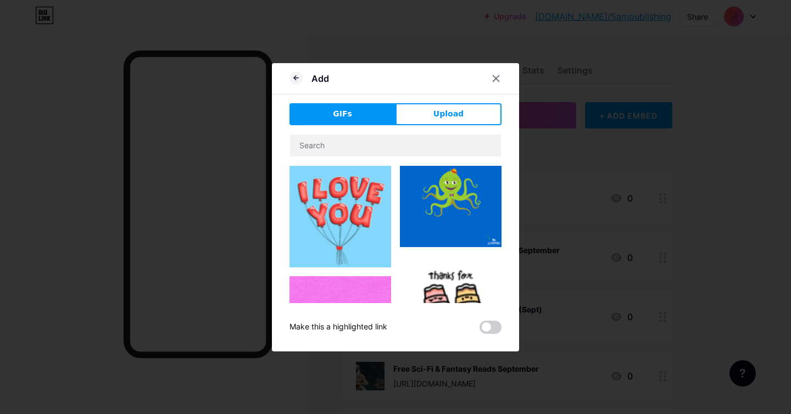
click at [471, 120] on button "Upload" at bounding box center [449, 114] width 106 height 22
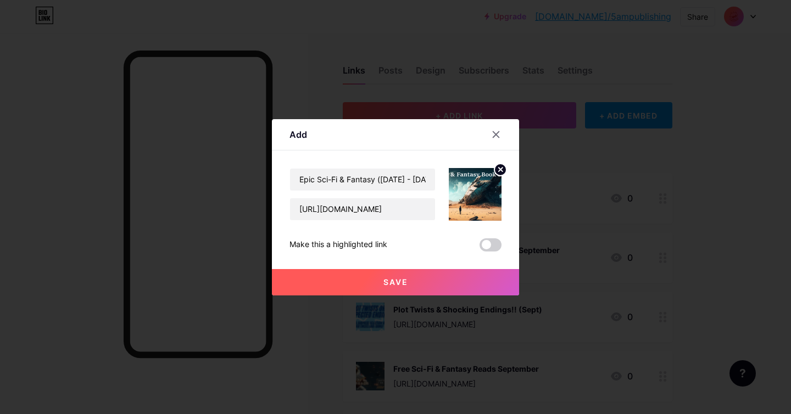
click at [398, 276] on button "Save" at bounding box center [395, 282] width 247 height 26
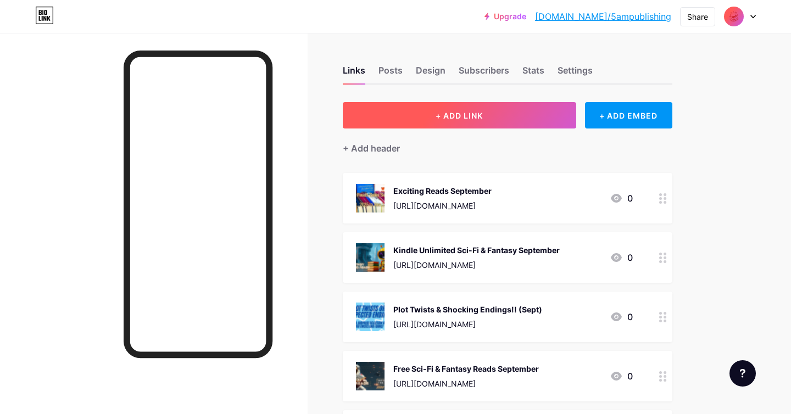
click at [462, 121] on button "+ ADD LINK" at bounding box center [460, 115] width 234 height 26
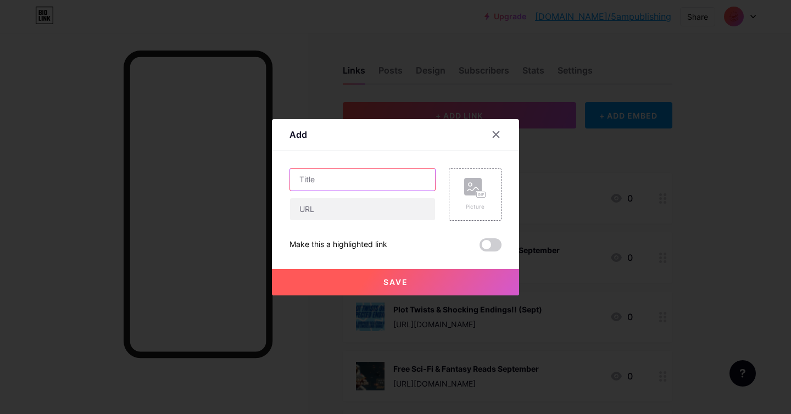
click at [366, 181] on input "text" at bounding box center [362, 180] width 145 height 22
paste input "Spooks, Specters & Spirits"
type input "Spooks, Specters & Spirits (Sept 15 - Oct 31)"
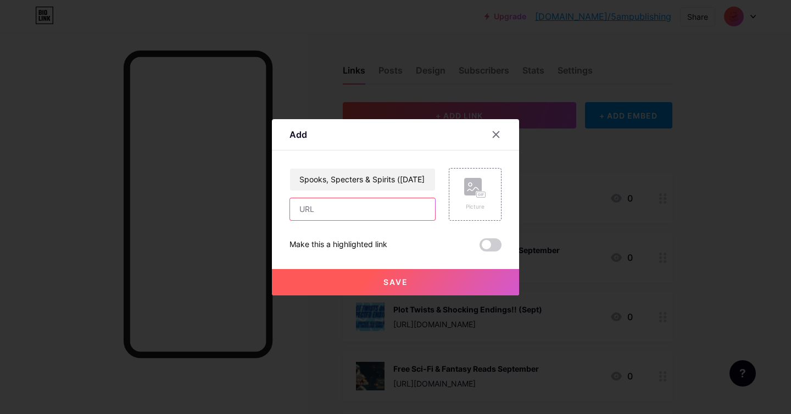
click at [352, 210] on input "text" at bounding box center [362, 209] width 145 height 22
paste input "https://books.5ampublishing.com/spooksspecters/ahgkf13vqb"
type input "https://books.5ampublishing.com/spooksspecters/ahgkf13vqb"
click at [494, 198] on div "Picture" at bounding box center [475, 194] width 53 height 53
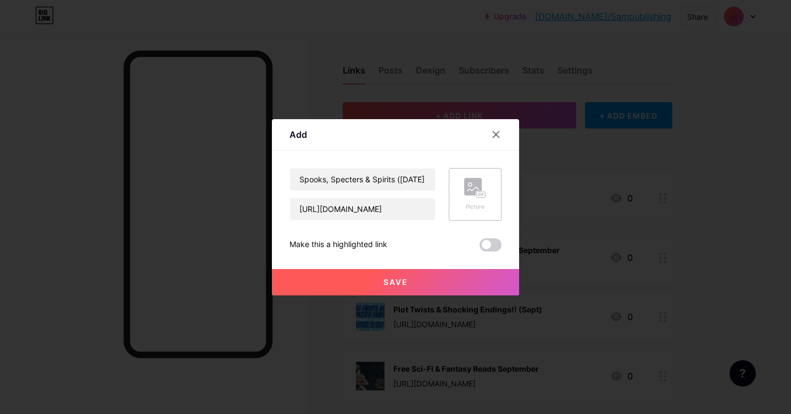
scroll to position [0, 0]
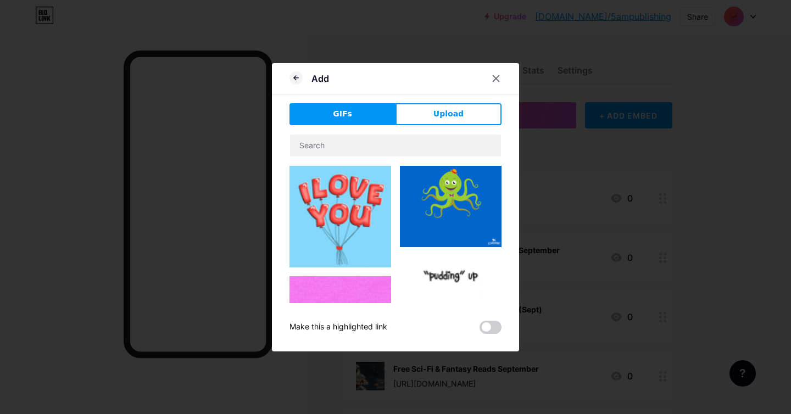
click at [456, 119] on span "Upload" at bounding box center [449, 114] width 30 height 12
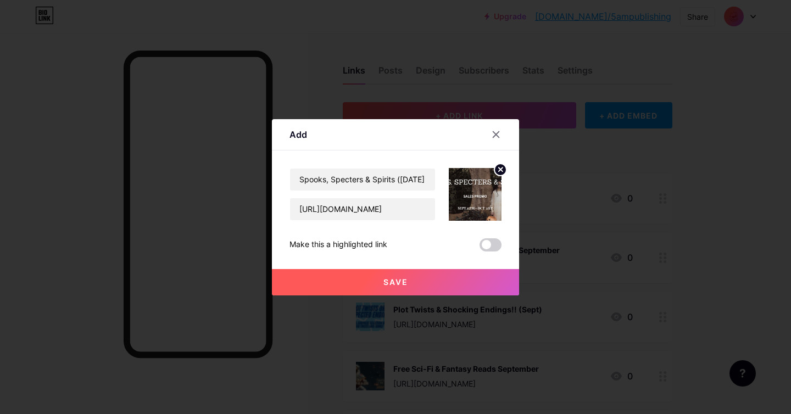
click at [393, 281] on span "Save" at bounding box center [396, 282] width 25 height 9
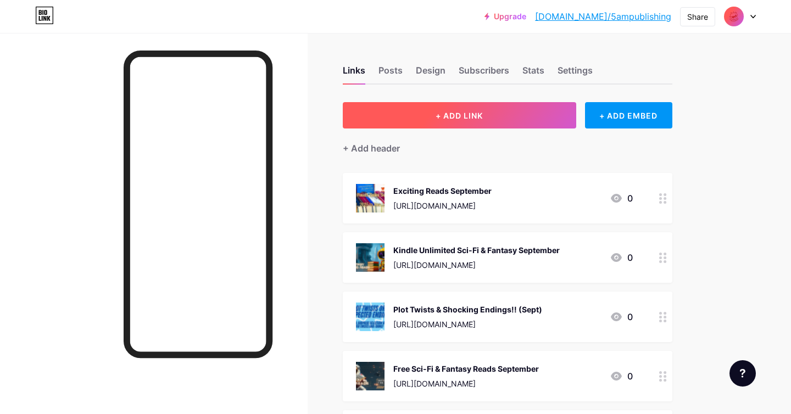
click at [413, 115] on button "+ ADD LINK" at bounding box center [460, 115] width 234 height 26
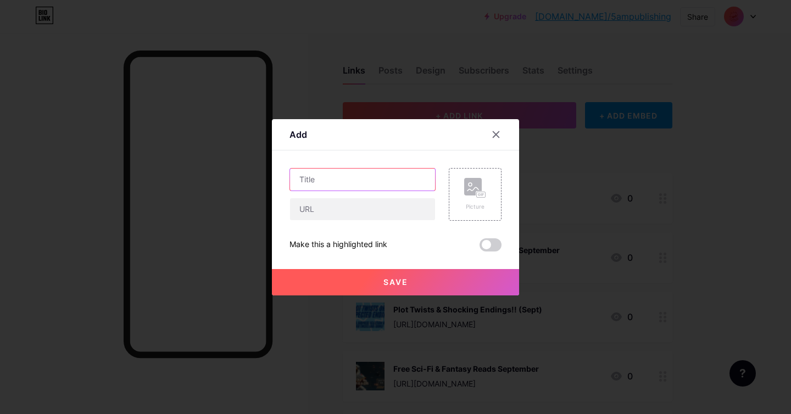
click at [344, 185] on input "text" at bounding box center [362, 180] width 145 height 22
paste input "FREE Sci-fi, Fantasy, & Paranormal"
type input "FREE Sci-fi, Fantasy, & Paranormal (Sept 15 - Oct 15)"
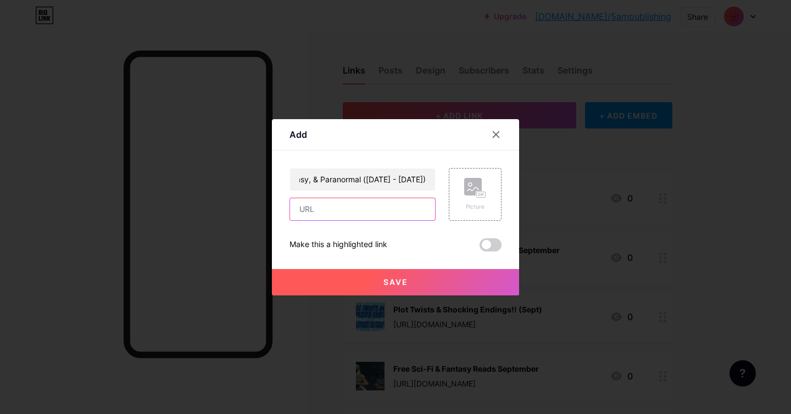
click at [336, 204] on input "text" at bounding box center [362, 209] width 145 height 22
paste input "https://books.5ampublishing.com/free-sci-fi-fantasy-paranormal-sept-oct/y4kumqx…"
type input "https://books.5ampublishing.com/free-sci-fi-fantasy-paranormal-sept-oct/y4kumqx…"
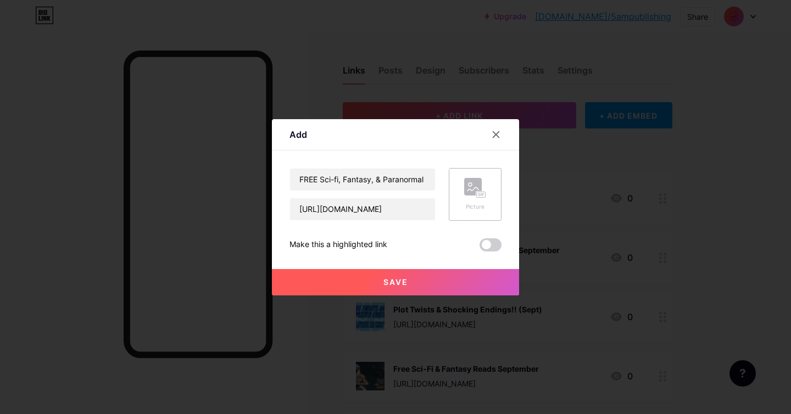
click at [488, 191] on div "Picture" at bounding box center [475, 194] width 53 height 53
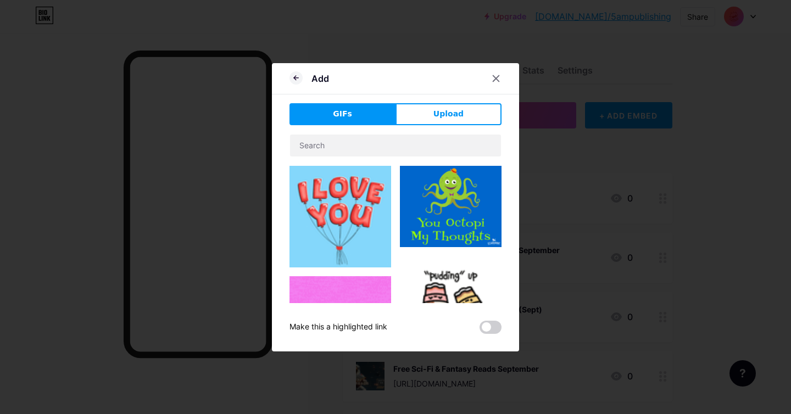
drag, startPoint x: 449, startPoint y: 118, endPoint x: 783, endPoint y: 208, distance: 346.0
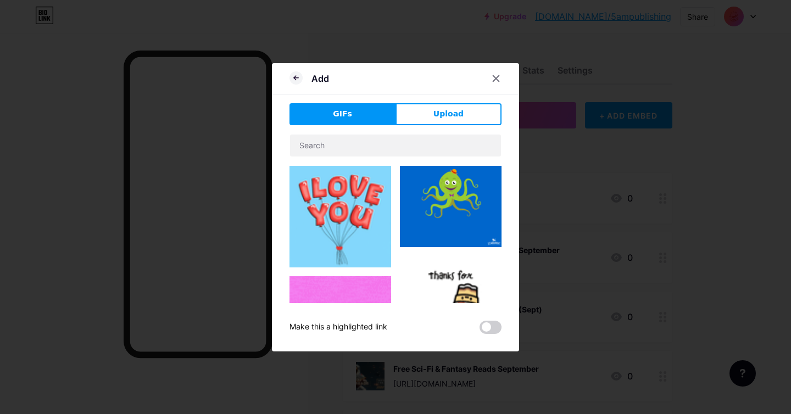
click at [449, 118] on span "Upload" at bounding box center [449, 114] width 30 height 12
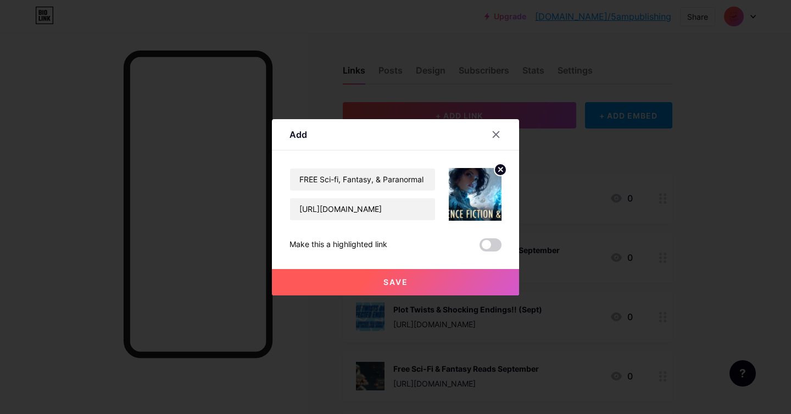
click at [384, 278] on span "Save" at bounding box center [396, 282] width 25 height 9
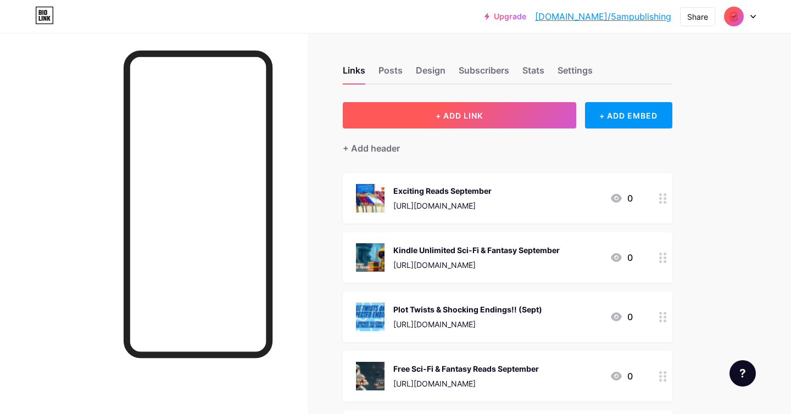
click at [398, 112] on button "+ ADD LINK" at bounding box center [460, 115] width 234 height 26
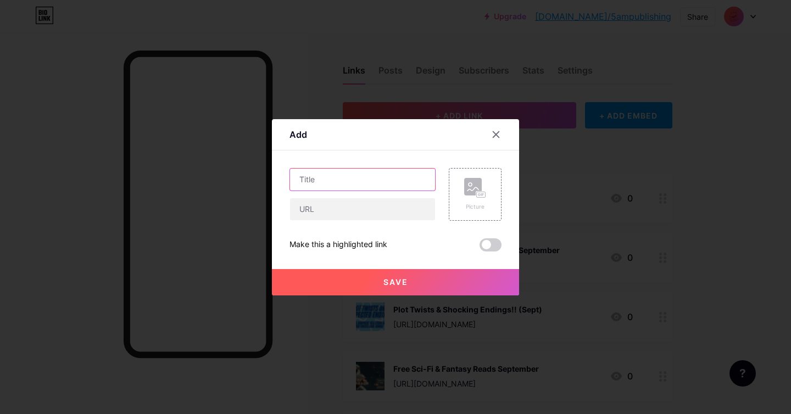
click at [363, 181] on input "text" at bounding box center [362, 180] width 145 height 22
paste input "Books Giveaway Spectacular August"
type input "Books Giveaway Spectacular (Spet)"
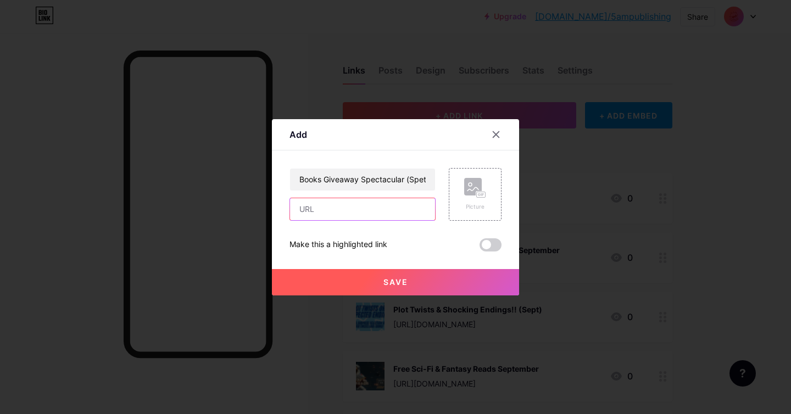
drag, startPoint x: 363, startPoint y: 206, endPoint x: 408, endPoint y: 201, distance: 44.8
click at [363, 206] on input "text" at bounding box center [362, 209] width 145 height 22
paste input "https://books.5ampublishing.com/booksgiveawayspectacularaugust/jp6znb3i8p"
type input "https://books.5ampublishing.com/booksgiveawayspectacularaugust/jp6znb3i8p"
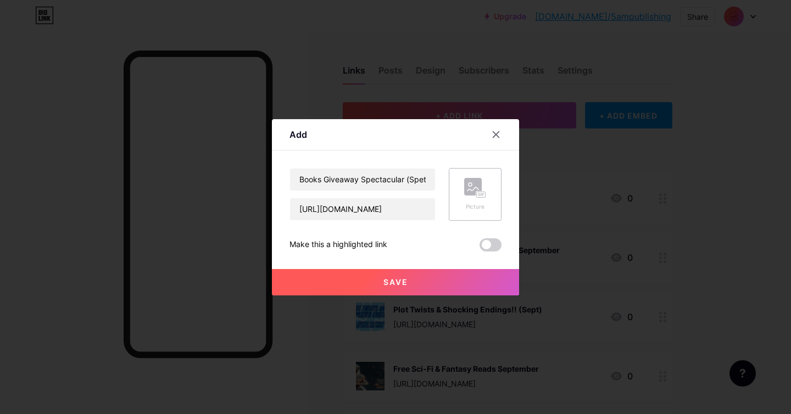
scroll to position [0, 0]
click at [453, 191] on div "Picture" at bounding box center [475, 194] width 53 height 53
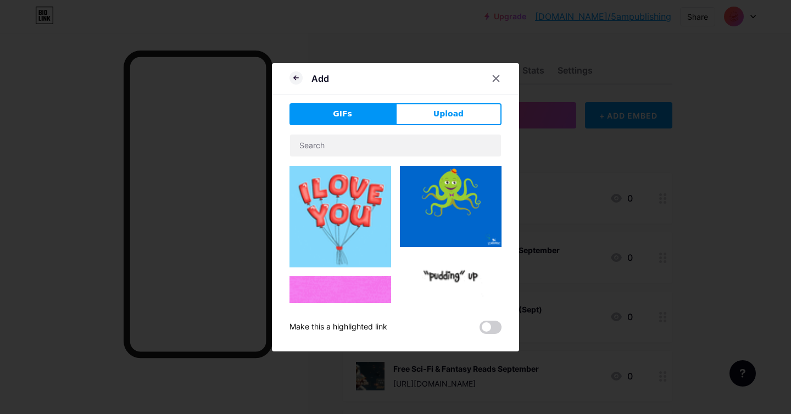
click at [427, 112] on button "Upload" at bounding box center [449, 114] width 106 height 22
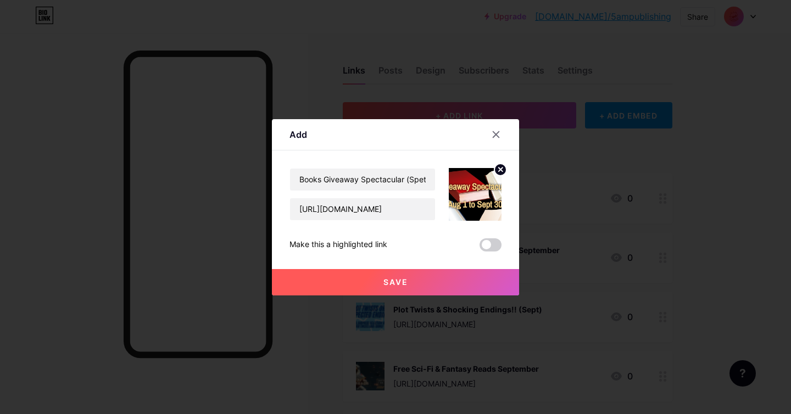
click at [442, 286] on button "Save" at bounding box center [395, 282] width 247 height 26
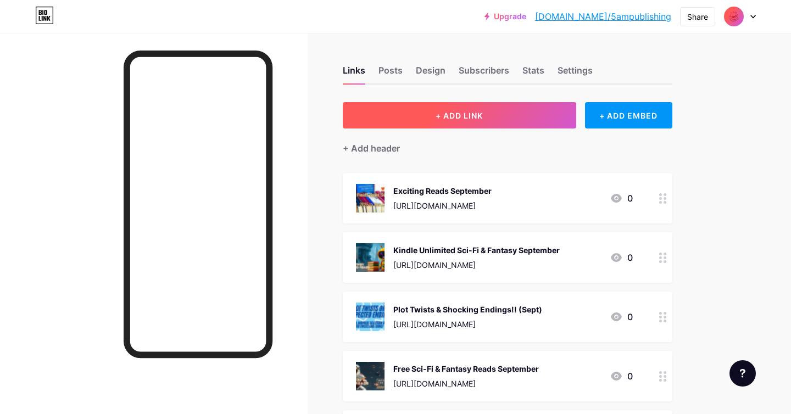
click at [472, 117] on span "+ ADD LINK" at bounding box center [459, 115] width 47 height 9
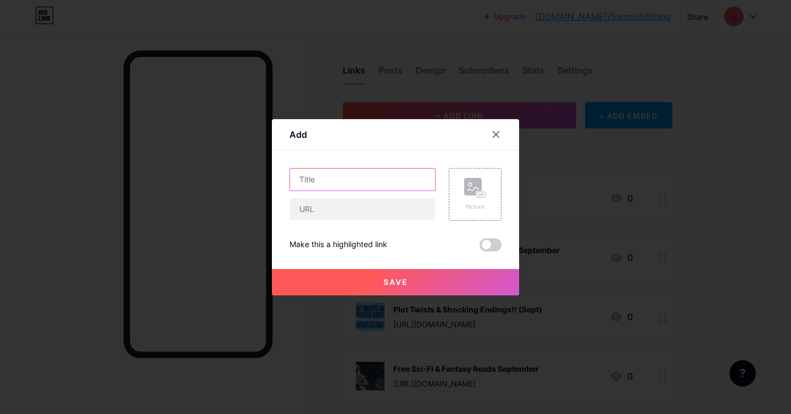
click at [348, 173] on input "text" at bounding box center [362, 180] width 145 height 22
paste input "Fiction You'll Want To Binge - Get these DEALS today!"
type input "Fiction You'll Want To Binge - Get these DEALS today! (Ends Sept 29)"
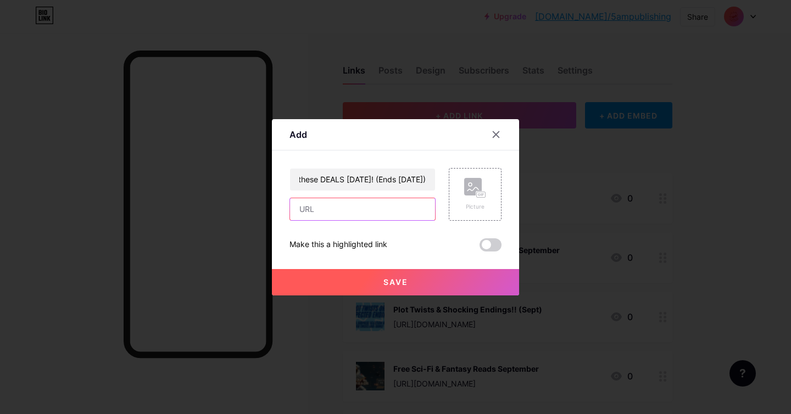
click at [325, 211] on input "text" at bounding box center [362, 209] width 145 height 22
click at [329, 208] on input "text" at bounding box center [362, 209] width 145 height 22
paste input "https://books.5ampublishing.com/fictiontobinge/xjzgqlhy1d"
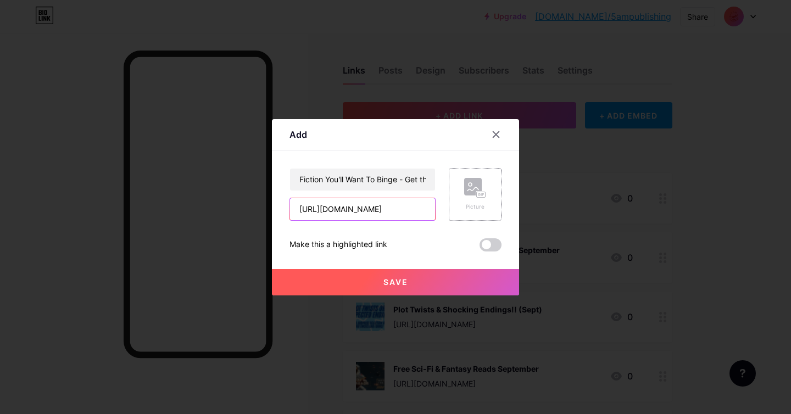
type input "https://books.5ampublishing.com/fictiontobinge/xjzgqlhy1d"
click at [479, 199] on div "Picture" at bounding box center [475, 194] width 22 height 33
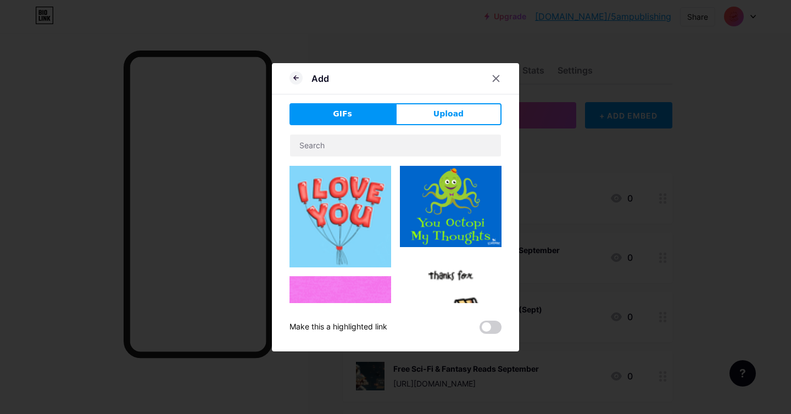
click at [435, 114] on button "Upload" at bounding box center [449, 114] width 106 height 22
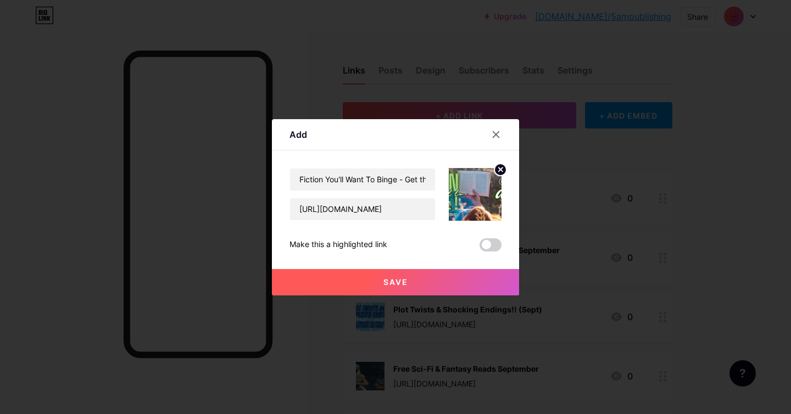
click at [417, 276] on button "Save" at bounding box center [395, 282] width 247 height 26
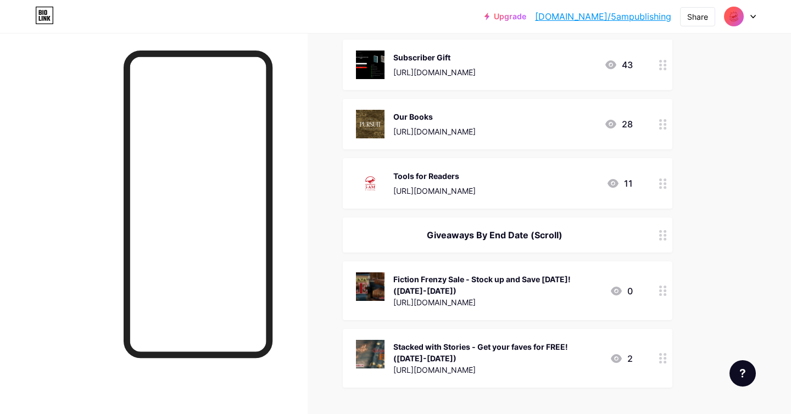
scroll to position [1047, 0]
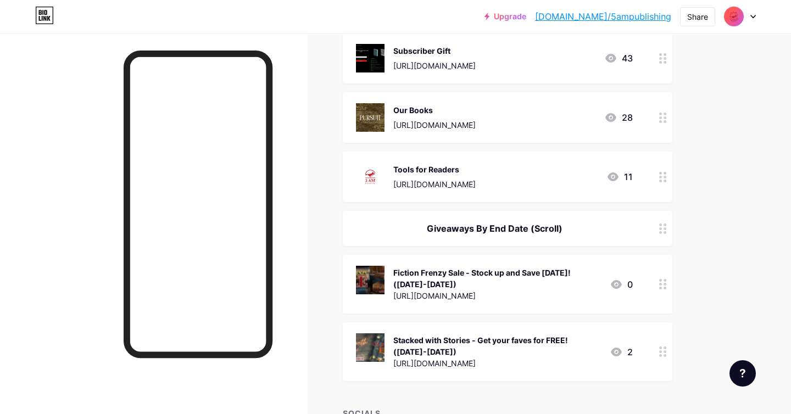
click at [663, 176] on icon at bounding box center [664, 177] width 8 height 10
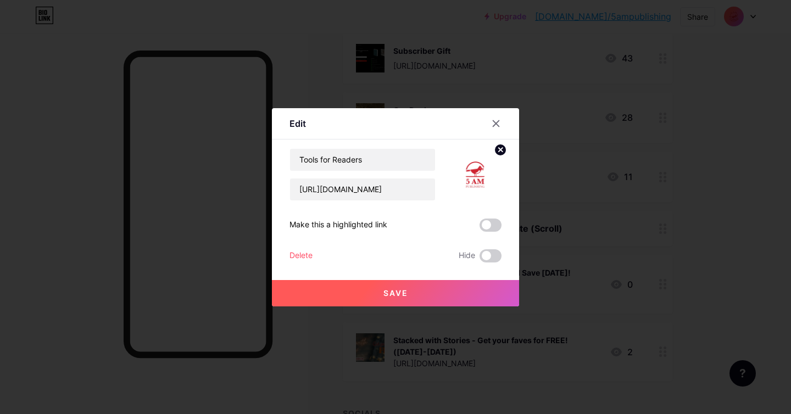
click at [305, 252] on div "Delete" at bounding box center [301, 256] width 23 height 13
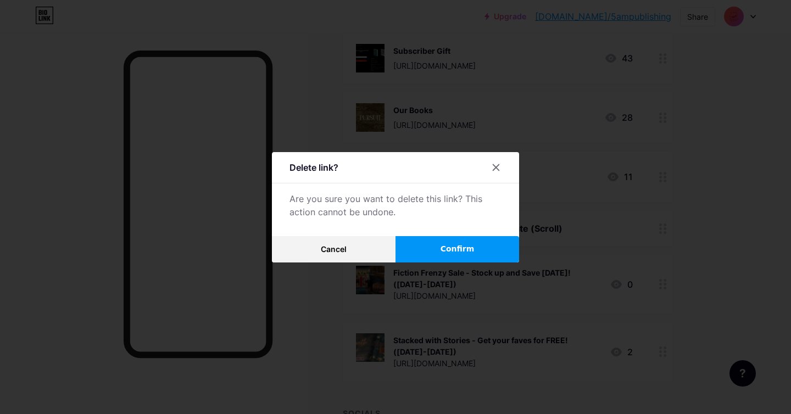
click at [441, 246] on button "Confirm" at bounding box center [458, 249] width 124 height 26
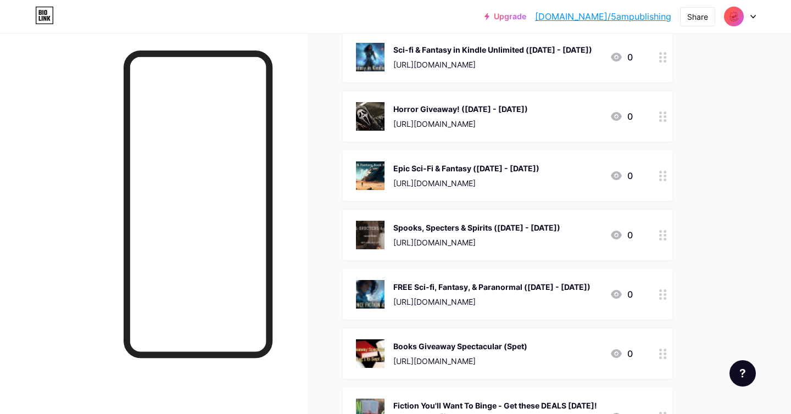
scroll to position [0, 0]
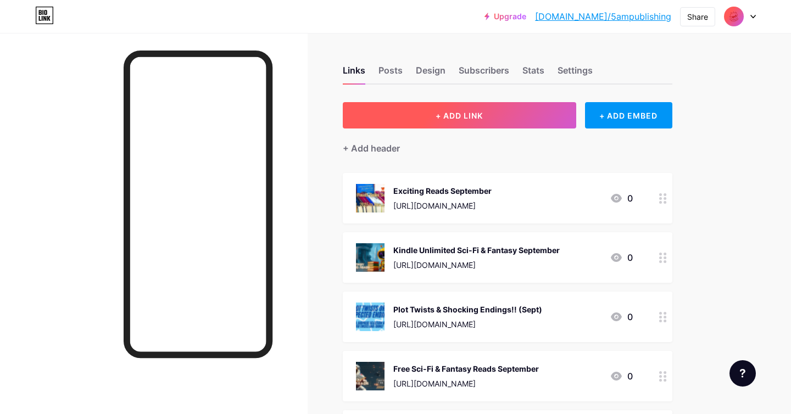
click at [469, 119] on span "+ ADD LINK" at bounding box center [459, 115] width 47 height 9
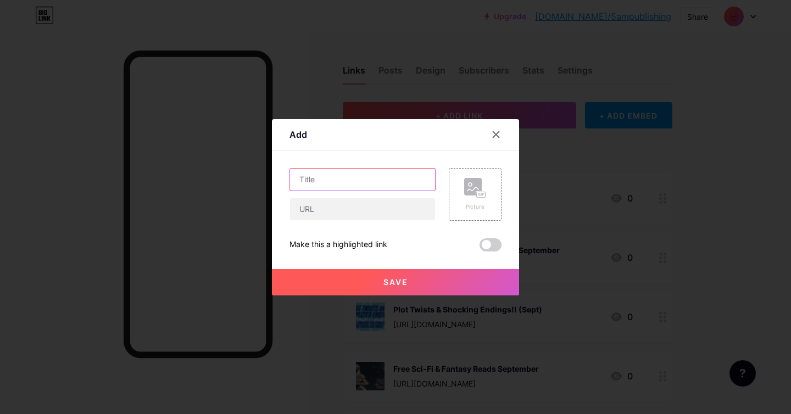
drag, startPoint x: 319, startPoint y: 180, endPoint x: 434, endPoint y: 185, distance: 115.0
click at [319, 180] on input "text" at bounding box center [362, 180] width 145 height 22
paste input "FREE Adventures in Sci-fi & Fantasy"
click at [330, 176] on input "FREE Adventures in Sci-fi & Fantasy" at bounding box center [362, 180] width 145 height 22
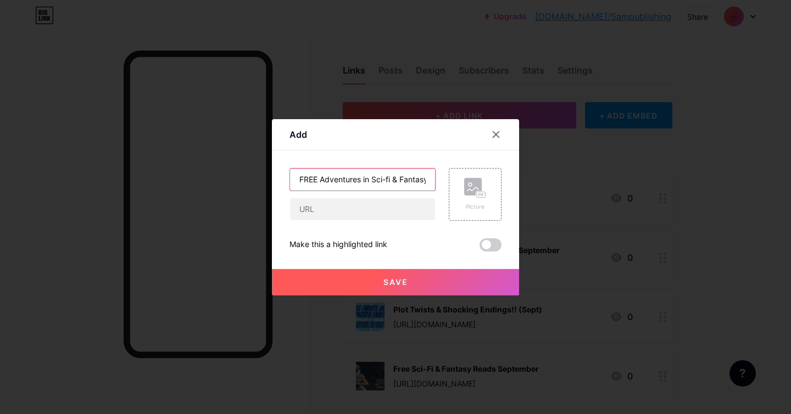
click at [330, 176] on input "FREE Adventures in Sci-fi & Fantasy" at bounding box center [362, 180] width 145 height 22
paste input "- September 2025"
type input "FREE Adventures in Sci-fi & Fantasy - September 2025"
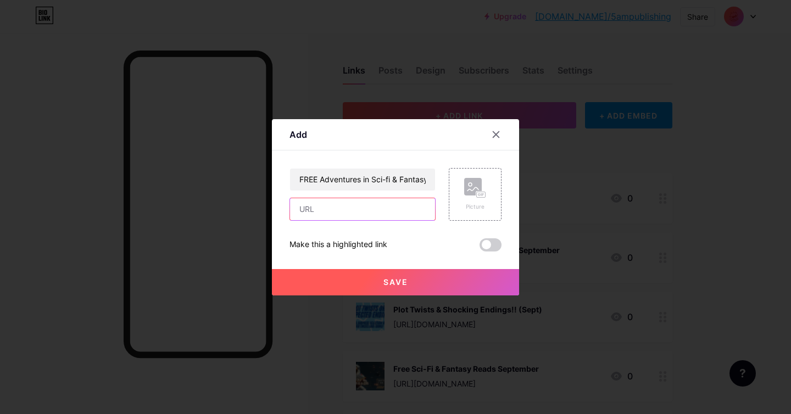
click at [339, 203] on input "text" at bounding box center [362, 209] width 145 height 22
paste input "https://books.5ampublishing.com/freeadventures/jqu7jknx7a"
type input "https://books.5ampublishing.com/freeadventures/jqu7jknx7a"
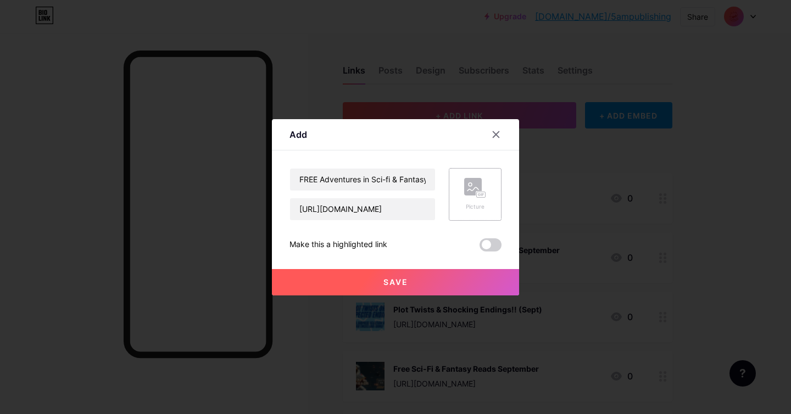
click at [478, 191] on rect at bounding box center [482, 194] width 10 height 7
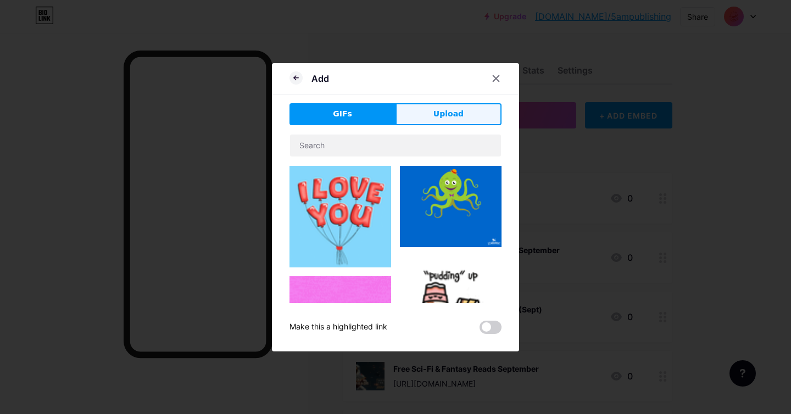
drag, startPoint x: 450, startPoint y: 118, endPoint x: 486, endPoint y: 127, distance: 38.0
click at [450, 118] on span "Upload" at bounding box center [449, 114] width 30 height 12
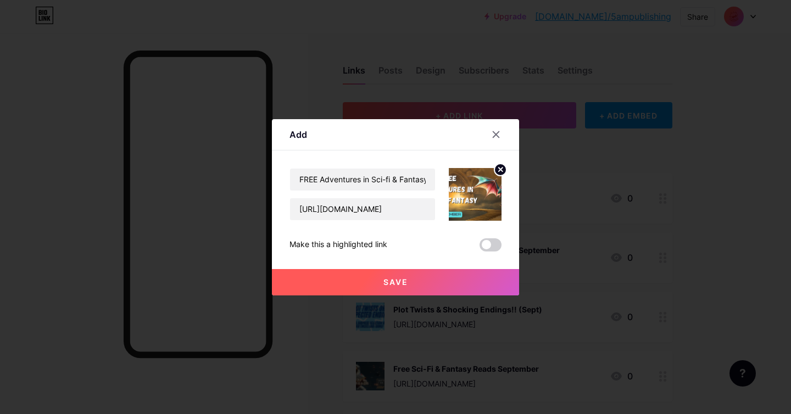
click at [394, 278] on span "Save" at bounding box center [396, 282] width 25 height 9
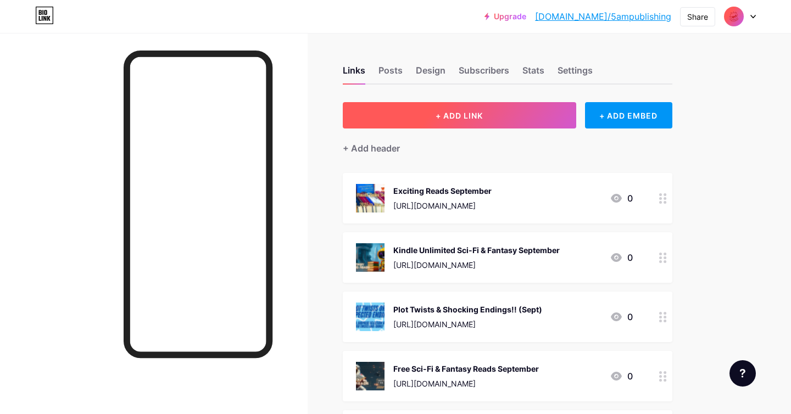
click at [495, 117] on button "+ ADD LINK" at bounding box center [460, 115] width 234 height 26
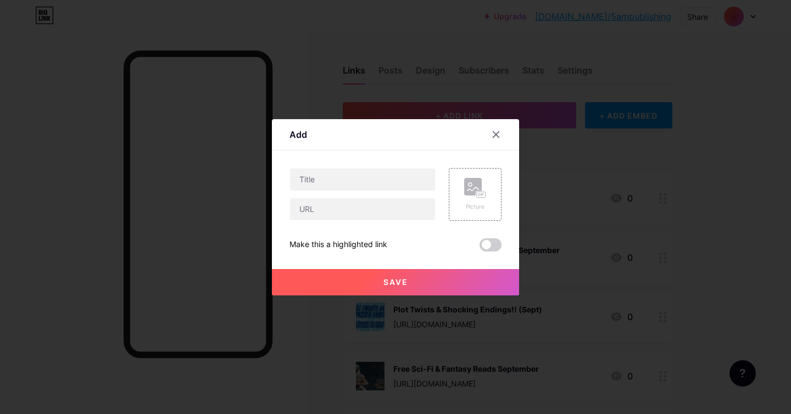
click at [335, 190] on div at bounding box center [363, 179] width 146 height 23
click at [341, 181] on input "text" at bounding box center [362, 180] width 145 height 22
paste input "Shall We Read? September Sales Promo"
click at [338, 176] on input "Shall We Read? September Sales Promo" at bounding box center [362, 180] width 145 height 22
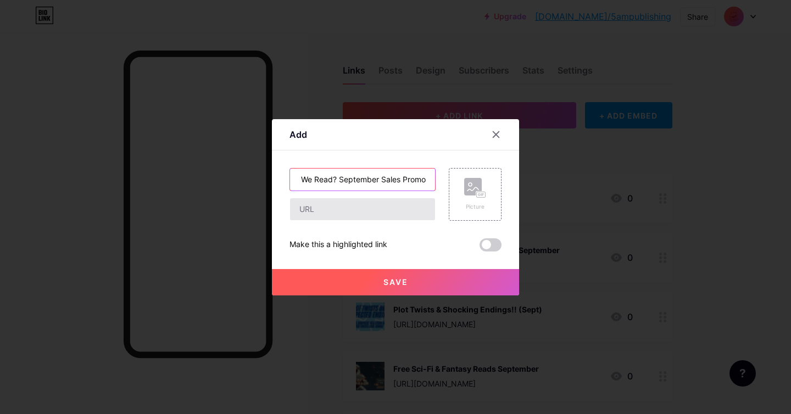
type input "Shall We Read? September Sales Promo"
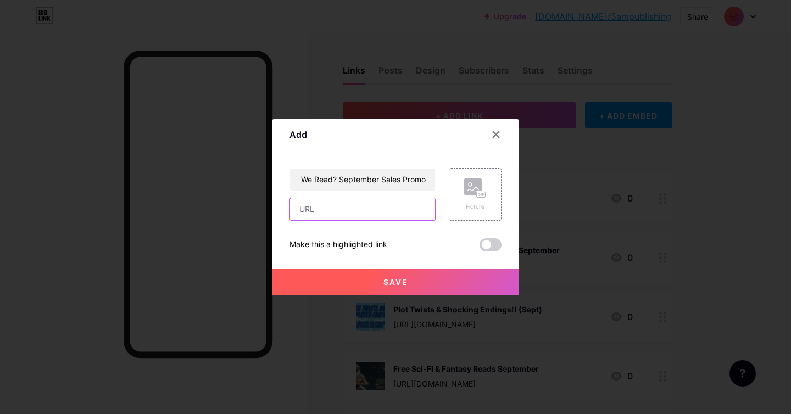
scroll to position [0, 0]
click at [341, 214] on input "text" at bounding box center [362, 209] width 145 height 22
paste input "https://books.5ampublishing.com/shallwereadseptember2025/xp3kmq8rv2"
type input "https://books.5ampublishing.com/shallwereadseptember2025/xp3kmq8rv2"
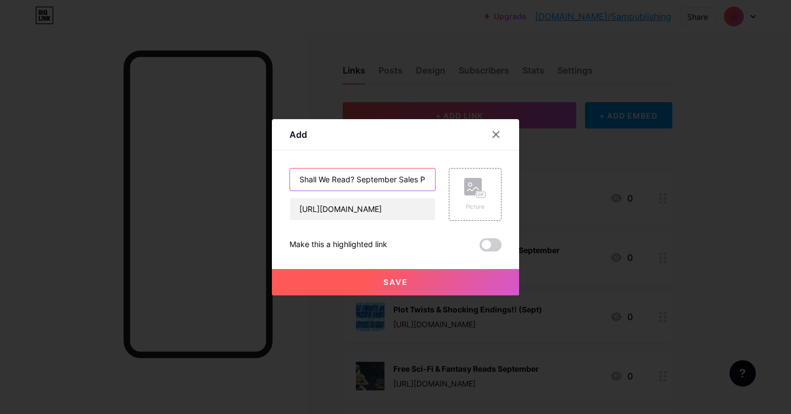
scroll to position [0, 19]
drag, startPoint x: 358, startPoint y: 179, endPoint x: 518, endPoint y: 185, distance: 160.0
click at [518, 185] on div "Add Content YouTube Play YouTube video without leaving your page. ADD Vimeo Pla…" at bounding box center [395, 207] width 247 height 176
type input "Shall We Read? (Sept)"
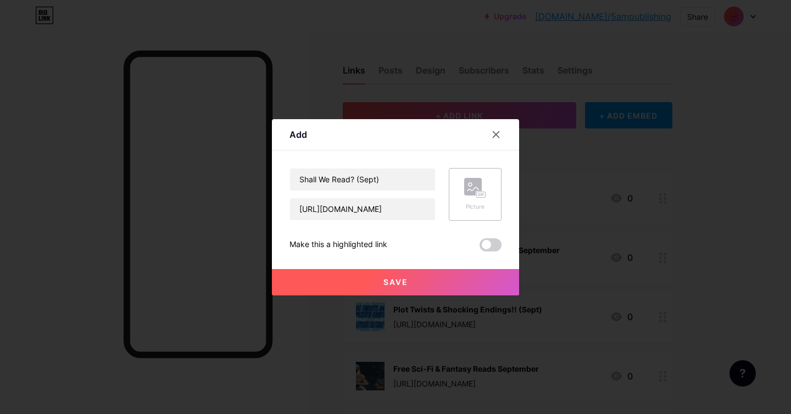
click at [469, 196] on icon at bounding box center [475, 188] width 22 height 20
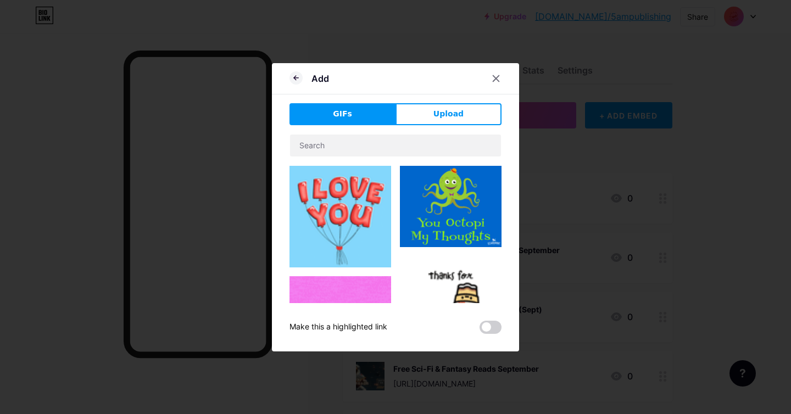
click at [446, 120] on button "Upload" at bounding box center [449, 114] width 106 height 22
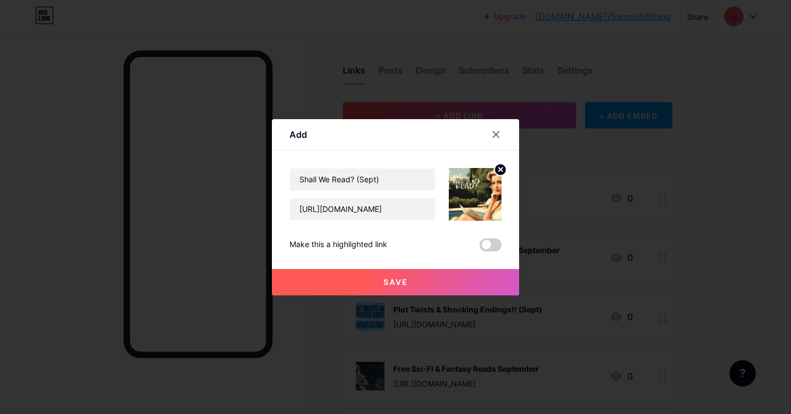
click at [464, 279] on button "Save" at bounding box center [395, 282] width 247 height 26
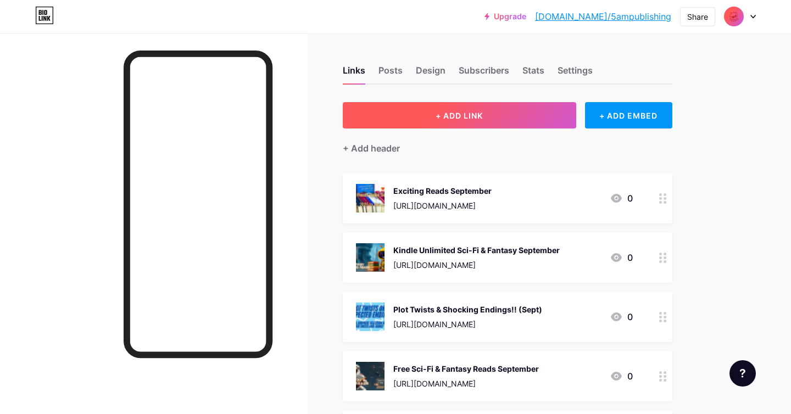
click at [436, 118] on span "+ ADD LINK" at bounding box center [459, 115] width 47 height 9
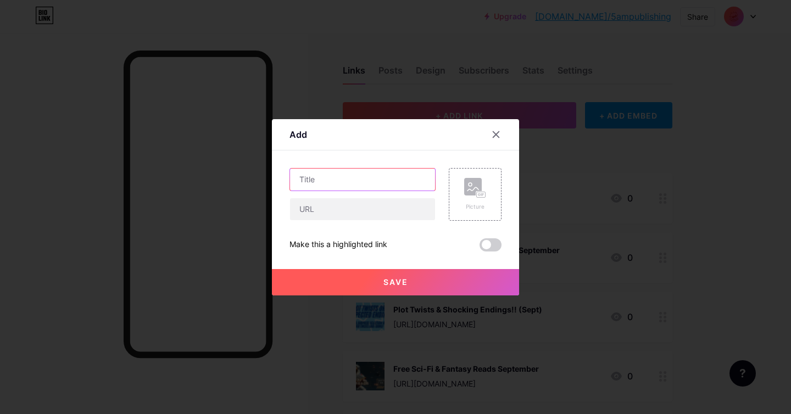
paste input "September FREE & WHOLESOME Reads"
click at [329, 180] on input "September FREE & WHOLESOME Reads" at bounding box center [362, 180] width 145 height 22
type input "September FREE & WHOLESOME Reads"
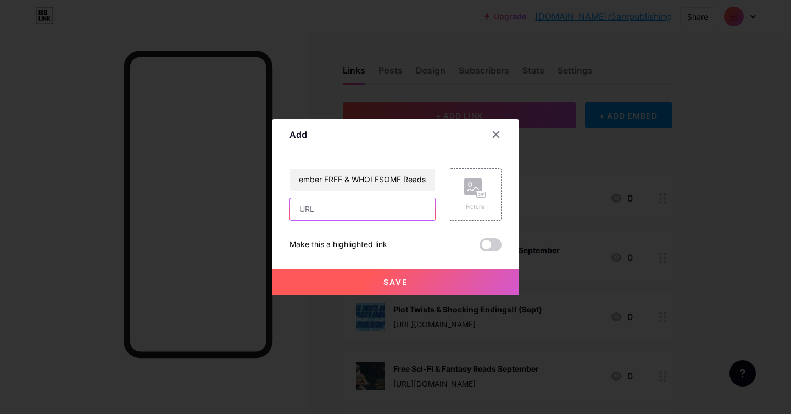
scroll to position [0, 0]
click at [367, 206] on input "text" at bounding box center [362, 209] width 145 height 22
paste input "https://books.5ampublishing.com/freeandcleanseptemberreads/i4phakzcrb"
type input "https://books.5ampublishing.com/freeandcleanseptemberreads/i4phakzcrb"
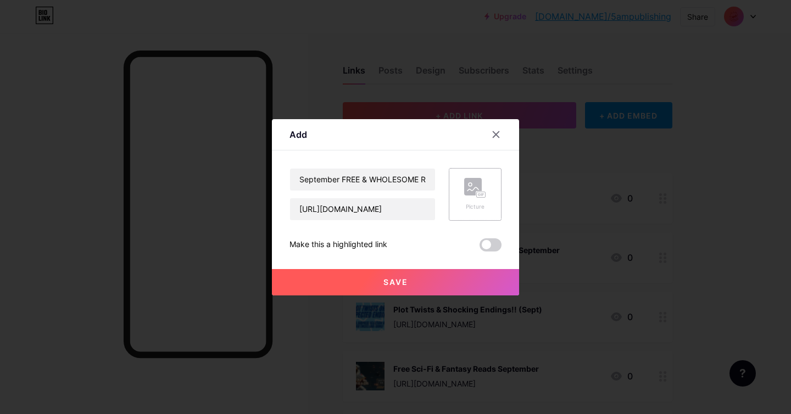
scroll to position [0, 0]
click at [463, 199] on div "Picture" at bounding box center [475, 194] width 53 height 53
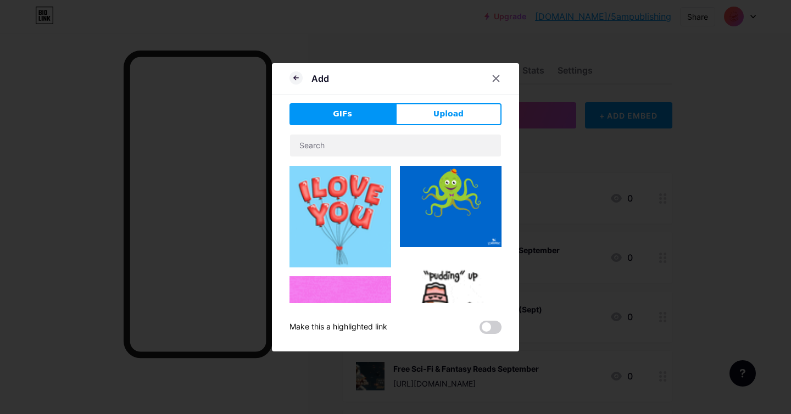
drag, startPoint x: 446, startPoint y: 117, endPoint x: 453, endPoint y: 118, distance: 7.2
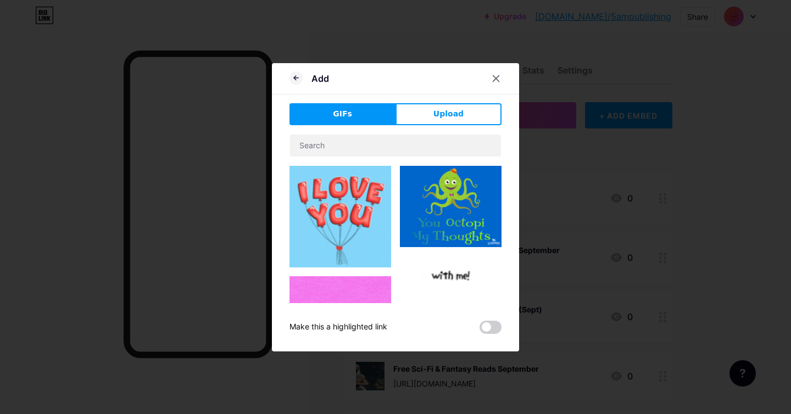
click at [445, 117] on span "Upload" at bounding box center [449, 114] width 30 height 12
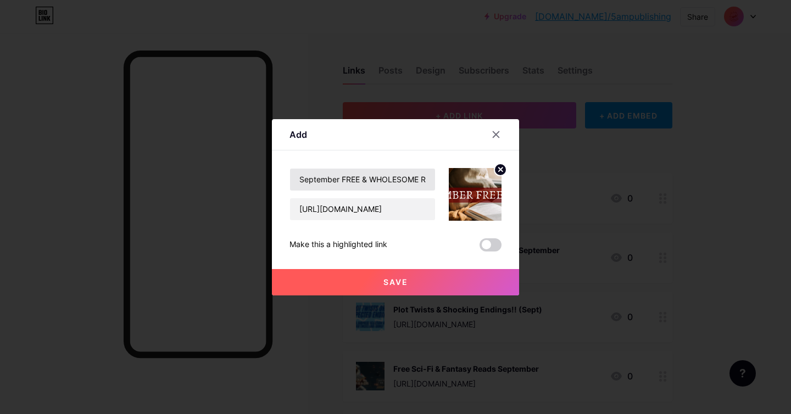
scroll to position [0, 18]
click at [439, 280] on button "Save" at bounding box center [395, 282] width 247 height 26
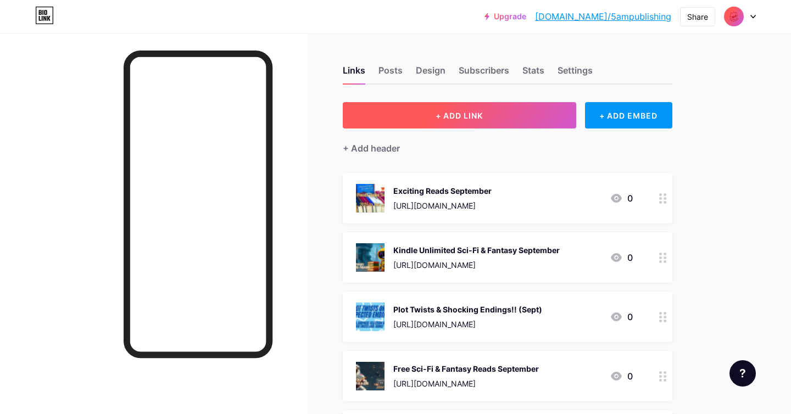
click at [438, 126] on button "+ ADD LINK" at bounding box center [460, 115] width 234 height 26
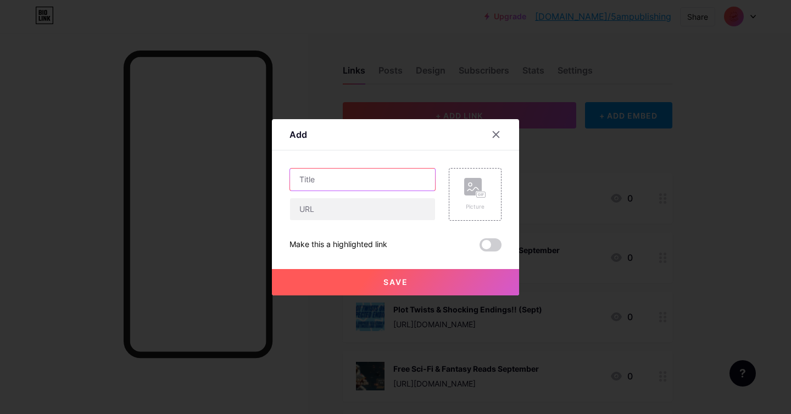
click at [357, 179] on input "text" at bounding box center [362, 180] width 145 height 22
paste input "GRIPPING READS"
type input "GRIPPING READS"
click at [355, 204] on input "text" at bounding box center [362, 209] width 145 height 22
paste input "https://books.5ampublishing.com/grippingreadsku/7ktnq3386e"
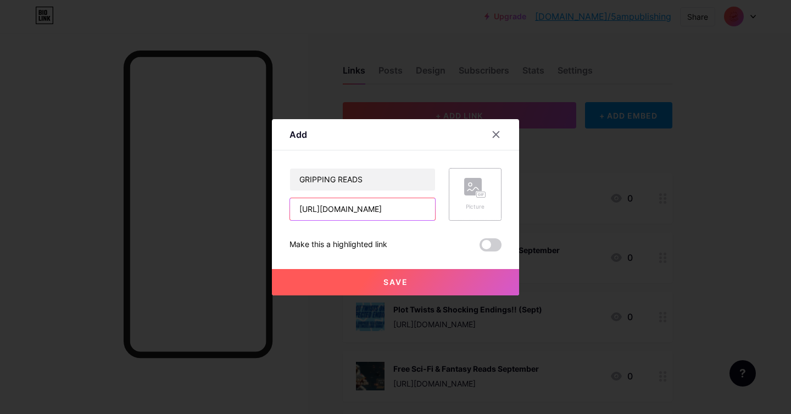
scroll to position [0, 103]
type input "https://books.5ampublishing.com/grippingreadsku/7ktnq3386e"
click at [388, 179] on input "GRIPPING READS" at bounding box center [362, 180] width 145 height 22
type input "GRIPPING READS (Sept)"
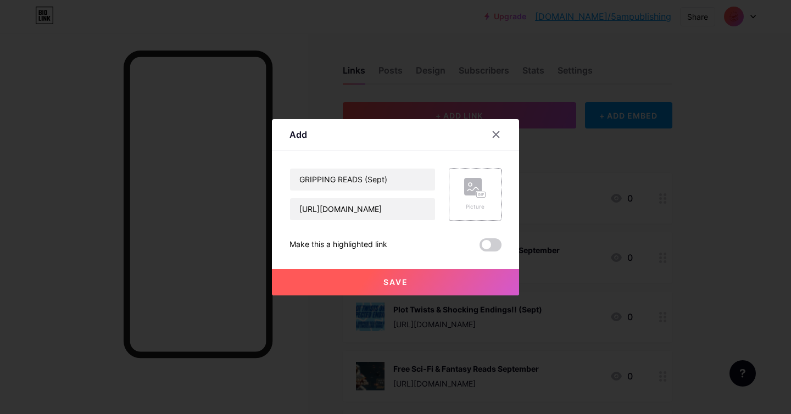
click at [455, 200] on div "Picture" at bounding box center [475, 194] width 53 height 53
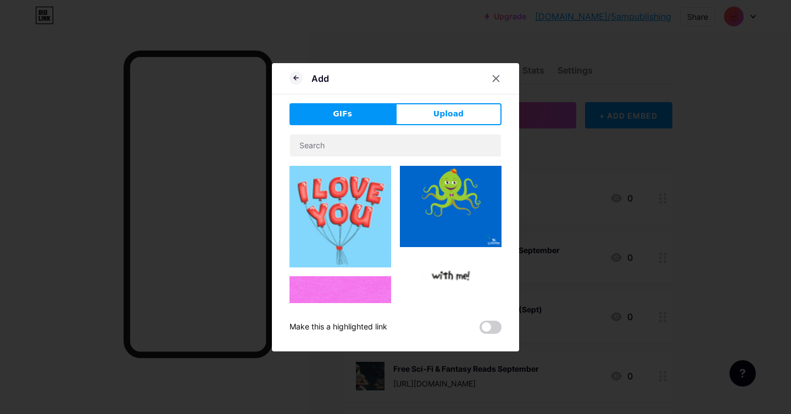
click at [428, 115] on button "Upload" at bounding box center [449, 114] width 106 height 22
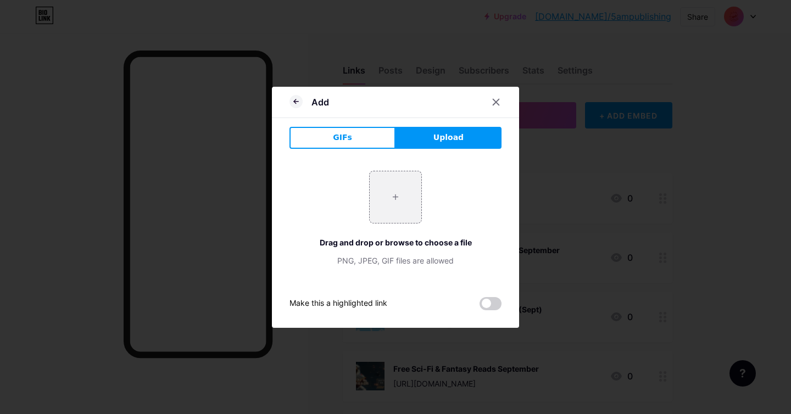
drag, startPoint x: 297, startPoint y: 103, endPoint x: 304, endPoint y: 107, distance: 7.6
click at [297, 103] on icon at bounding box center [296, 101] width 13 height 13
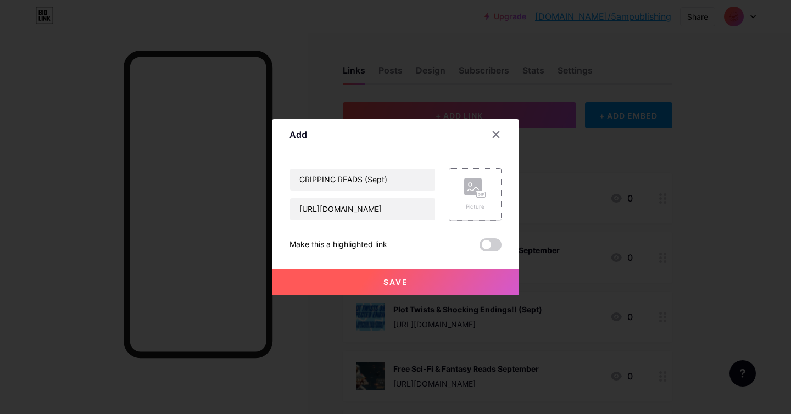
click at [483, 198] on div "Picture" at bounding box center [475, 194] width 22 height 33
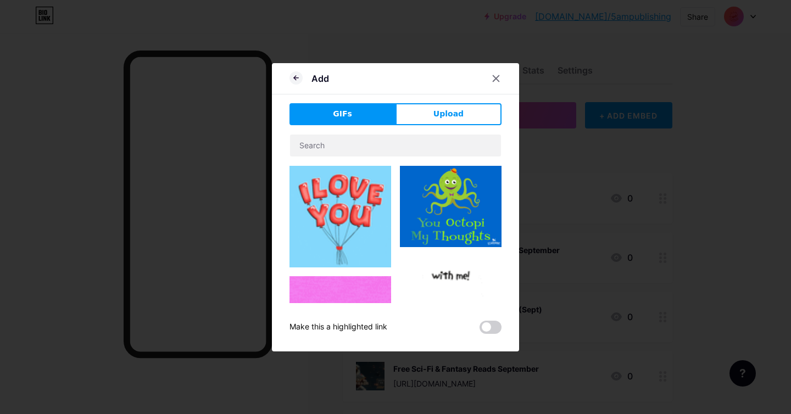
click at [428, 119] on button "Upload" at bounding box center [449, 114] width 106 height 22
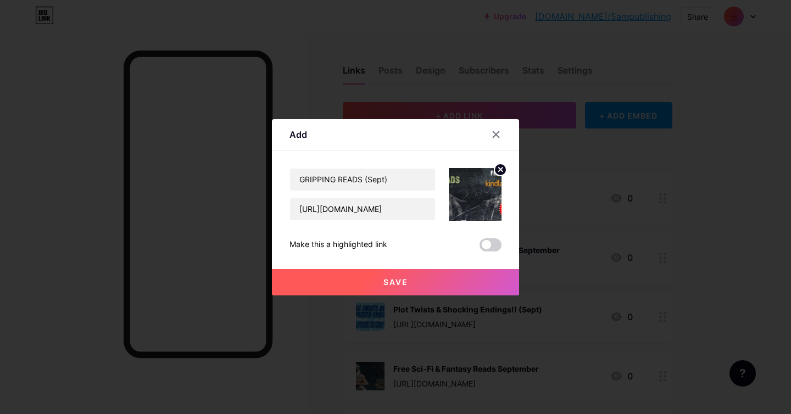
click at [417, 277] on button "Save" at bounding box center [395, 282] width 247 height 26
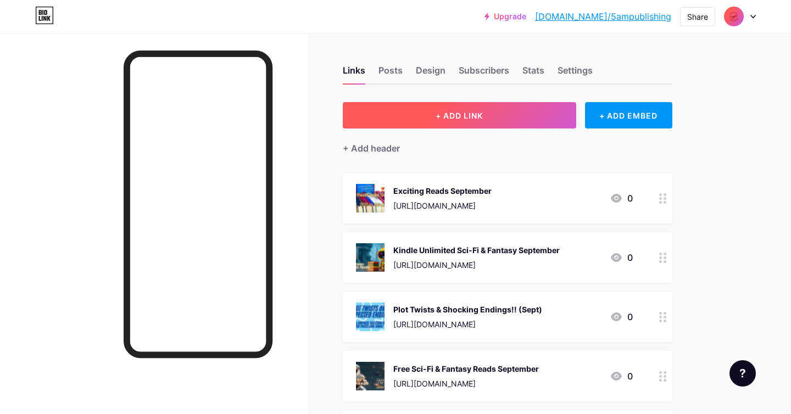
click at [480, 117] on span "+ ADD LINK" at bounding box center [459, 115] width 47 height 9
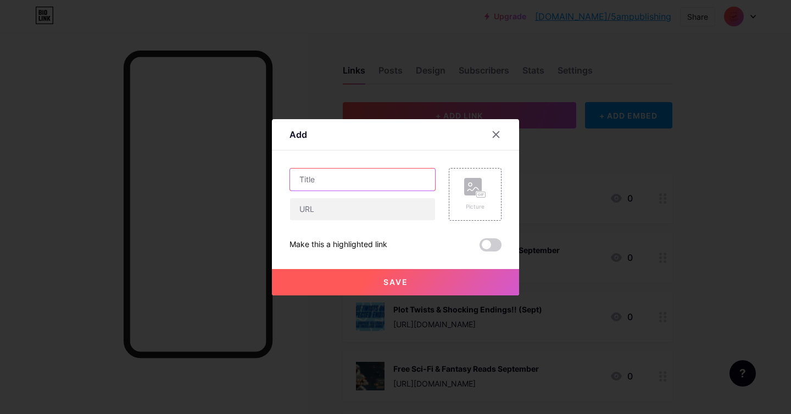
click at [312, 186] on input "text" at bounding box center [362, 180] width 145 height 22
paste input "September Multi-Author Multi-Genre Bookaplooza"
type input "September Multi-Author Multi-Genre Bookaplooza"
drag, startPoint x: 329, startPoint y: 209, endPoint x: 332, endPoint y: 214, distance: 6.4
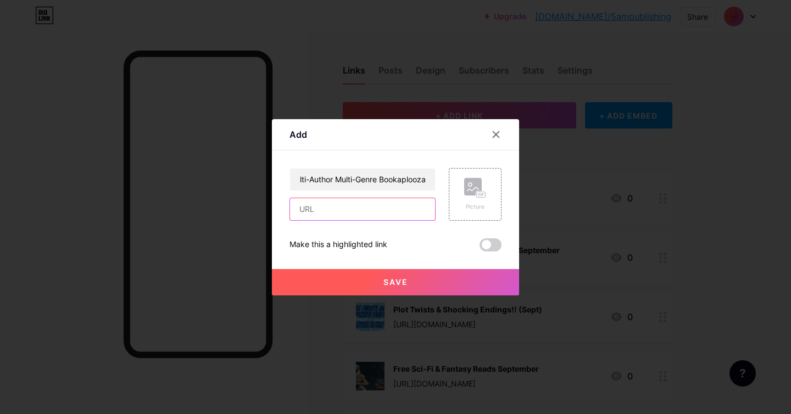
click at [329, 209] on input "text" at bounding box center [362, 209] width 145 height 22
paste input "https://books.5ampublishing.com/bookaplooza/1rafdcrf69"
type input "https://books.5ampublishing.com/bookaplooza/1rafdcrf69"
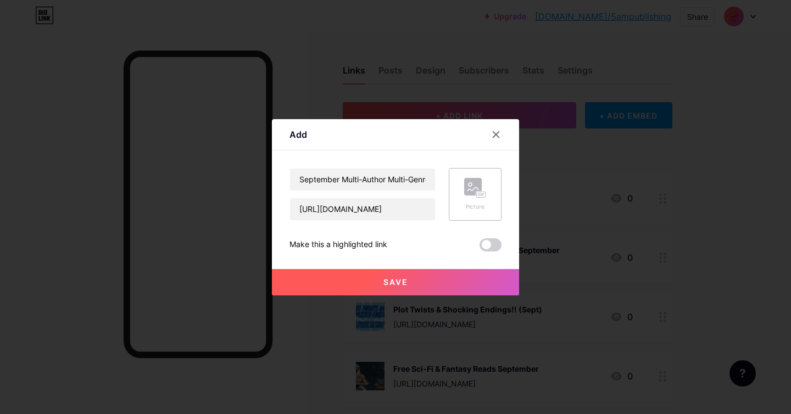
click at [473, 203] on div "Picture" at bounding box center [475, 207] width 22 height 8
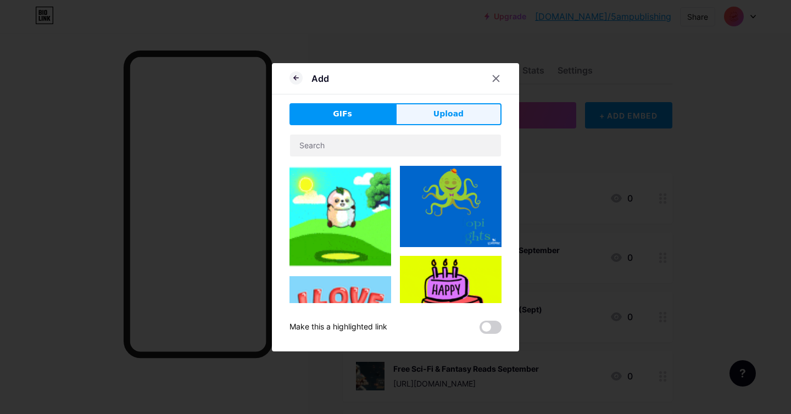
click at [447, 122] on button "Upload" at bounding box center [449, 114] width 106 height 22
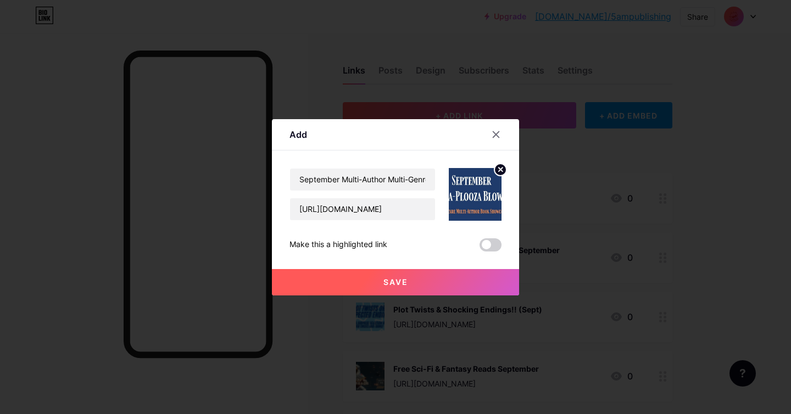
click at [436, 288] on button "Save" at bounding box center [395, 282] width 247 height 26
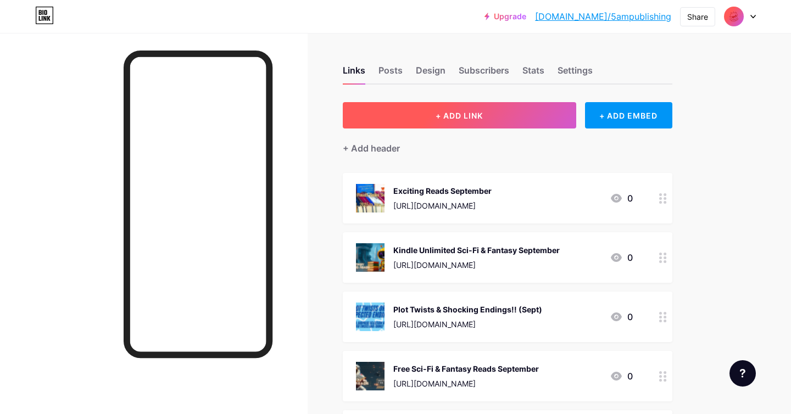
click at [471, 116] on span "+ ADD LINK" at bounding box center [459, 115] width 47 height 9
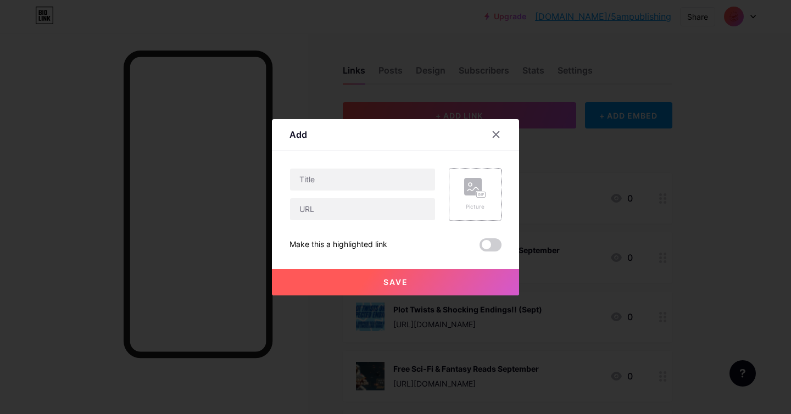
click at [472, 193] on rect at bounding box center [473, 187] width 18 height 18
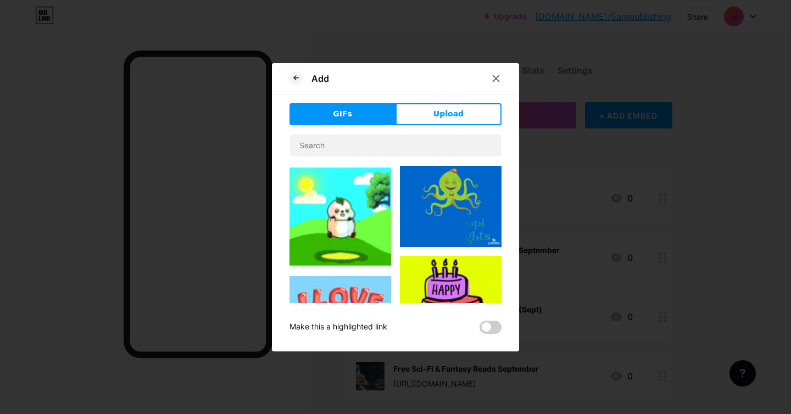
drag, startPoint x: 471, startPoint y: 121, endPoint x: 774, endPoint y: 123, distance: 303.4
click at [471, 121] on button "Upload" at bounding box center [449, 114] width 106 height 22
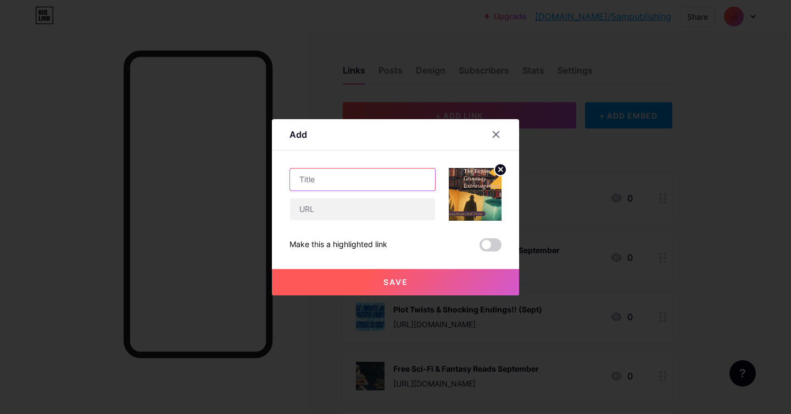
click at [332, 184] on input "text" at bounding box center [362, 180] width 145 height 22
paste input "The Fiction Giveaway Extravaganza! (September)"
type input "The Fiction Giveaway Extravaganza! (September)"
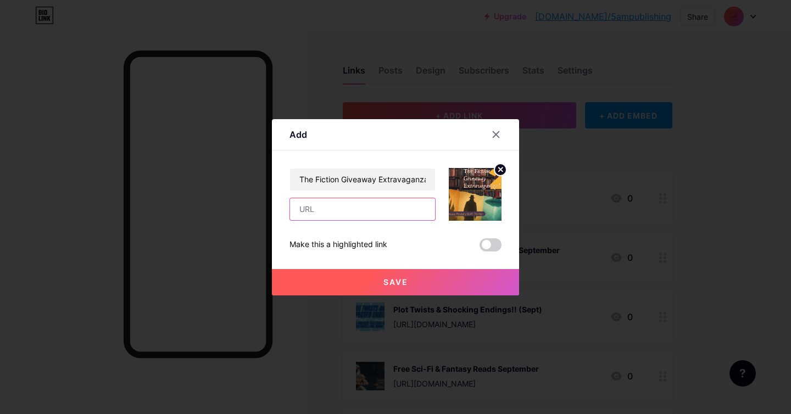
click at [338, 211] on input "text" at bounding box center [362, 209] width 145 height 22
paste input "https://books.5ampublishing.com/horrorreaderslist/fk4nx08mgq"
type input "https://books.5ampublishing.com/horrorreaderslist/fk4nx08mgq"
click at [395, 282] on span "Save" at bounding box center [396, 282] width 25 height 9
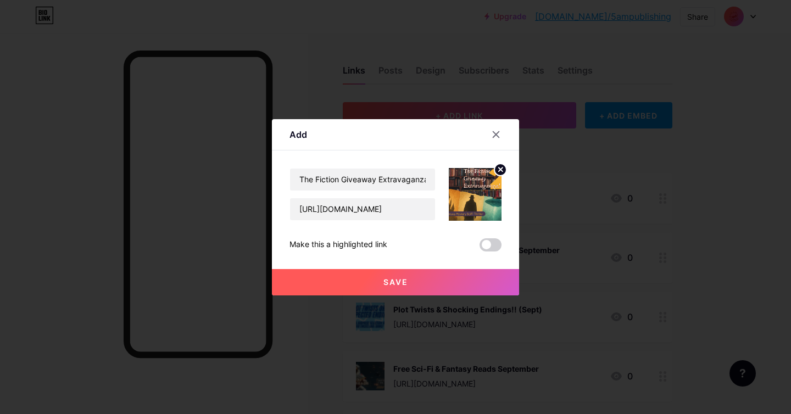
scroll to position [0, 0]
